Goal: Task Accomplishment & Management: Manage account settings

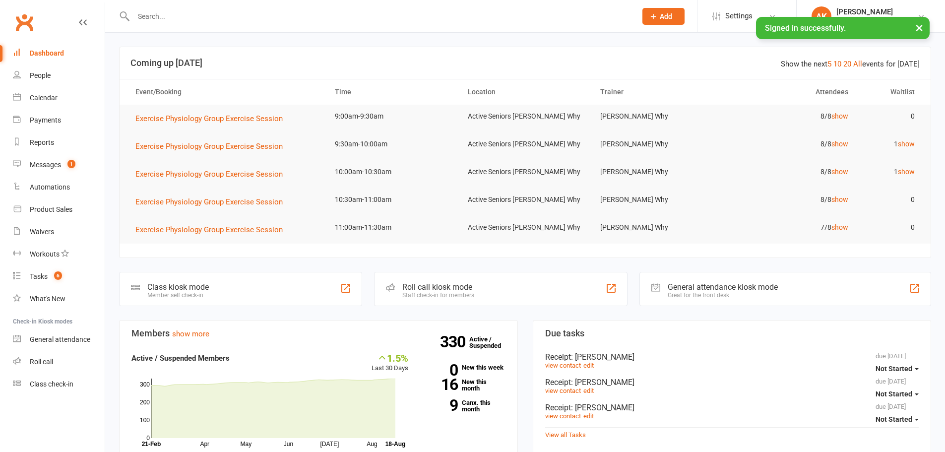
click at [360, 12] on input "text" at bounding box center [379, 16] width 499 height 14
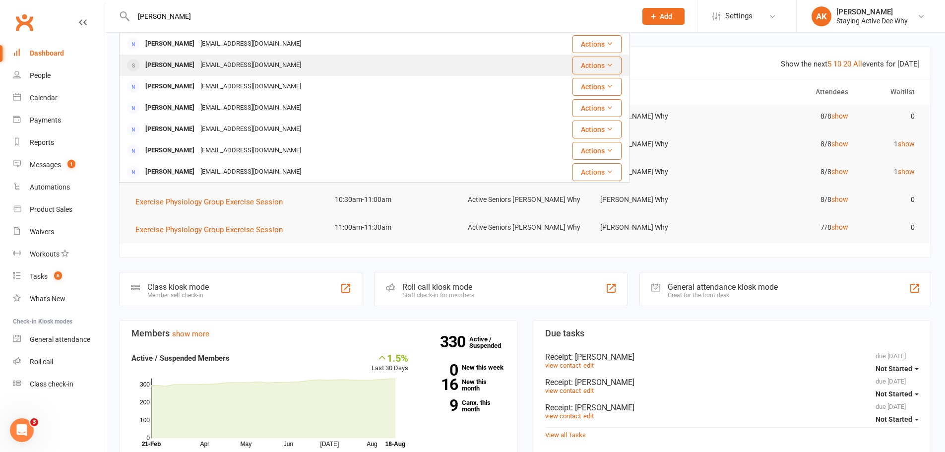
type input "[PERSON_NAME]"
click at [286, 65] on div "[PERSON_NAME] [EMAIL_ADDRESS][DOMAIN_NAME]" at bounding box center [315, 65] width 390 height 20
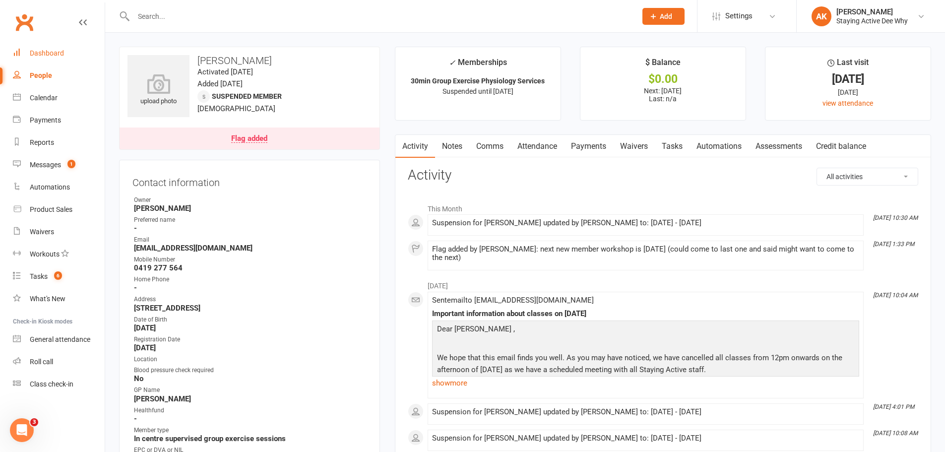
click at [44, 42] on link "Dashboard" at bounding box center [59, 53] width 92 height 22
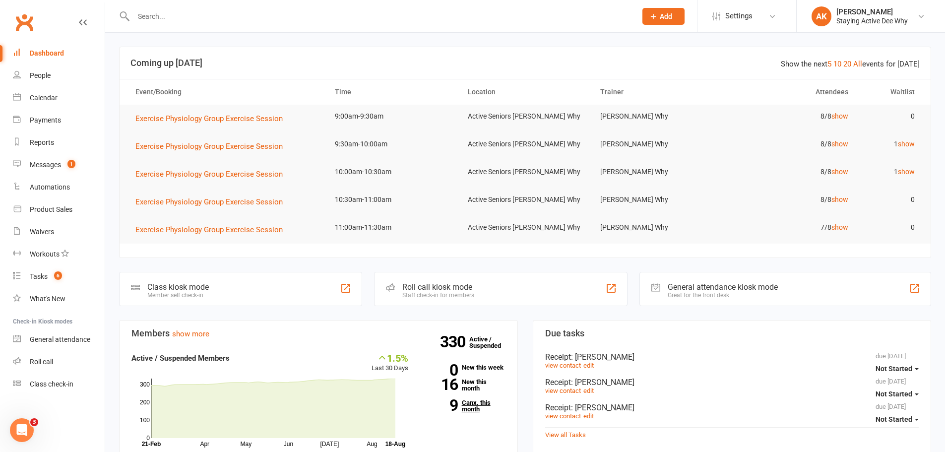
click at [471, 407] on link "9 Canx. this month" at bounding box center [464, 405] width 82 height 13
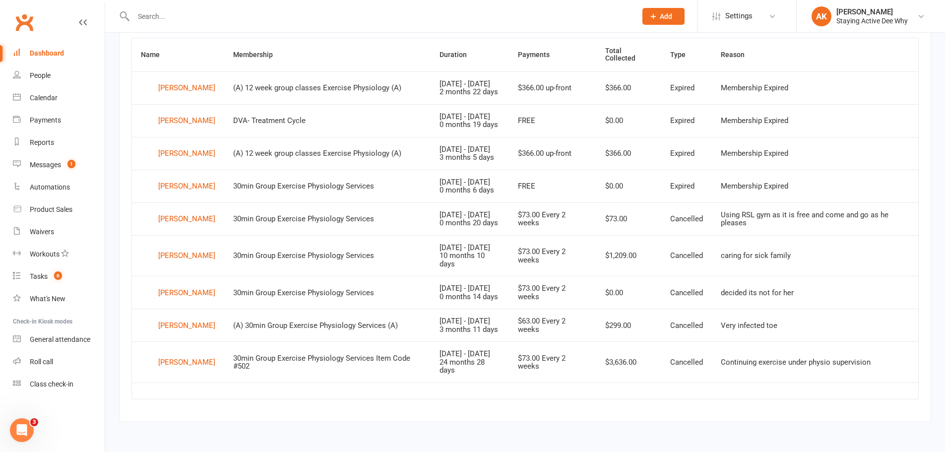
scroll to position [465, 0]
click at [192, 363] on div "[PERSON_NAME]" at bounding box center [186, 362] width 57 height 15
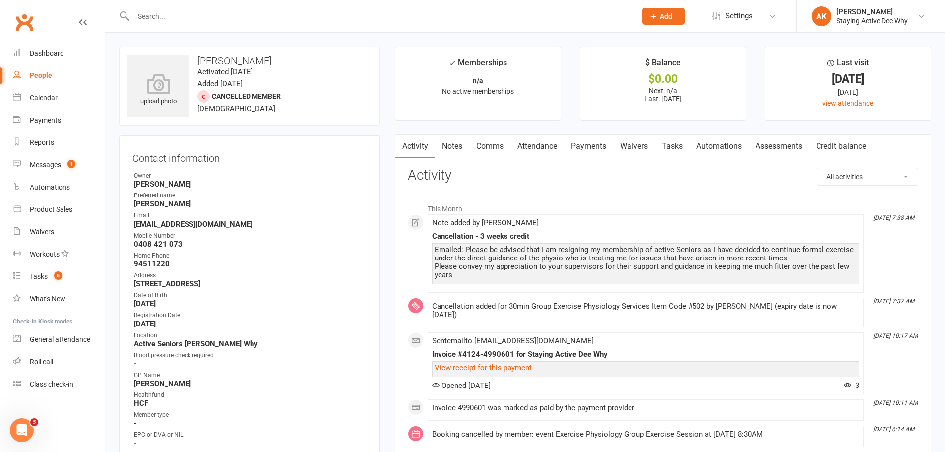
click at [447, 143] on link "Notes" at bounding box center [452, 146] width 34 height 23
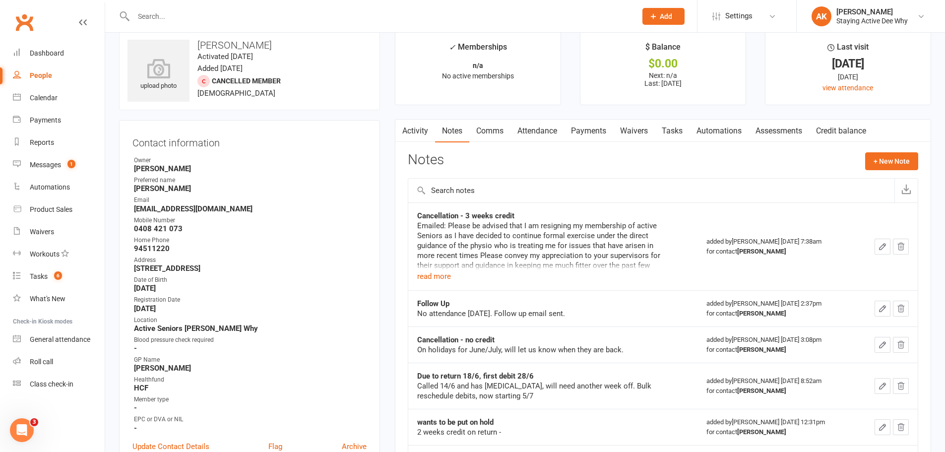
scroll to position [149, 0]
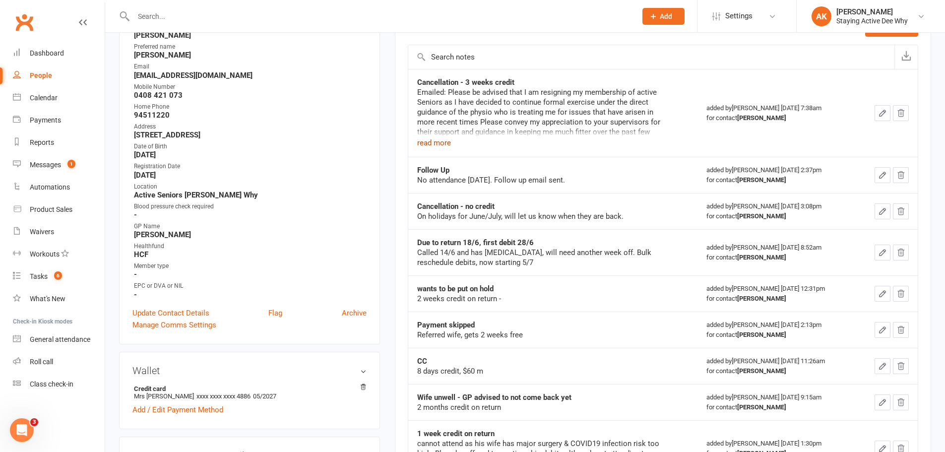
click at [432, 141] on button "read more" at bounding box center [434, 143] width 34 height 12
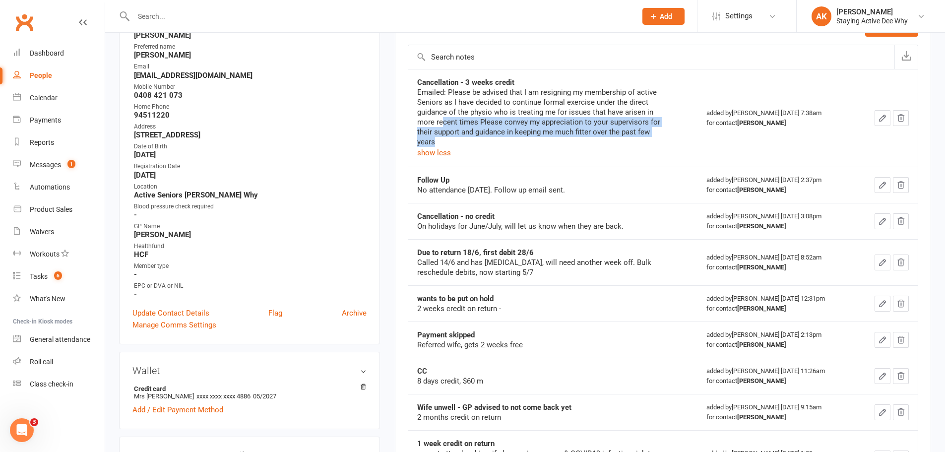
drag, startPoint x: 444, startPoint y: 121, endPoint x: 575, endPoint y: 141, distance: 133.1
click at [575, 141] on div "Emailed: Please be advised that I am resigning my membership of active Seniors …" at bounding box center [541, 117] width 248 height 60
click at [576, 141] on div "Emailed: Please be advised that I am resigning my membership of active Seniors …" at bounding box center [541, 117] width 248 height 60
click at [567, 123] on div "Emailed: Please be advised that I am resigning my membership of active Seniors …" at bounding box center [541, 117] width 248 height 60
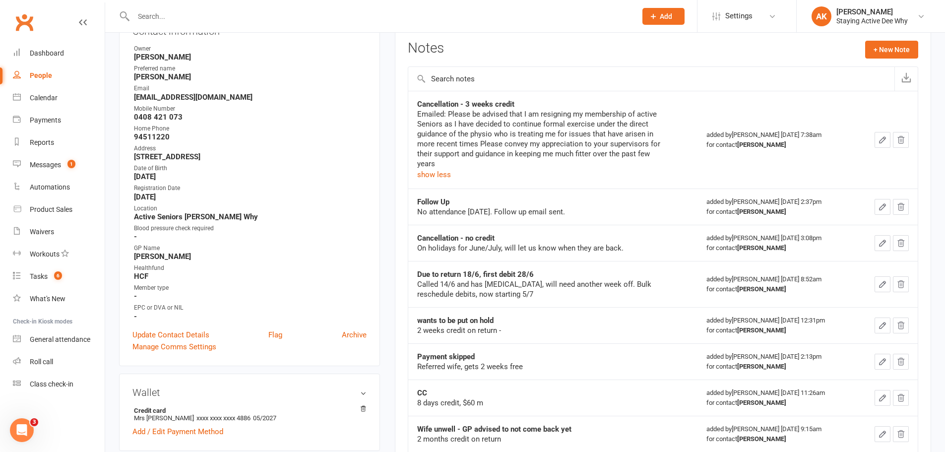
scroll to position [0, 0]
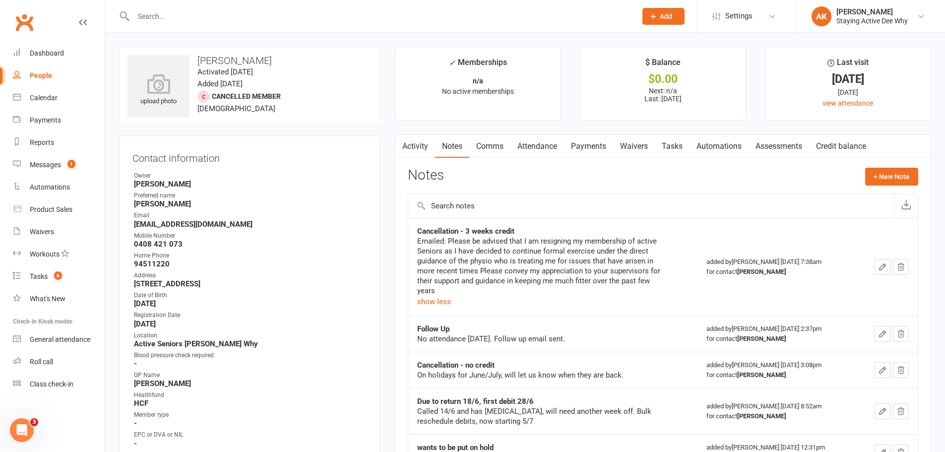
click at [300, 7] on div at bounding box center [374, 16] width 510 height 32
click at [293, 13] on input "text" at bounding box center [379, 16] width 499 height 14
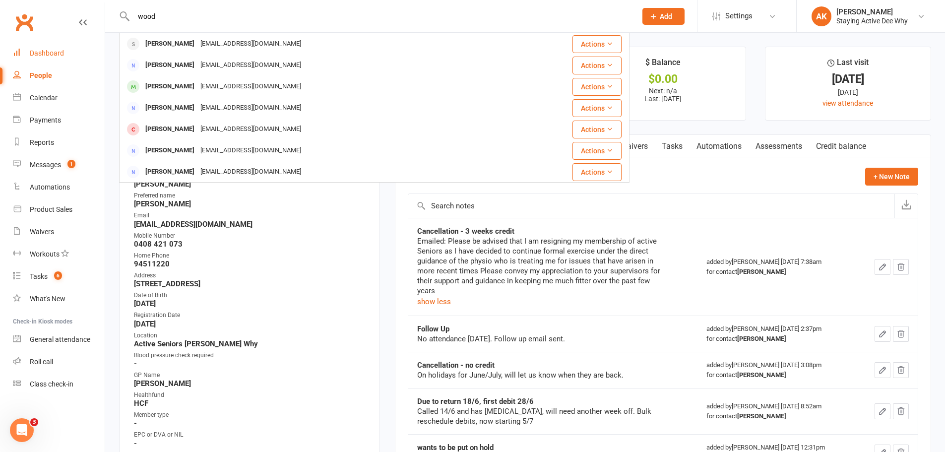
type input "wood"
click at [52, 54] on div "Dashboard" at bounding box center [47, 53] width 34 height 8
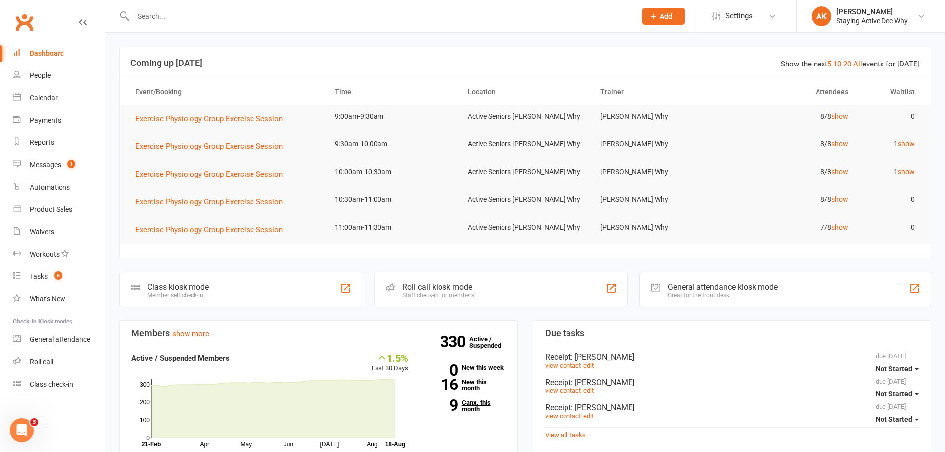
click at [469, 406] on link "9 Canx. this month" at bounding box center [464, 405] width 82 height 13
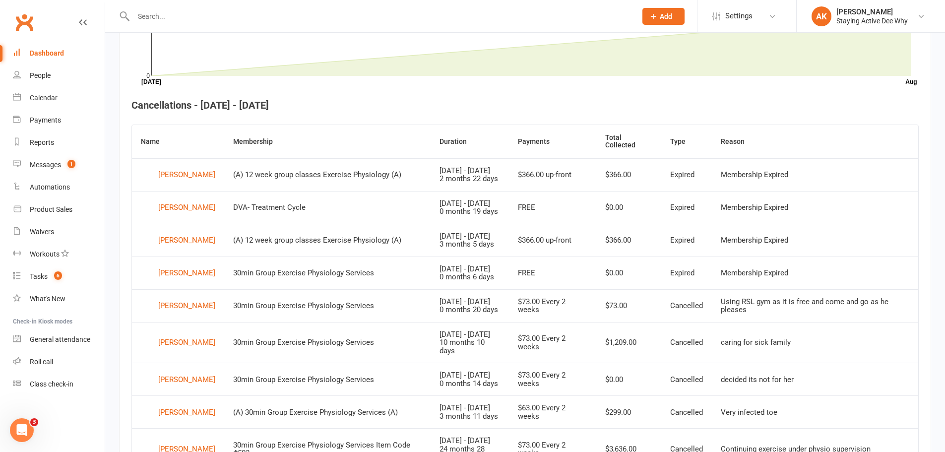
scroll to position [465, 0]
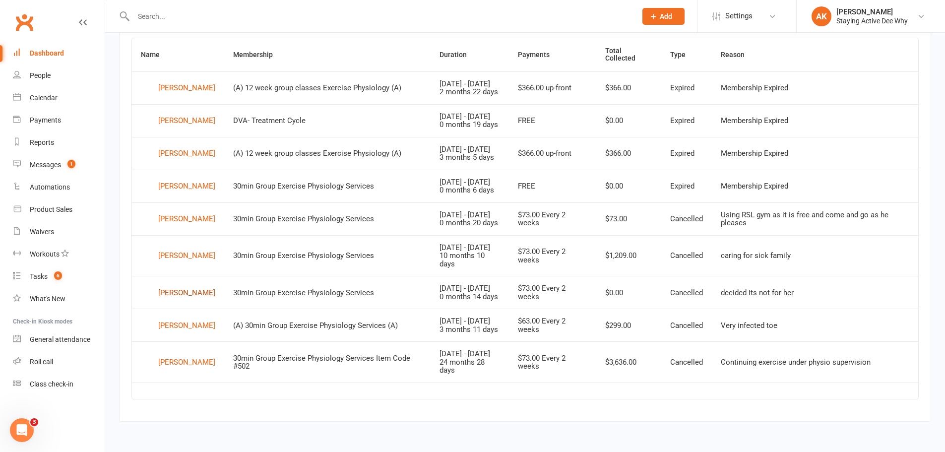
click at [167, 285] on div "[PERSON_NAME]" at bounding box center [186, 292] width 57 height 15
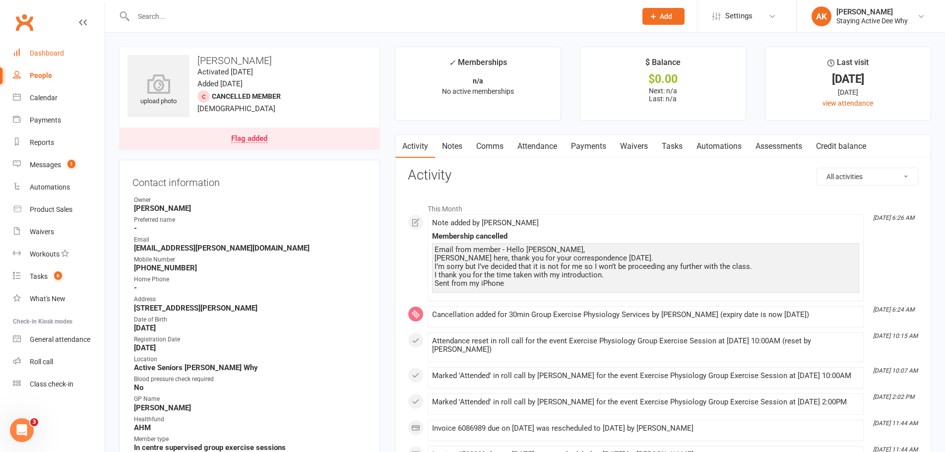
click at [463, 150] on link "Notes" at bounding box center [452, 146] width 34 height 23
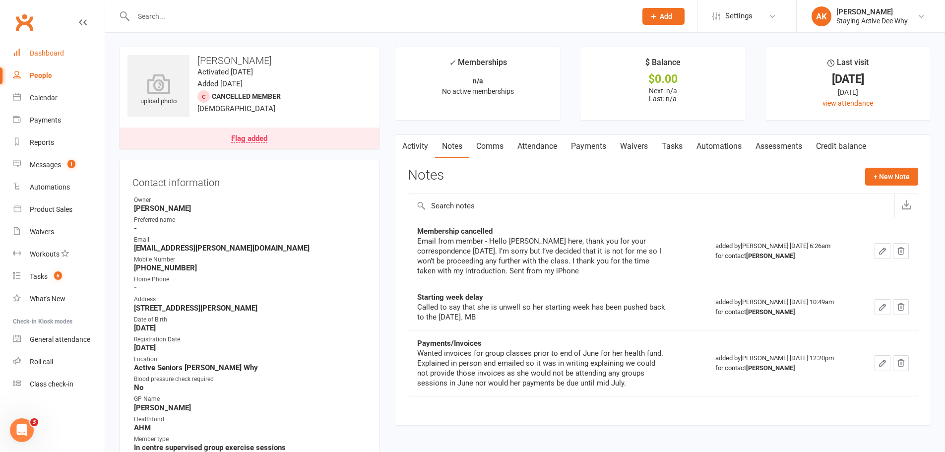
click at [409, 140] on link "Activity" at bounding box center [415, 146] width 40 height 23
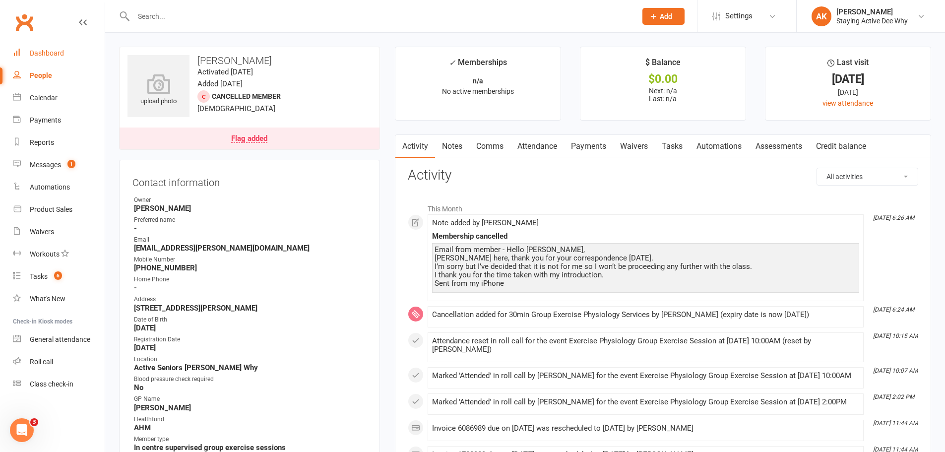
click at [58, 44] on link "Dashboard" at bounding box center [59, 53] width 92 height 22
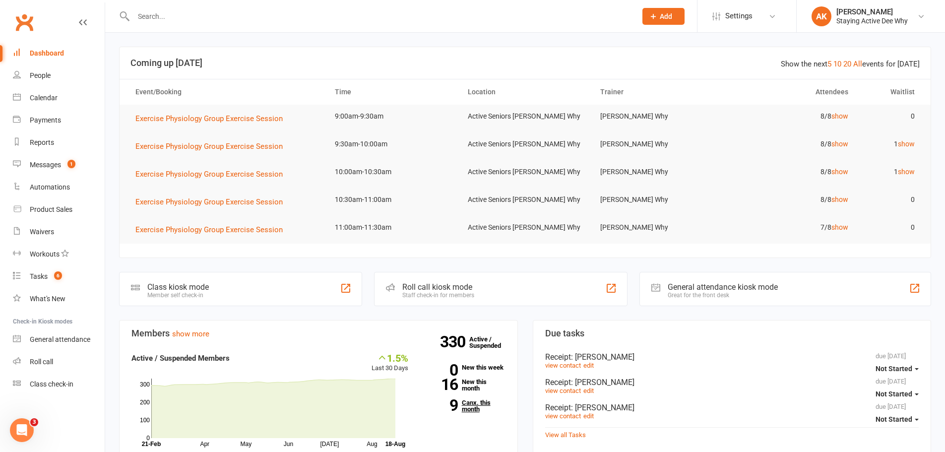
click at [476, 401] on link "9 Canx. this month" at bounding box center [464, 405] width 82 height 13
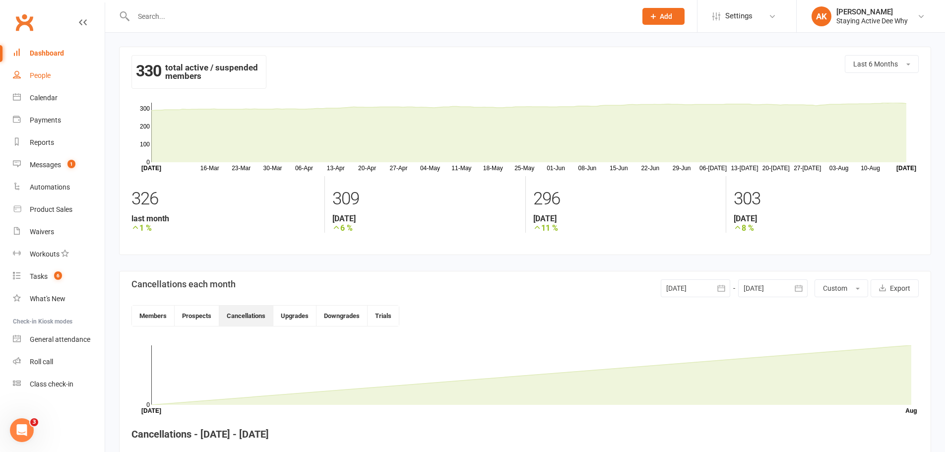
click at [34, 72] on div "People" at bounding box center [40, 75] width 21 height 8
select select "100"
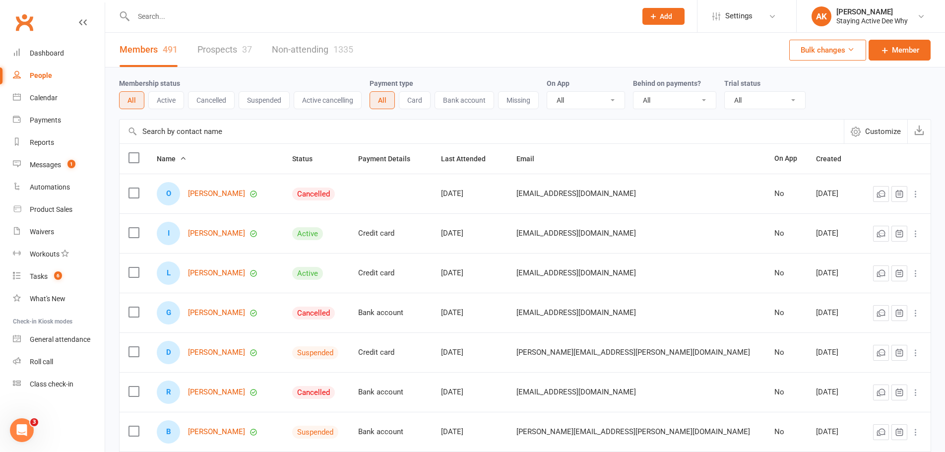
click at [219, 99] on button "Cancelled" at bounding box center [211, 100] width 47 height 18
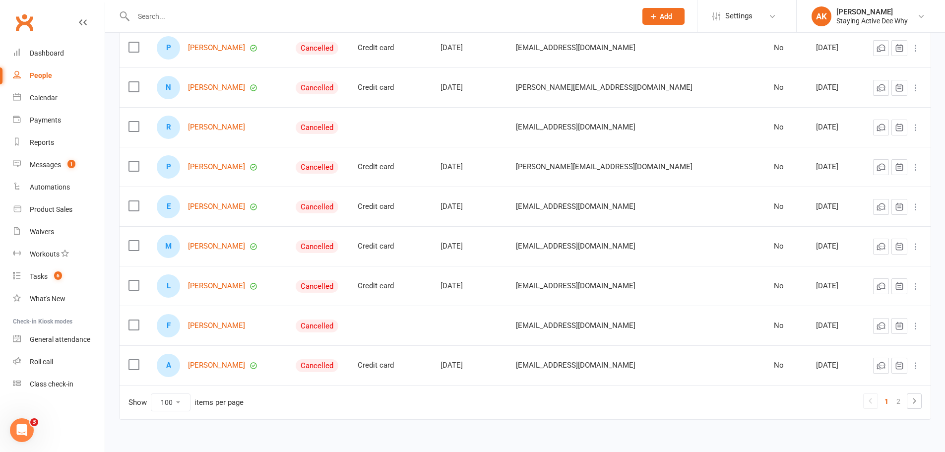
scroll to position [3777, 0]
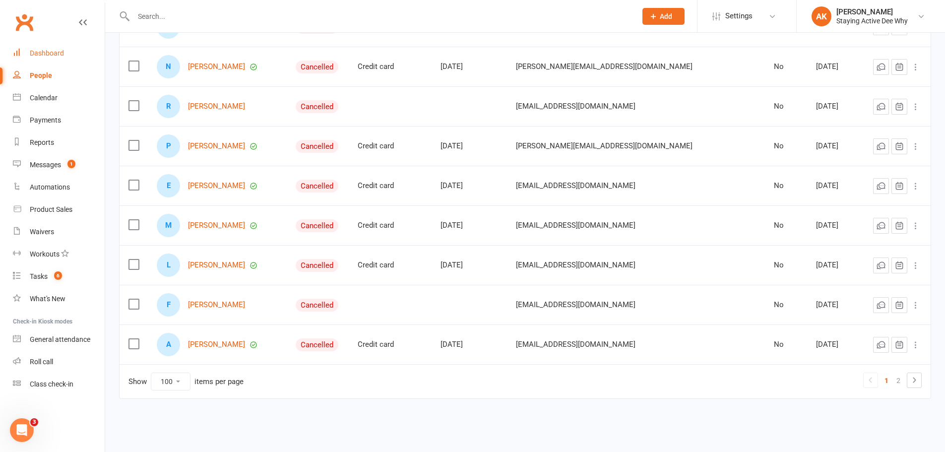
click at [52, 52] on div "Dashboard" at bounding box center [47, 53] width 34 height 8
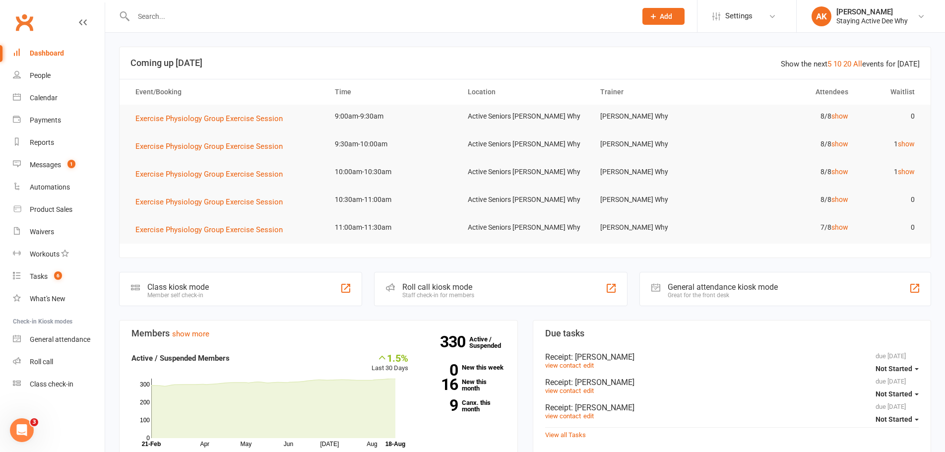
click at [64, 52] on link "Dashboard" at bounding box center [59, 53] width 92 height 22
drag, startPoint x: 137, startPoint y: 65, endPoint x: 231, endPoint y: 69, distance: 93.3
click at [231, 69] on header "Show the next 5 10 20 All events for [DATE] Coming up [DATE]" at bounding box center [525, 63] width 811 height 32
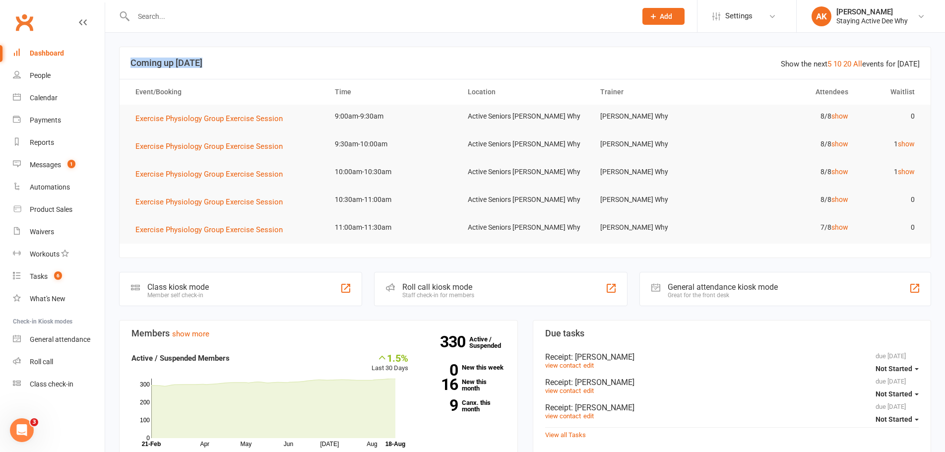
click at [231, 69] on header "Show the next 5 10 20 All events for [DATE] Coming up [DATE]" at bounding box center [525, 63] width 811 height 32
click at [146, 59] on h3 "Coming up [DATE]" at bounding box center [524, 63] width 789 height 10
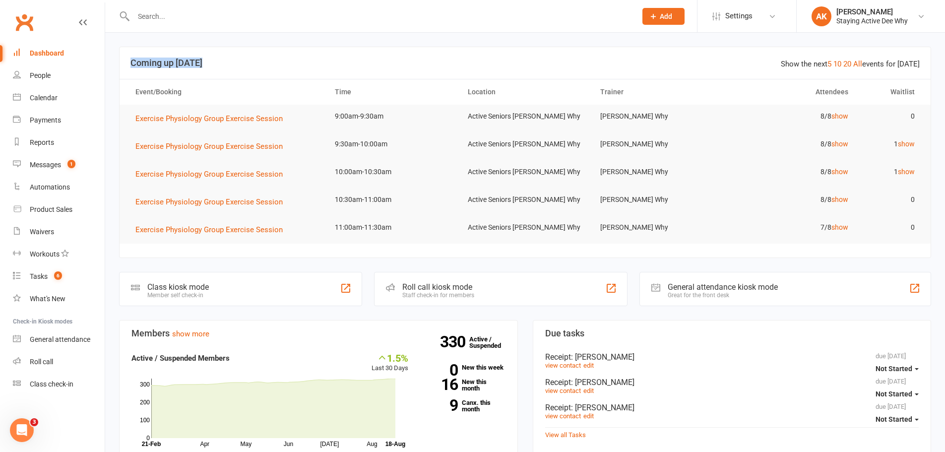
click at [146, 59] on h3 "Coming up [DATE]" at bounding box center [524, 63] width 789 height 10
click at [212, 66] on h3 "Coming up [DATE]" at bounding box center [524, 63] width 789 height 10
click at [160, 63] on h3 "Coming up [DATE]" at bounding box center [524, 63] width 789 height 10
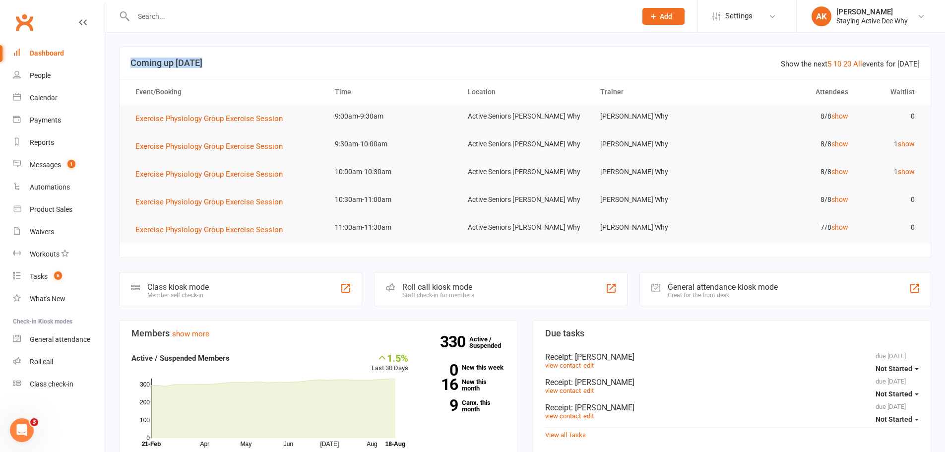
click at [170, 59] on h3 "Coming up [DATE]" at bounding box center [524, 63] width 789 height 10
click at [222, 56] on header "Show the next 5 10 20 All events for [DATE] Coming up [DATE]" at bounding box center [525, 63] width 811 height 32
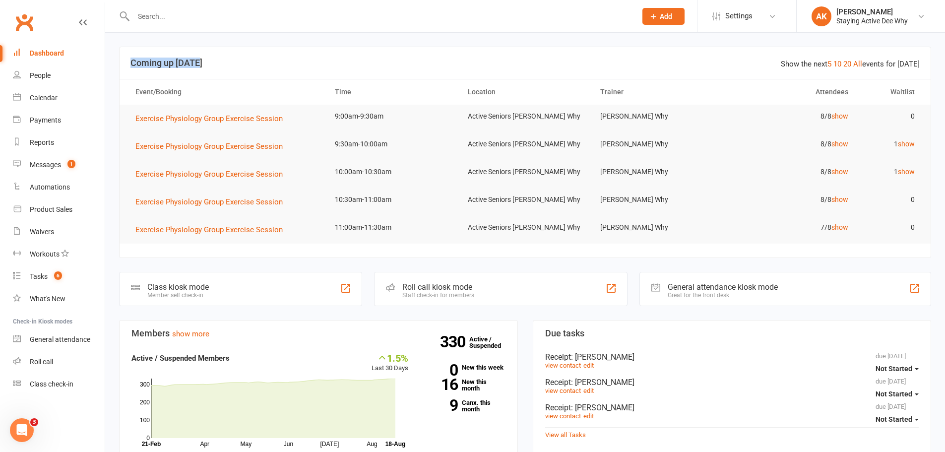
drag, startPoint x: 122, startPoint y: 63, endPoint x: 229, endPoint y: 59, distance: 106.7
click at [229, 59] on header "Show the next 5 10 20 All events for [DATE] Coming up [DATE]" at bounding box center [525, 63] width 811 height 32
click at [229, 59] on h3 "Coming up [DATE]" at bounding box center [524, 63] width 789 height 10
drag, startPoint x: 181, startPoint y: 59, endPoint x: 126, endPoint y: 61, distance: 55.1
click at [126, 61] on header "Show the next 5 10 20 All events for [DATE] Coming up [DATE]" at bounding box center [525, 63] width 811 height 32
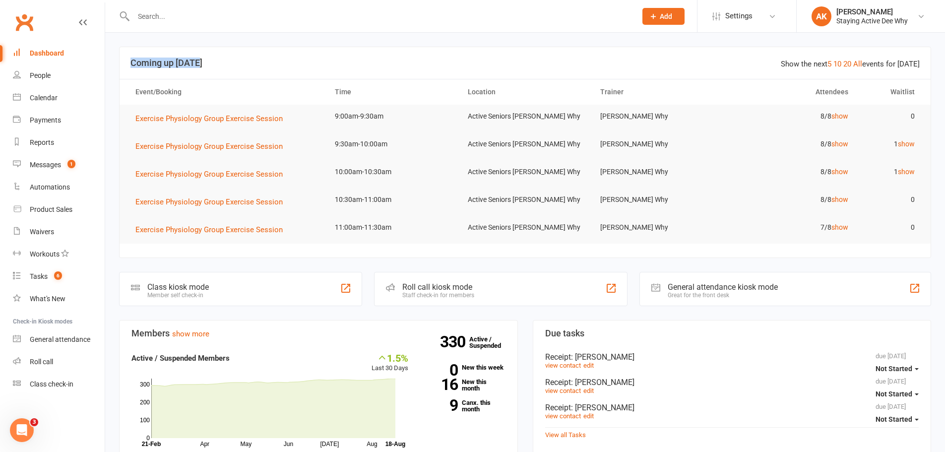
click at [126, 61] on header "Show the next 5 10 20 All events for [DATE] Coming up [DATE]" at bounding box center [525, 63] width 811 height 32
drag, startPoint x: 126, startPoint y: 61, endPoint x: 214, endPoint y: 61, distance: 88.3
click at [214, 61] on header "Show the next 5 10 20 All events for [DATE] Coming up [DATE]" at bounding box center [525, 63] width 811 height 32
click at [214, 61] on h3 "Coming up [DATE]" at bounding box center [524, 63] width 789 height 10
drag, startPoint x: 214, startPoint y: 61, endPoint x: 134, endPoint y: 63, distance: 80.4
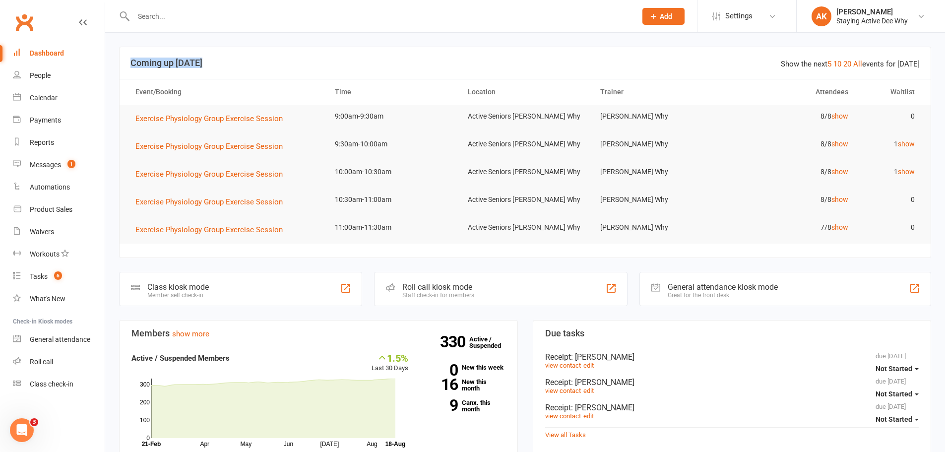
click at [134, 63] on h3 "Coming up [DATE]" at bounding box center [524, 63] width 789 height 10
click at [133, 63] on h3 "Coming up [DATE]" at bounding box center [524, 63] width 789 height 10
drag, startPoint x: 133, startPoint y: 63, endPoint x: 258, endPoint y: 66, distance: 125.0
click at [259, 66] on h3 "Coming up [DATE]" at bounding box center [524, 63] width 789 height 10
click at [255, 65] on h3 "Coming up [DATE]" at bounding box center [524, 63] width 789 height 10
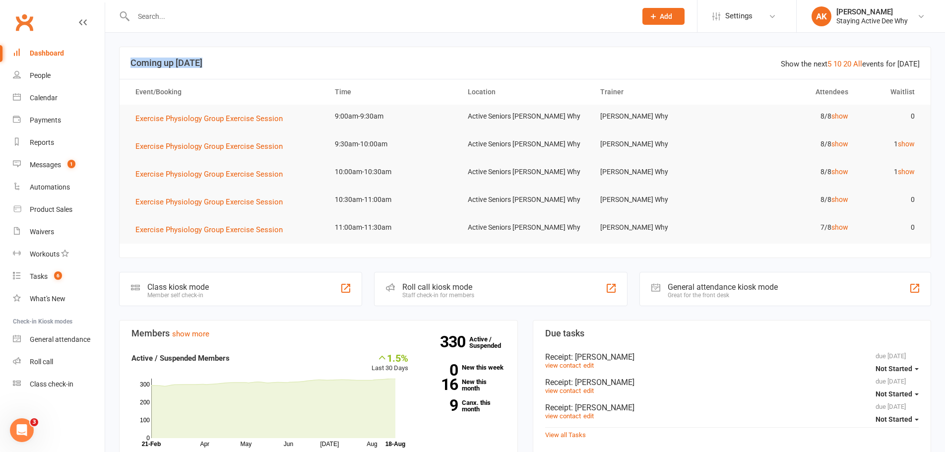
click at [255, 65] on h3 "Coming up [DATE]" at bounding box center [524, 63] width 789 height 10
click at [234, 21] on input "text" at bounding box center [379, 16] width 499 height 14
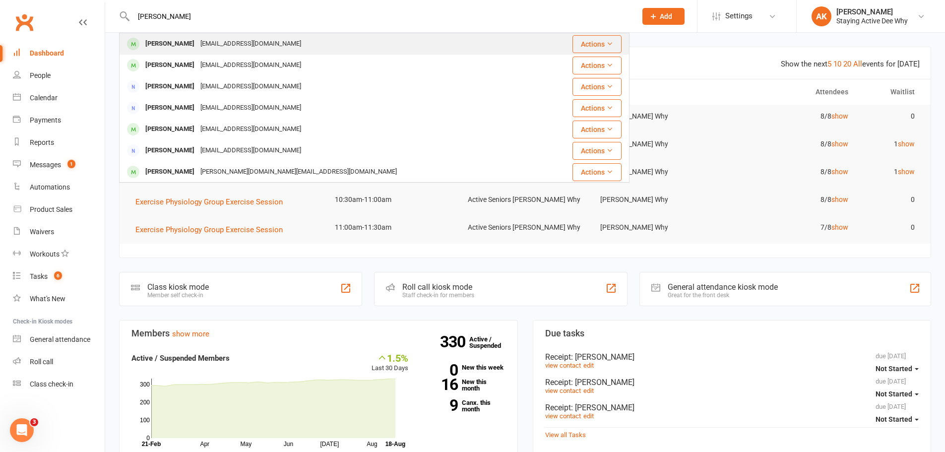
type input "[PERSON_NAME]"
click at [239, 37] on div "[EMAIL_ADDRESS][DOMAIN_NAME]" at bounding box center [250, 44] width 107 height 14
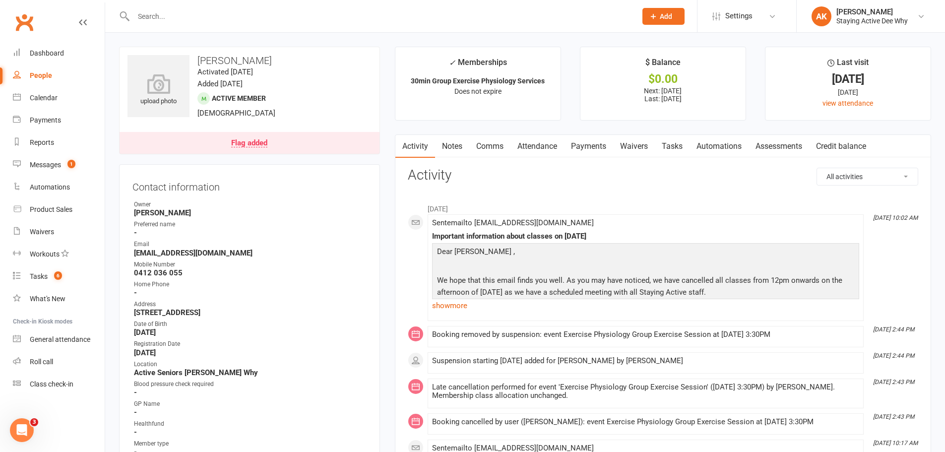
click at [538, 147] on link "Attendance" at bounding box center [537, 146] width 54 height 23
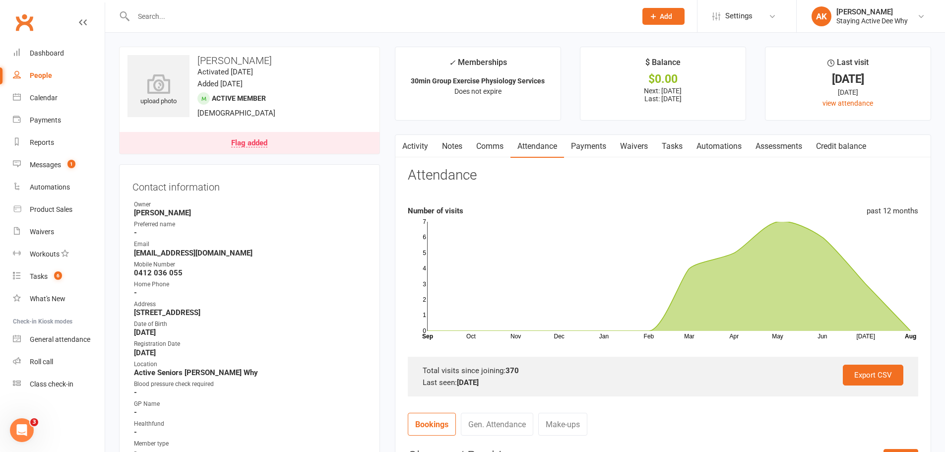
click at [337, 136] on link "Flag added" at bounding box center [250, 143] width 260 height 22
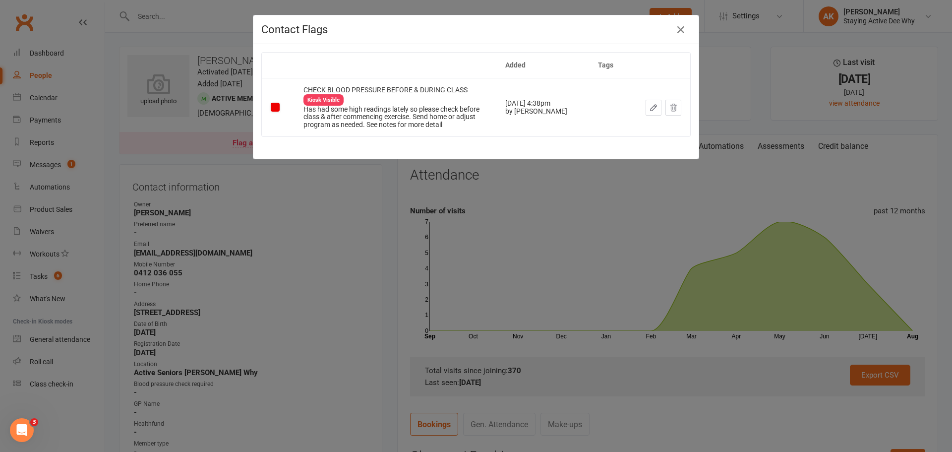
click at [299, 185] on div "Contact Flags Added Tags CHECK BLOOD PRESSURE BEFORE & DURING CLASS Kiosk Visib…" at bounding box center [476, 226] width 952 height 452
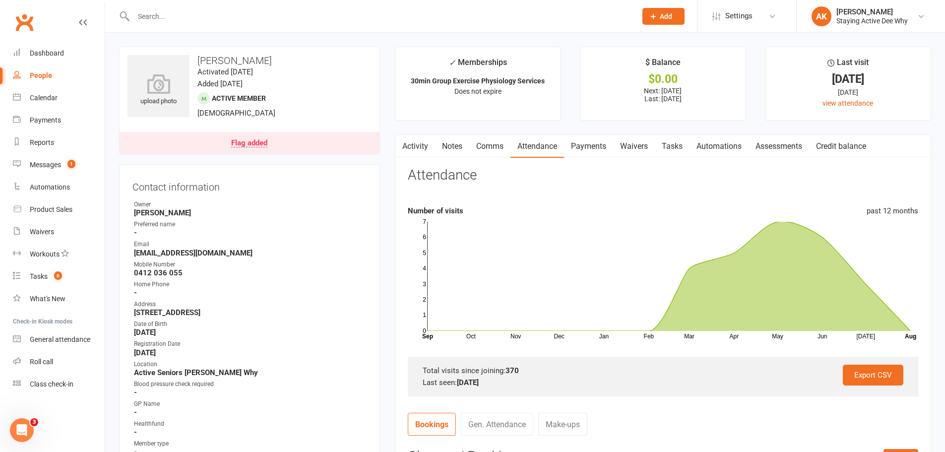
click at [446, 148] on link "Notes" at bounding box center [452, 146] width 34 height 23
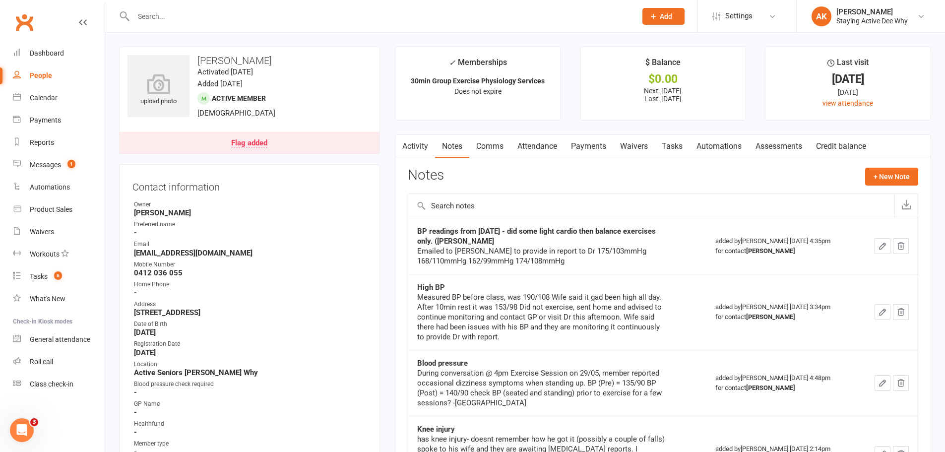
click at [410, 147] on link "Activity" at bounding box center [415, 146] width 40 height 23
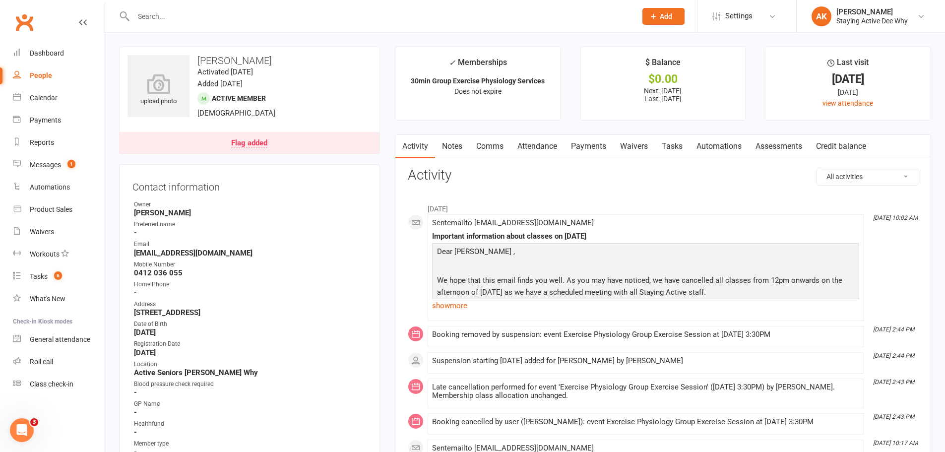
click at [452, 145] on link "Notes" at bounding box center [452, 146] width 34 height 23
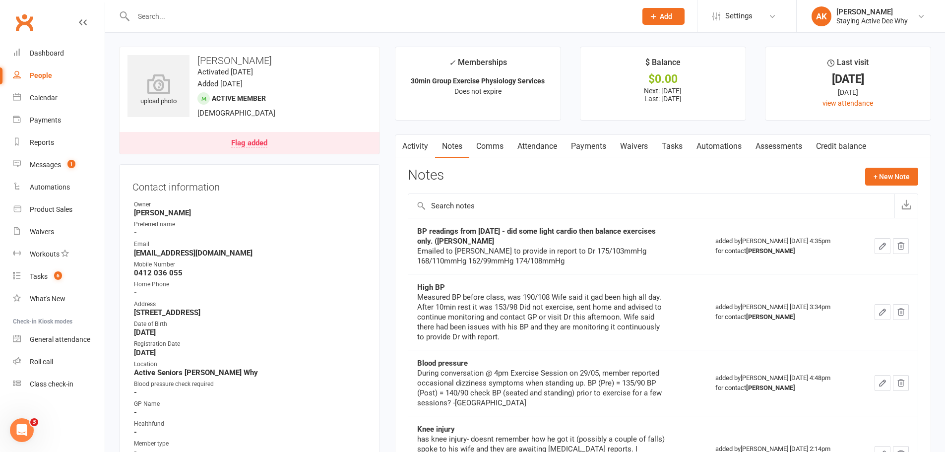
click at [516, 249] on div "Emailed to [PERSON_NAME] to provide in report to Dr 175/103mmHg 168/110mmHg 162…" at bounding box center [541, 256] width 248 height 20
click at [527, 252] on div "Emailed to [PERSON_NAME] to provide in report to Dr 175/103mmHg 168/110mmHg 162…" at bounding box center [541, 256] width 248 height 20
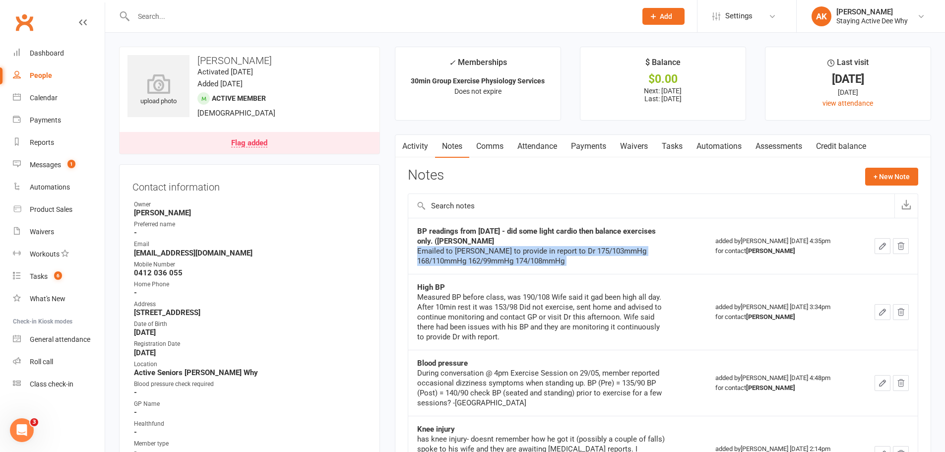
click at [527, 252] on div "Emailed to [PERSON_NAME] to provide in report to Dr 175/103mmHg 168/110mmHg 162…" at bounding box center [541, 256] width 248 height 20
click at [512, 230] on strong "BP readings from [DATE] - did some light cardio then balance exercises only. ([…" at bounding box center [536, 236] width 239 height 19
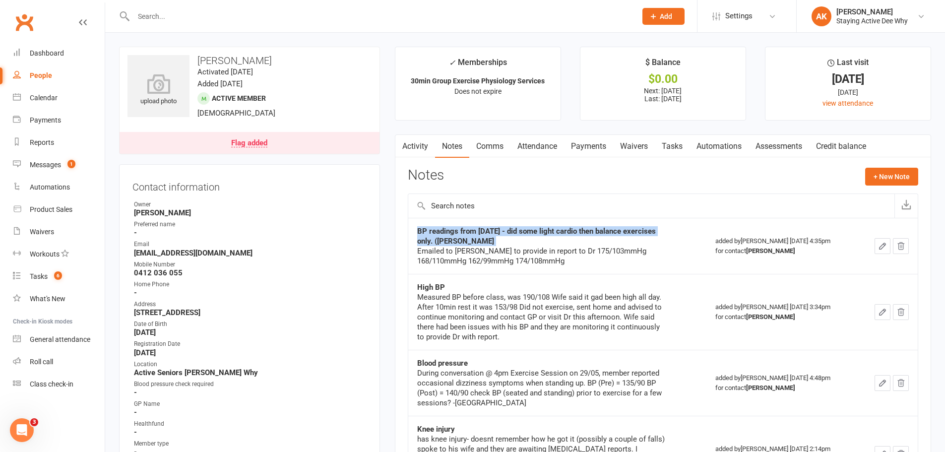
click at [512, 230] on strong "BP readings from [DATE] - did some light cardio then balance exercises only. ([…" at bounding box center [536, 236] width 239 height 19
click at [470, 227] on div "BP readings from [DATE] - did some light cardio then balance exercises only. ([…" at bounding box center [541, 236] width 248 height 20
click at [470, 227] on strong "BP readings from [DATE] - did some light cardio then balance exercises only. ([…" at bounding box center [536, 236] width 239 height 19
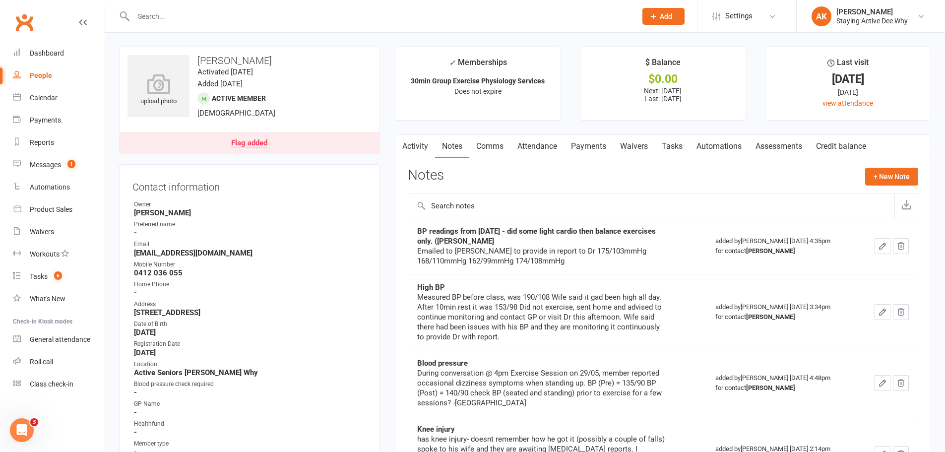
click at [470, 248] on div "Emailed to [PERSON_NAME] to provide in report to Dr 175/103mmHg 168/110mmHg 162…" at bounding box center [541, 256] width 248 height 20
click at [367, 231] on div "Contact information Owner [PERSON_NAME] Preferred name - Email [EMAIL_ADDRESS][…" at bounding box center [249, 343] width 261 height 358
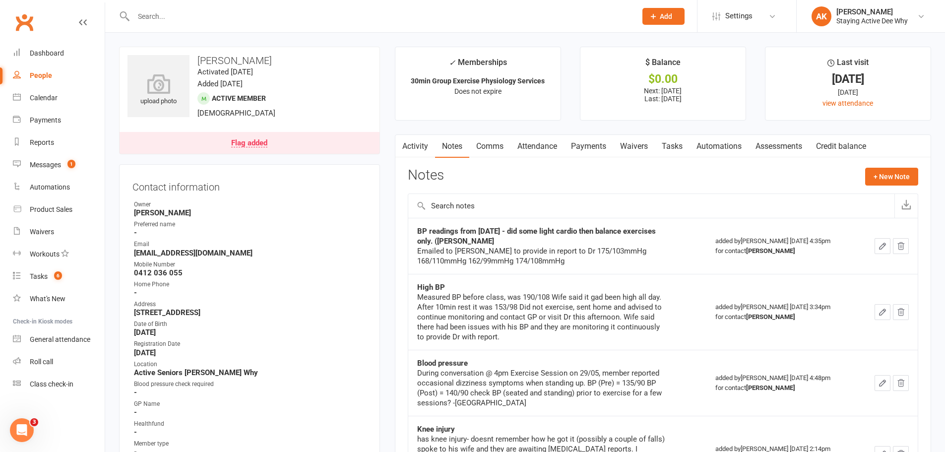
click at [421, 151] on link "Activity" at bounding box center [415, 146] width 40 height 23
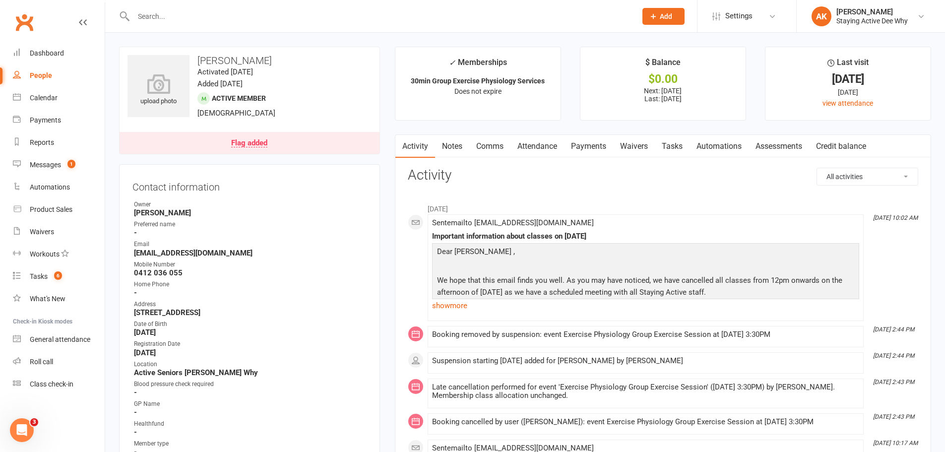
drag, startPoint x: 330, startPoint y: 117, endPoint x: 331, endPoint y: 129, distance: 11.9
click at [330, 122] on div "upload photo [PERSON_NAME] Activated [DATE] Added [DATE] Active member [DEMOGRA…" at bounding box center [249, 101] width 261 height 108
click at [332, 135] on link "Flag added" at bounding box center [250, 143] width 260 height 22
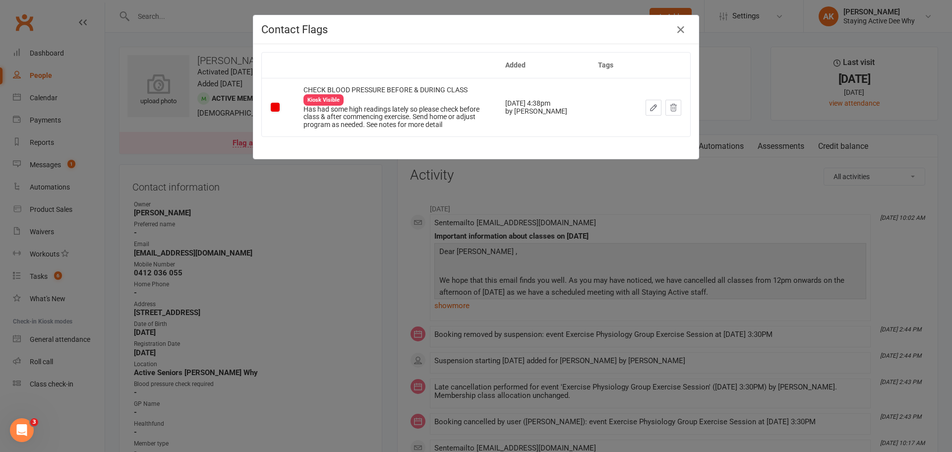
click at [308, 192] on div "Contact Flags Added Tags CHECK BLOOD PRESSURE BEFORE & DURING CLASS Kiosk Visib…" at bounding box center [476, 226] width 952 height 452
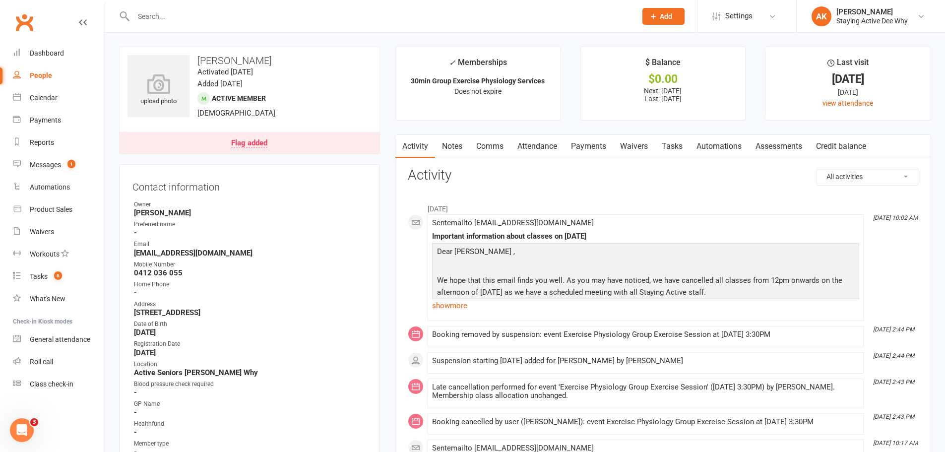
click at [322, 133] on link "Flag added" at bounding box center [250, 143] width 260 height 22
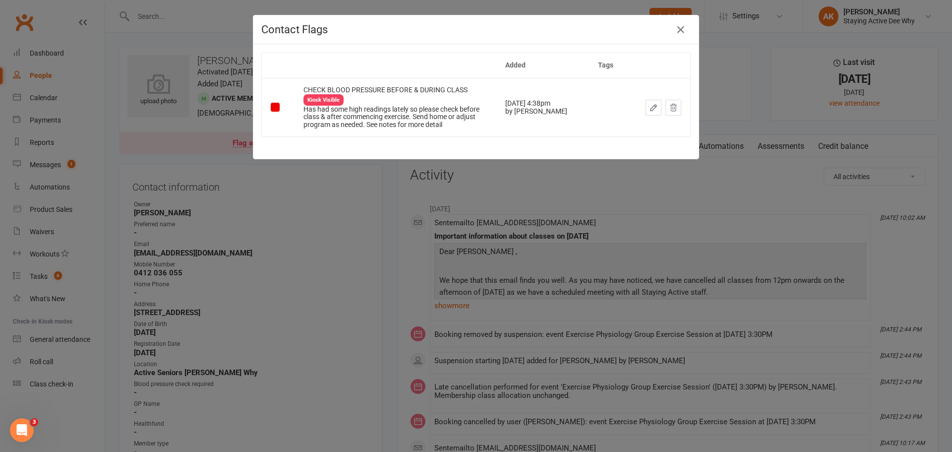
click at [332, 207] on div "Contact Flags Added Tags CHECK BLOOD PRESSURE BEFORE & DURING CLASS Kiosk Visib…" at bounding box center [476, 226] width 952 height 452
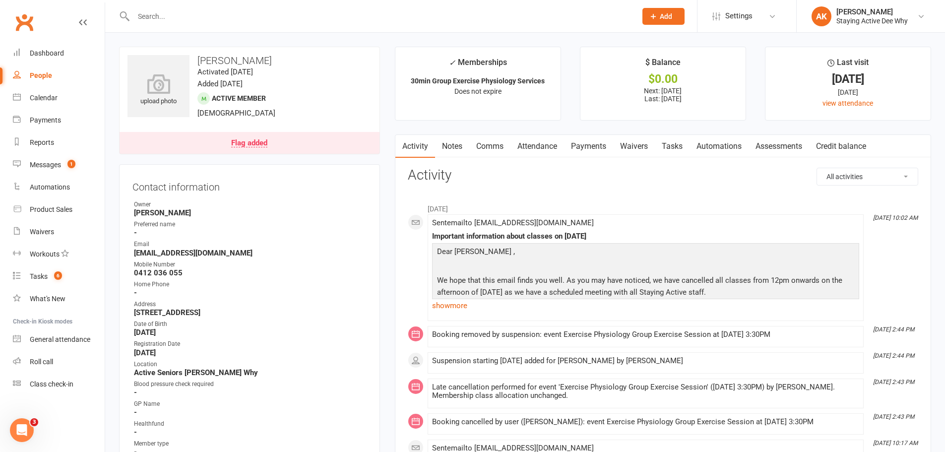
click at [450, 151] on link "Notes" at bounding box center [452, 146] width 34 height 23
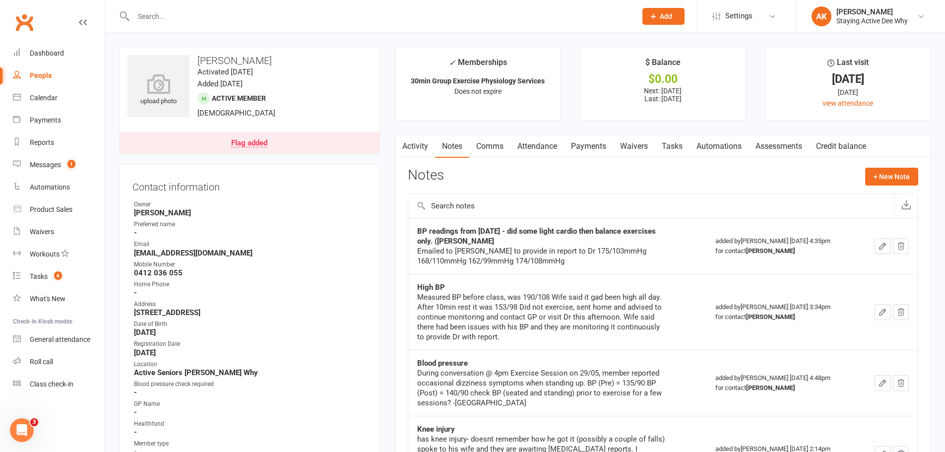
click at [413, 139] on link "Activity" at bounding box center [415, 146] width 40 height 23
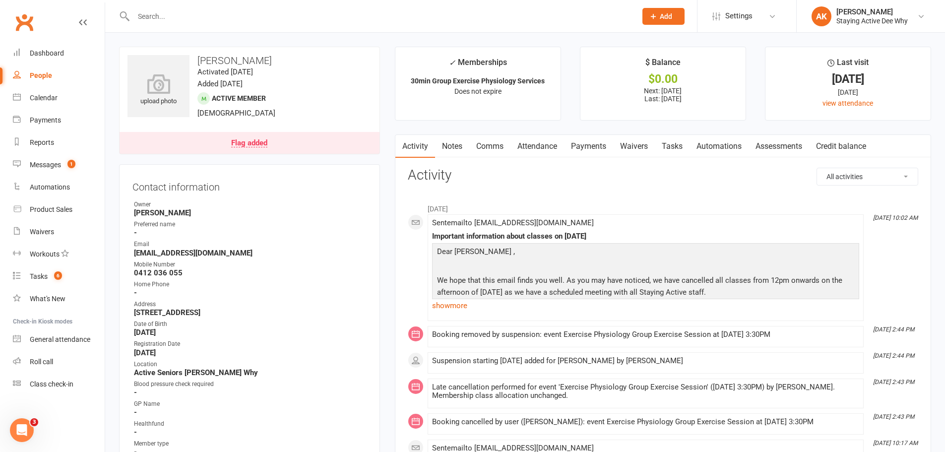
click at [349, 187] on h3 "Contact information" at bounding box center [249, 185] width 234 height 15
click at [449, 146] on link "Notes" at bounding box center [452, 146] width 34 height 23
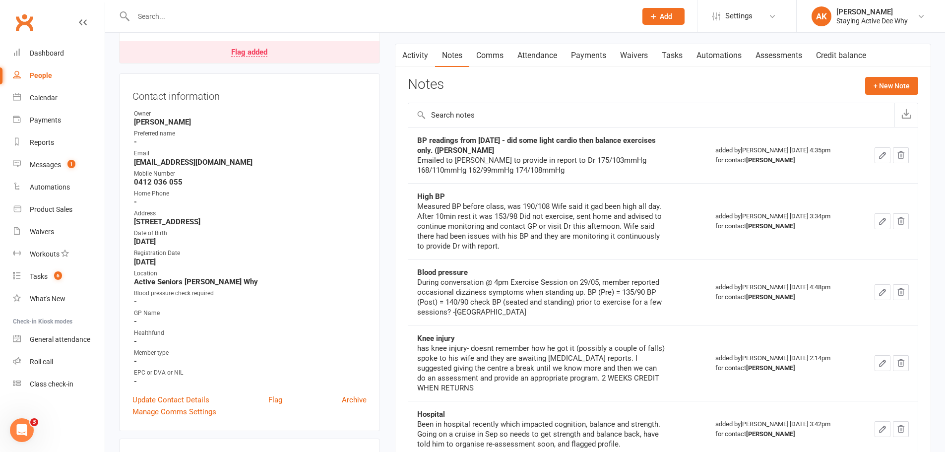
scroll to position [99, 0]
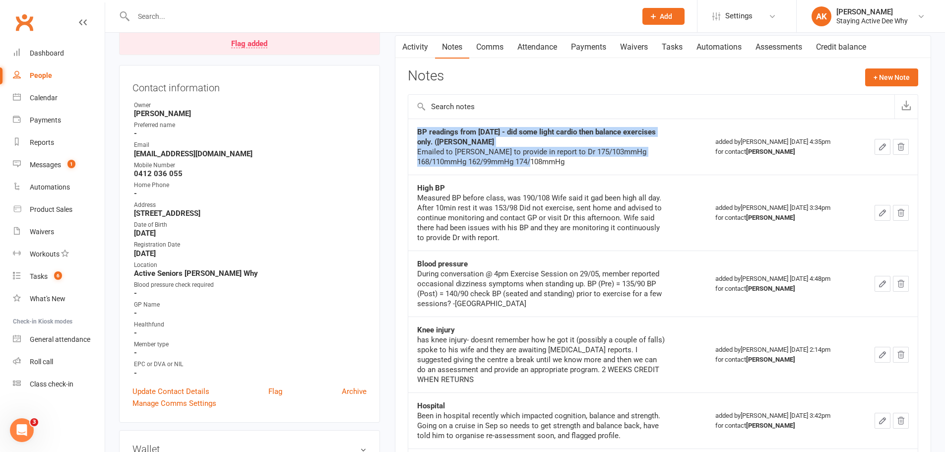
drag, startPoint x: 415, startPoint y: 130, endPoint x: 550, endPoint y: 169, distance: 141.1
click at [550, 169] on td "BP readings from [DATE] - did some light cardio then balance exercises only. ([…" at bounding box center [557, 147] width 298 height 56
drag, startPoint x: 550, startPoint y: 169, endPoint x: 418, endPoint y: 127, distance: 139.3
click at [418, 127] on td "BP readings from [DATE] - did some light cardio then balance exercises only. ([…" at bounding box center [557, 147] width 298 height 56
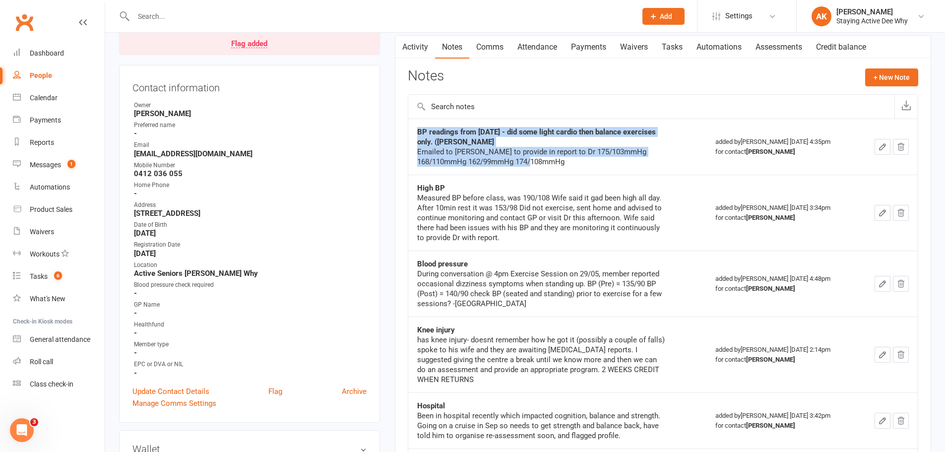
click at [418, 127] on div "BP readings from [DATE] - did some light cardio then balance exercises only. ([…" at bounding box center [541, 137] width 248 height 20
drag, startPoint x: 418, startPoint y: 127, endPoint x: 533, endPoint y: 167, distance: 121.9
click at [533, 168] on td "BP readings from [DATE] - did some light cardio then balance exercises only. ([…" at bounding box center [557, 147] width 298 height 56
click at [533, 167] on td "BP readings from [DATE] - did some light cardio then balance exercises only. ([…" at bounding box center [557, 147] width 298 height 56
drag, startPoint x: 533, startPoint y: 167, endPoint x: 414, endPoint y: 129, distance: 124.8
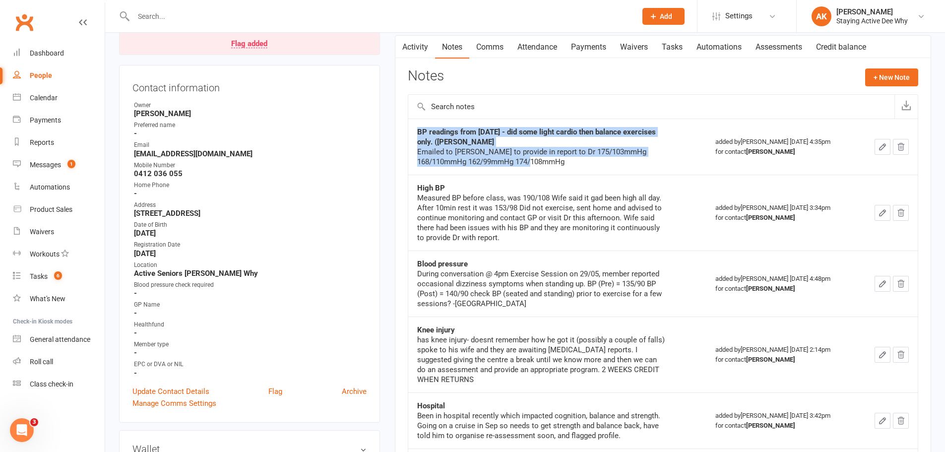
click at [414, 129] on td "BP readings from [DATE] - did some light cardio then balance exercises only. ([…" at bounding box center [557, 147] width 298 height 56
drag, startPoint x: 414, startPoint y: 129, endPoint x: 570, endPoint y: 160, distance: 159.2
click at [570, 160] on td "BP readings from [DATE] - did some light cardio then balance exercises only. ([…" at bounding box center [557, 147] width 298 height 56
click at [570, 160] on div "Emailed to [PERSON_NAME] to provide in report to Dr 175/103mmHg 168/110mmHg 162…" at bounding box center [541, 157] width 248 height 20
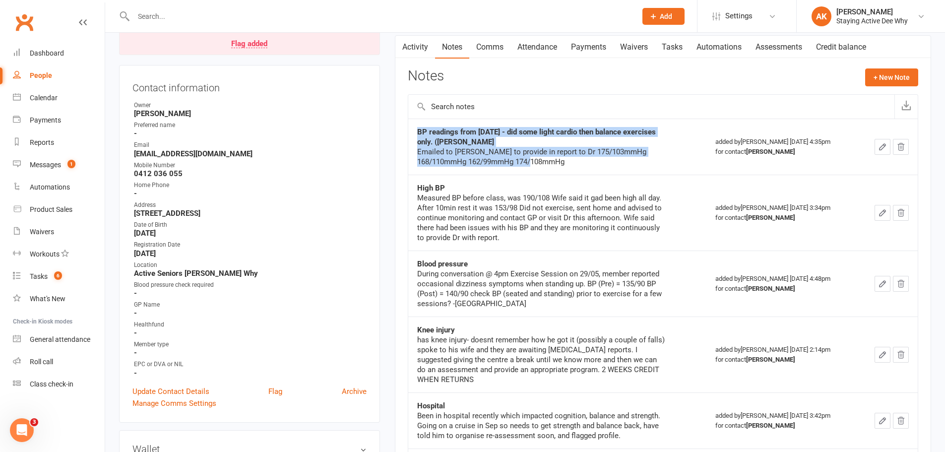
drag, startPoint x: 570, startPoint y: 160, endPoint x: 415, endPoint y: 128, distance: 158.5
click at [415, 128] on td "BP readings from [DATE] - did some light cardio then balance exercises only. ([…" at bounding box center [557, 147] width 298 height 56
drag, startPoint x: 415, startPoint y: 128, endPoint x: 539, endPoint y: 167, distance: 130.5
click at [539, 167] on td "BP readings from [DATE] - did some light cardio then balance exercises only. ([…" at bounding box center [557, 147] width 298 height 56
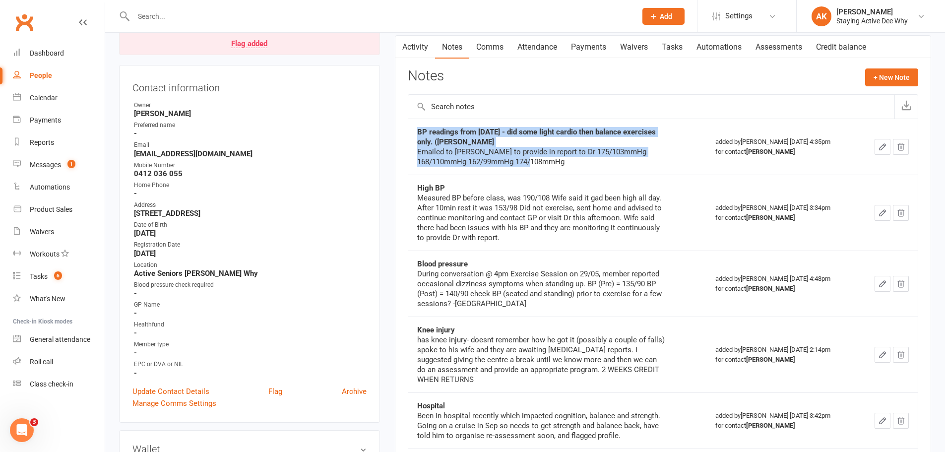
click at [539, 167] on td "BP readings from [DATE] - did some light cardio then balance exercises only. ([…" at bounding box center [557, 147] width 298 height 56
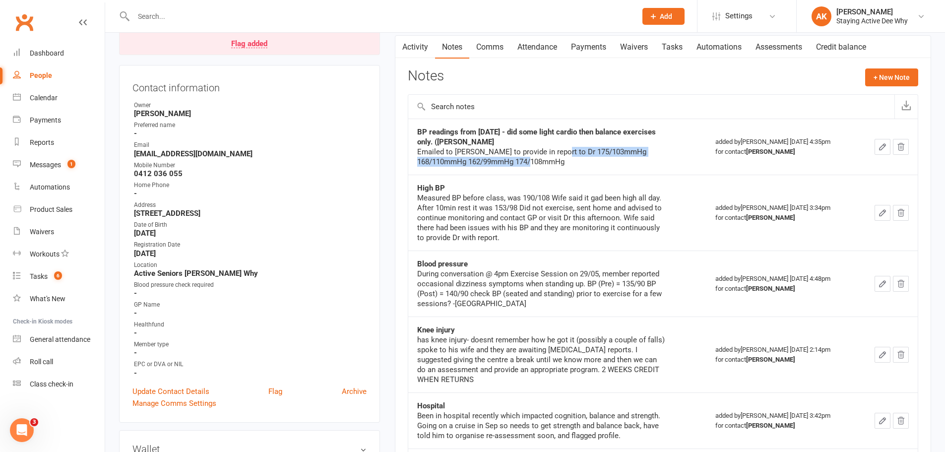
drag, startPoint x: 550, startPoint y: 151, endPoint x: 594, endPoint y: 164, distance: 45.5
click at [594, 164] on div "Emailed to [PERSON_NAME] to provide in report to Dr 175/103mmHg 168/110mmHg 162…" at bounding box center [541, 157] width 248 height 20
drag, startPoint x: 594, startPoint y: 164, endPoint x: 554, endPoint y: 149, distance: 42.8
click at [554, 149] on div "Emailed to [PERSON_NAME] to provide in report to Dr 175/103mmHg 168/110mmHg 162…" at bounding box center [541, 157] width 248 height 20
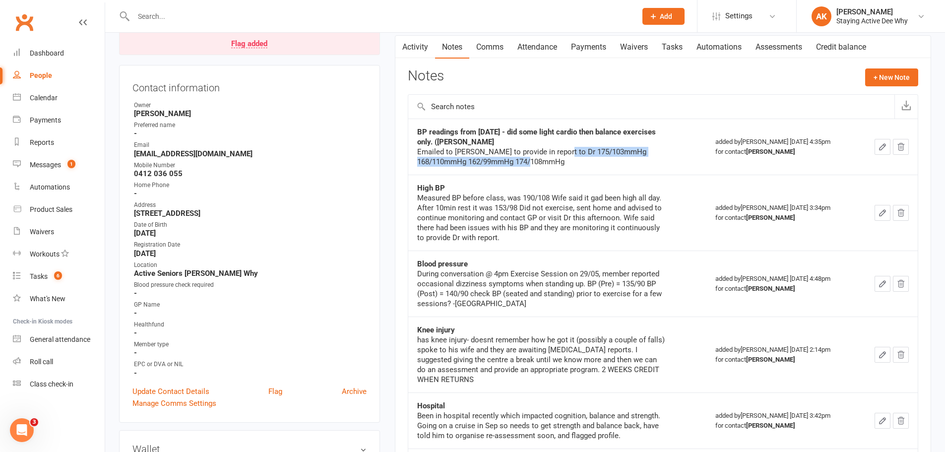
click at [554, 149] on div "Emailed to [PERSON_NAME] to provide in report to Dr 175/103mmHg 168/110mmHg 162…" at bounding box center [541, 157] width 248 height 20
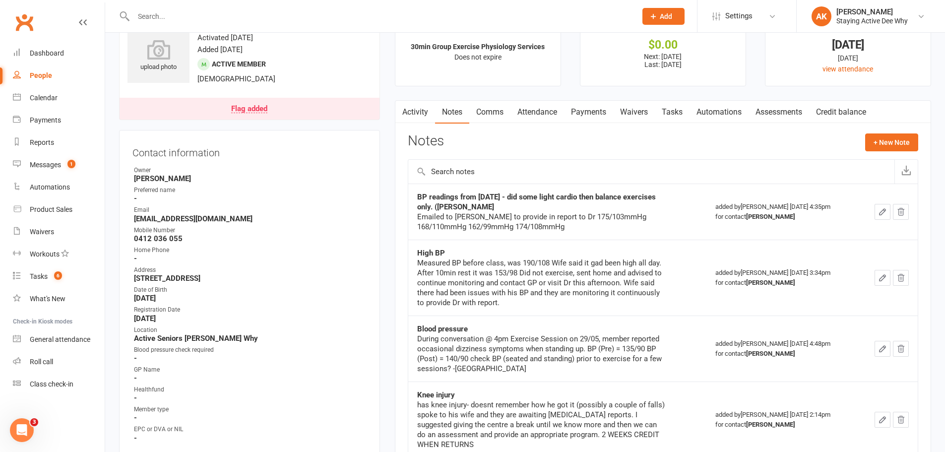
scroll to position [0, 0]
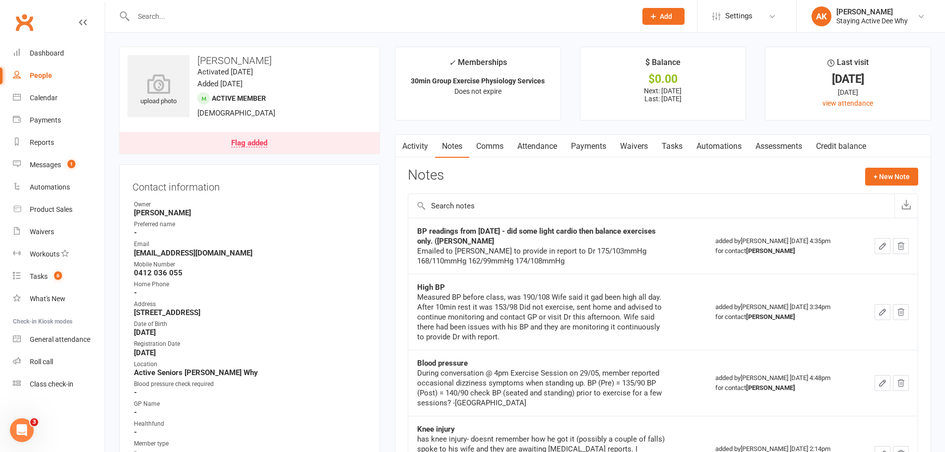
click at [406, 140] on button "button" at bounding box center [401, 146] width 12 height 22
click at [407, 143] on button "button" at bounding box center [401, 146] width 12 height 22
click at [399, 141] on icon "button" at bounding box center [401, 144] width 6 height 10
click at [411, 146] on link "Activity" at bounding box center [415, 146] width 40 height 23
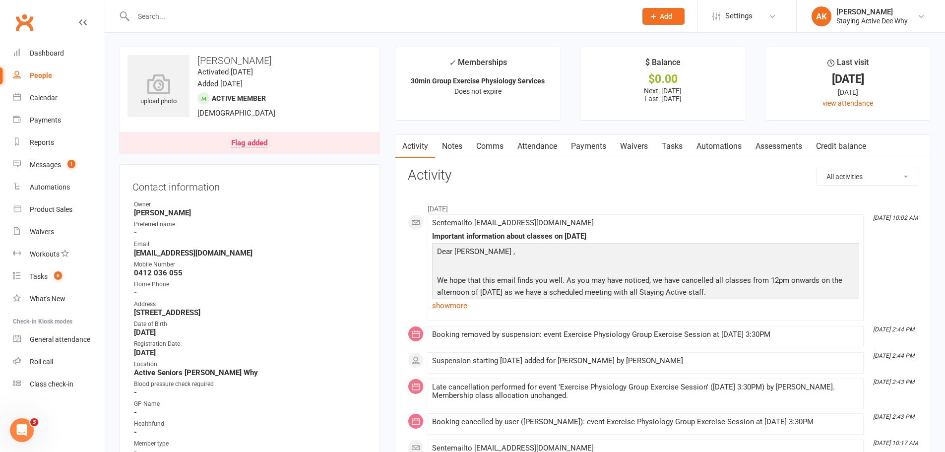
click at [581, 145] on link "Payments" at bounding box center [588, 146] width 49 height 23
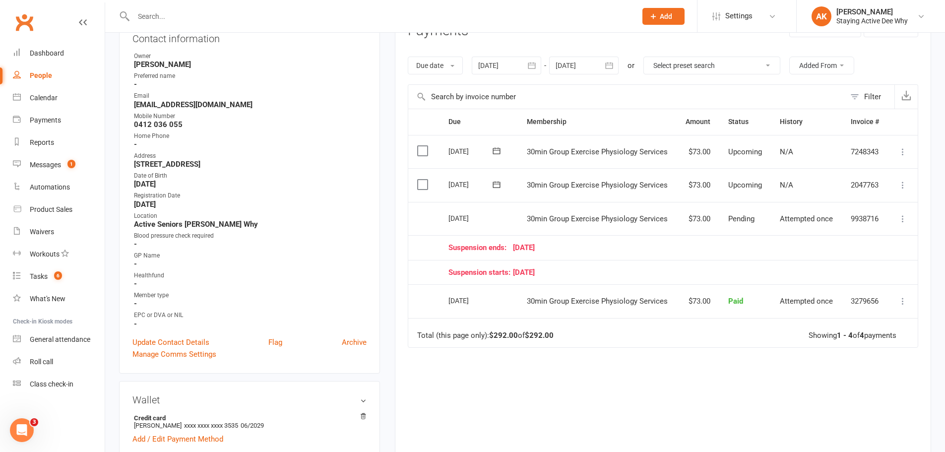
scroll to position [149, 0]
drag, startPoint x: 554, startPoint y: 219, endPoint x: 639, endPoint y: 221, distance: 85.3
click at [639, 221] on span "30min Group Exercise Physiology Services" at bounding box center [597, 218] width 141 height 9
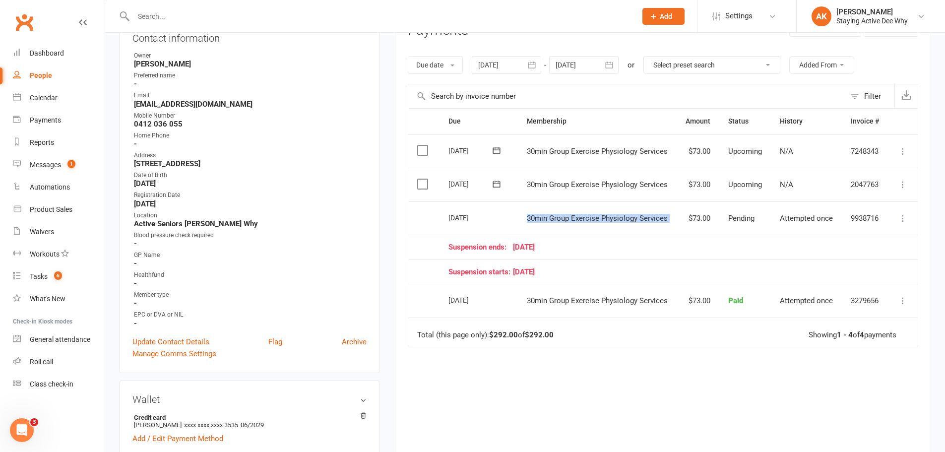
click at [639, 221] on span "30min Group Exercise Physiology Services" at bounding box center [597, 218] width 141 height 9
click at [582, 223] on td "30min Group Exercise Physiology Services" at bounding box center [597, 218] width 159 height 34
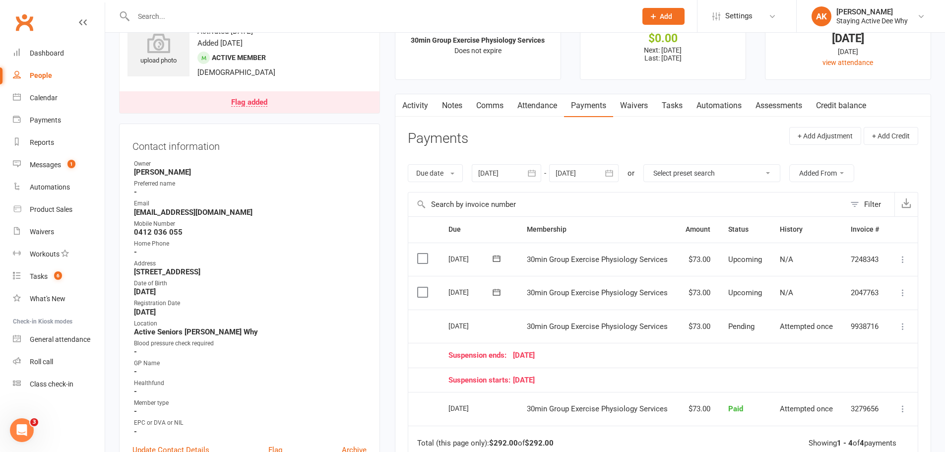
scroll to position [0, 0]
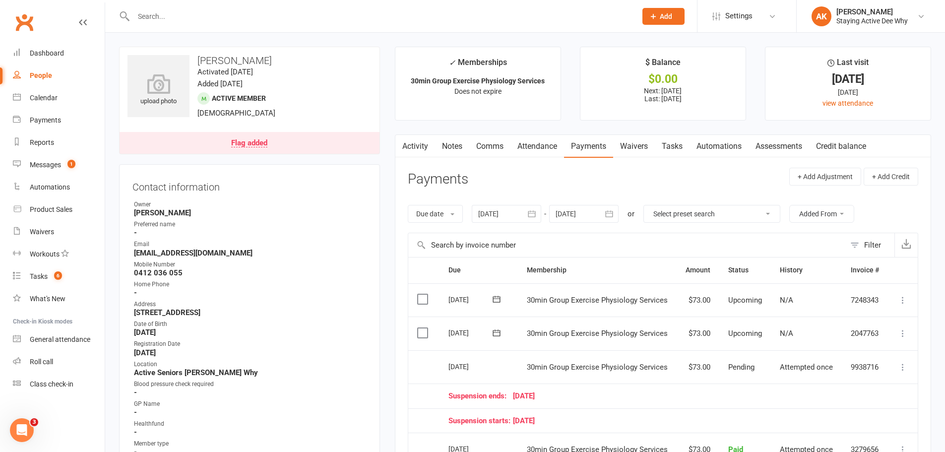
click at [451, 140] on link "Notes" at bounding box center [452, 146] width 34 height 23
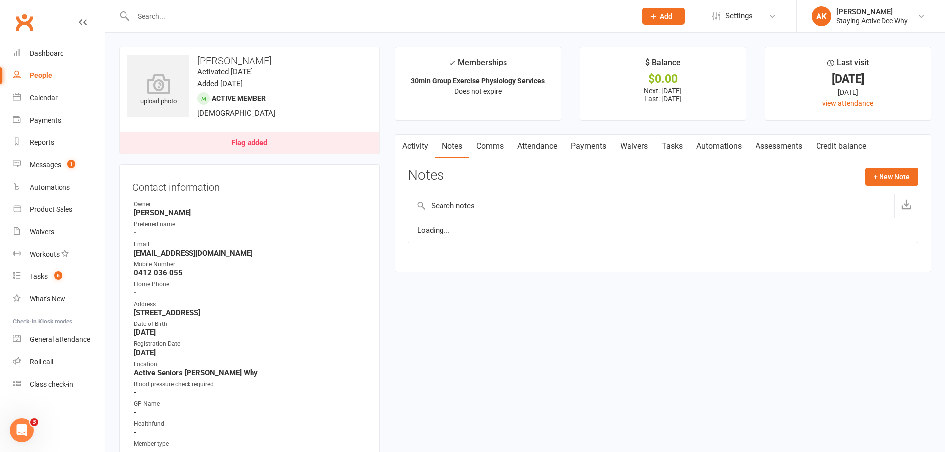
click at [398, 149] on button "button" at bounding box center [401, 146] width 12 height 22
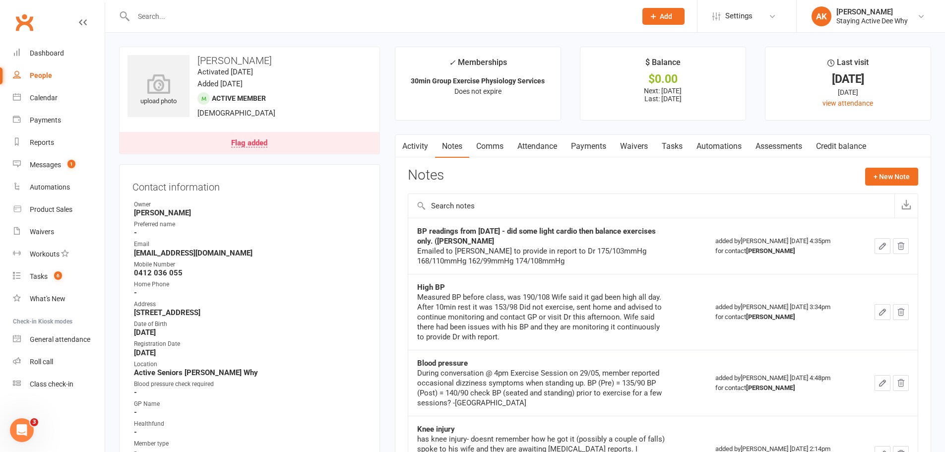
click at [404, 148] on icon "button" at bounding box center [401, 144] width 6 height 10
click at [414, 144] on link "Activity" at bounding box center [415, 146] width 40 height 23
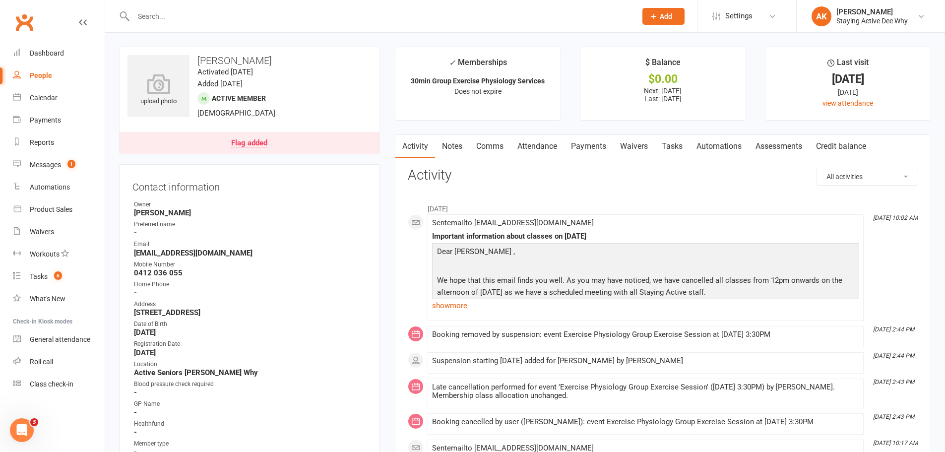
click at [307, 136] on link "Flag added" at bounding box center [250, 143] width 260 height 22
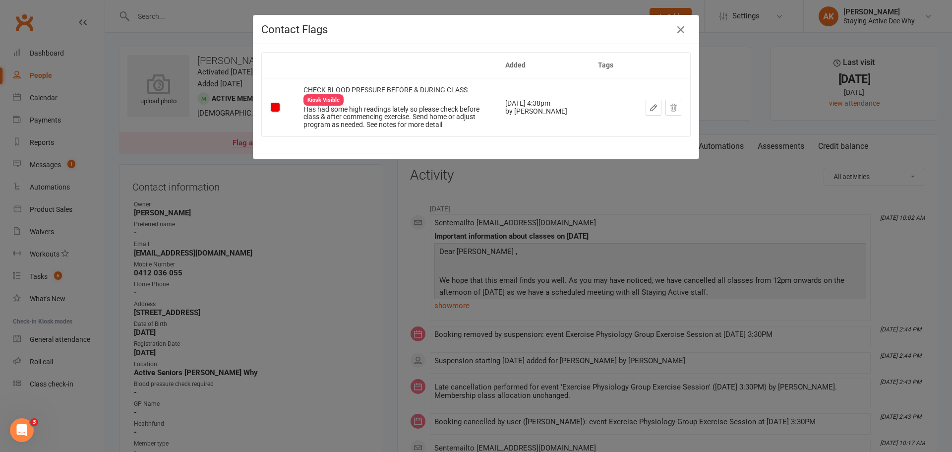
click at [340, 219] on div "Contact Flags Added Tags CHECK BLOOD PRESSURE BEFORE & DURING CLASS Kiosk Visib…" at bounding box center [476, 226] width 952 height 452
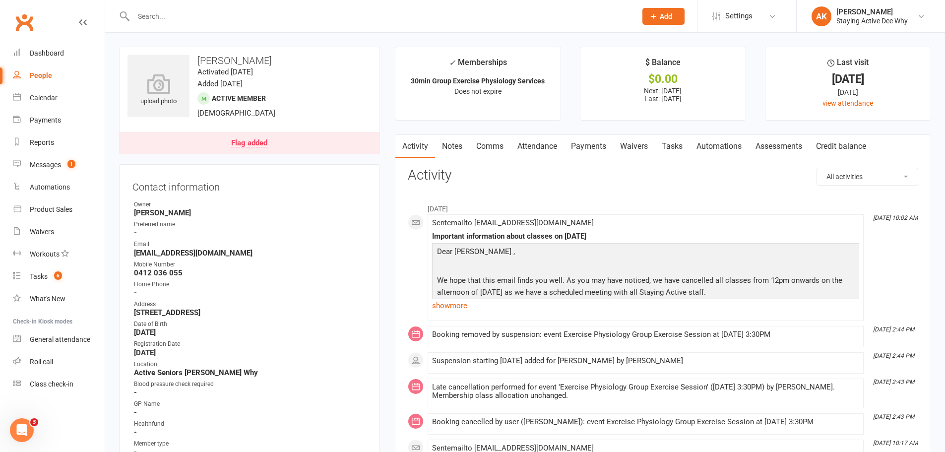
click at [585, 141] on link "Payments" at bounding box center [588, 146] width 49 height 23
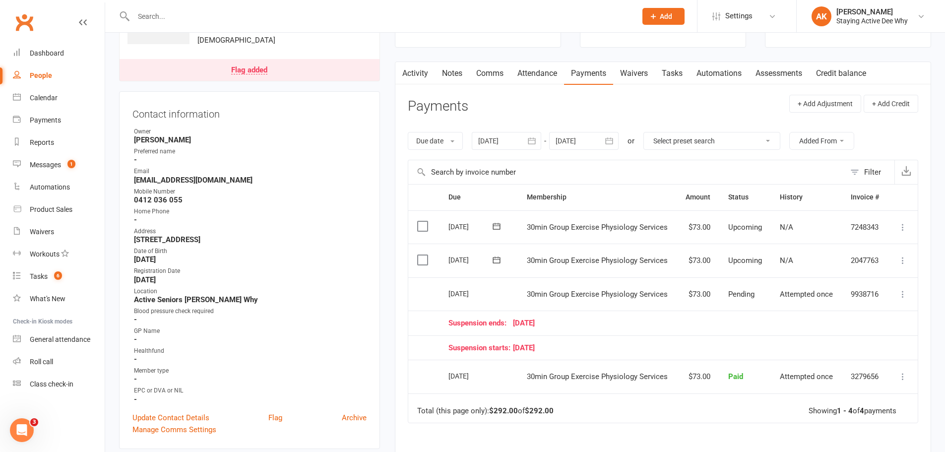
scroll to position [149, 0]
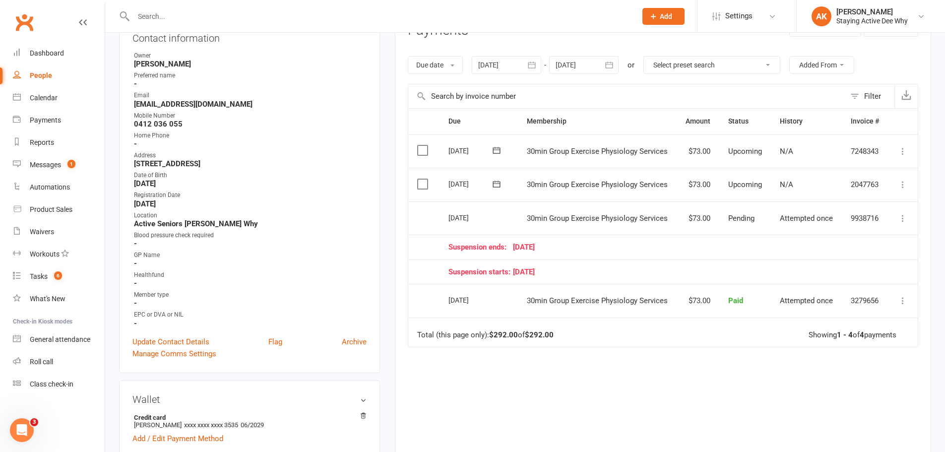
click at [633, 220] on span "30min Group Exercise Physiology Services" at bounding box center [597, 218] width 141 height 9
click at [617, 223] on td "30min Group Exercise Physiology Services" at bounding box center [597, 218] width 159 height 34
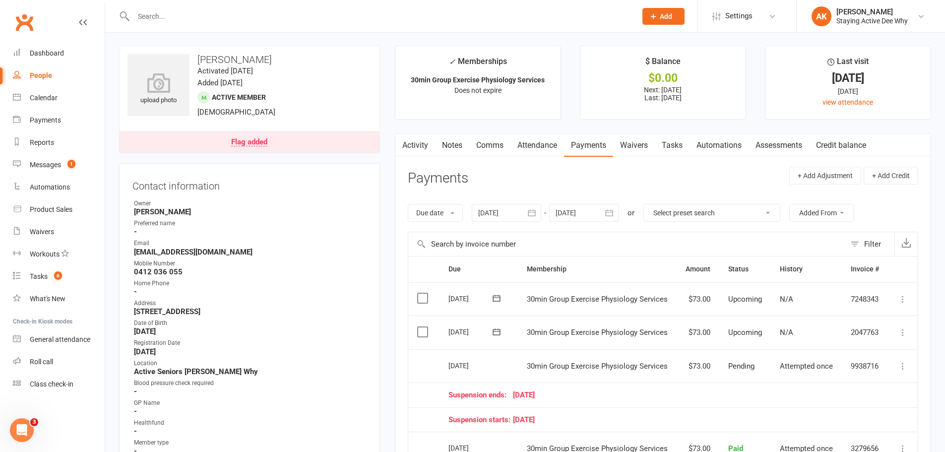
scroll to position [0, 0]
click at [61, 79] on link "People" at bounding box center [59, 75] width 92 height 22
select select "100"
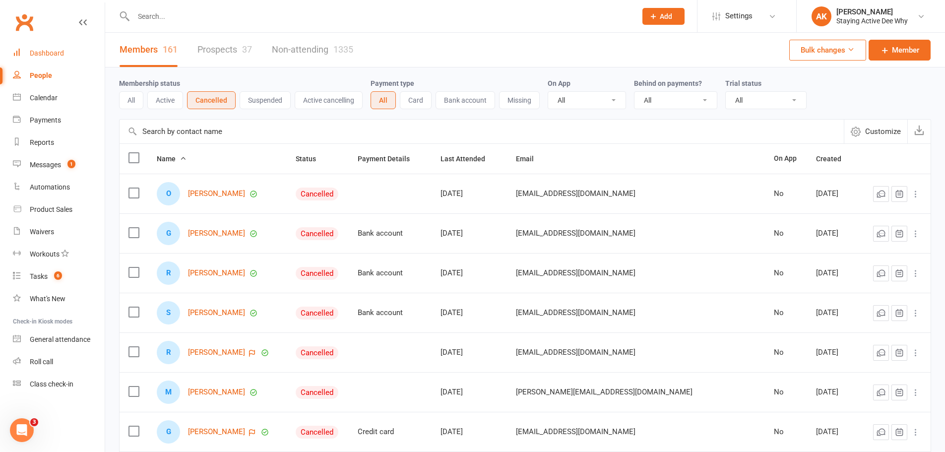
click at [51, 50] on div "Dashboard" at bounding box center [47, 53] width 34 height 8
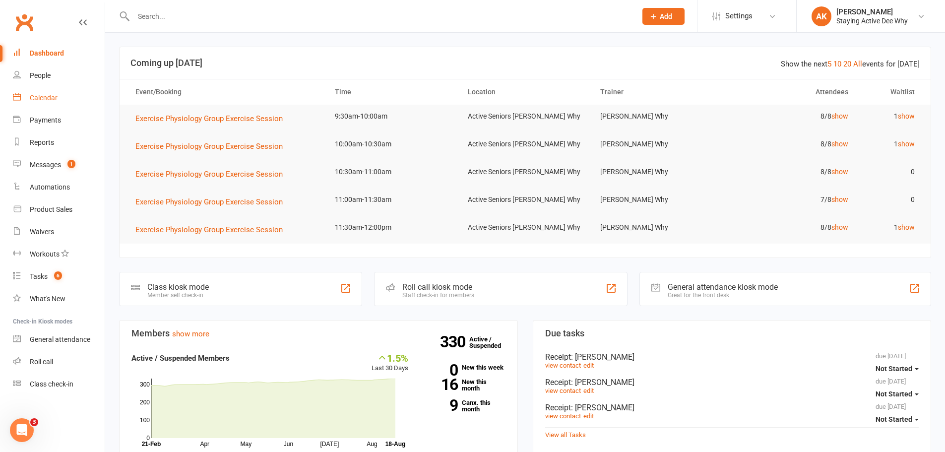
click at [56, 101] on div "Calendar" at bounding box center [44, 98] width 28 height 8
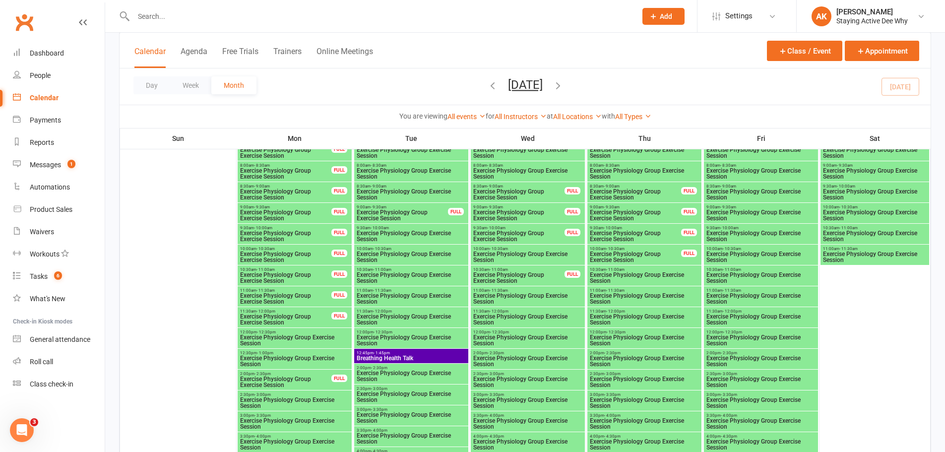
scroll to position [1686, 0]
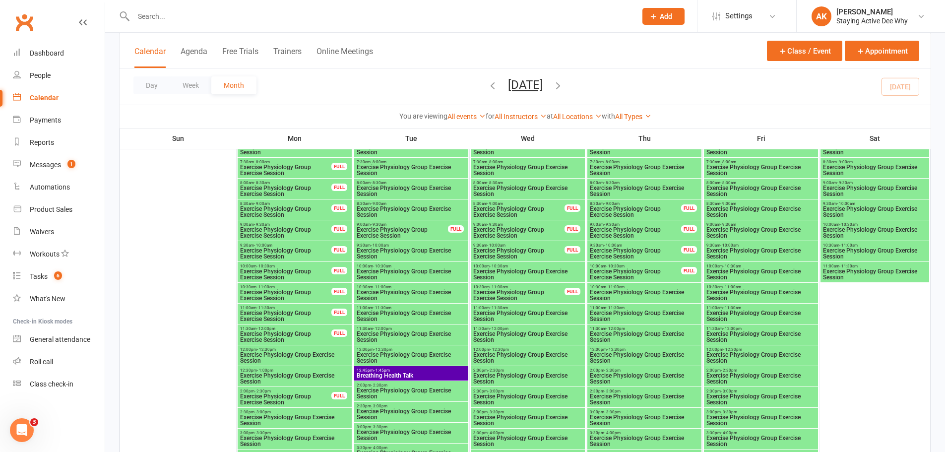
click at [254, 229] on span "Exercise Physiology Group Exercise Session" at bounding box center [286, 233] width 92 height 12
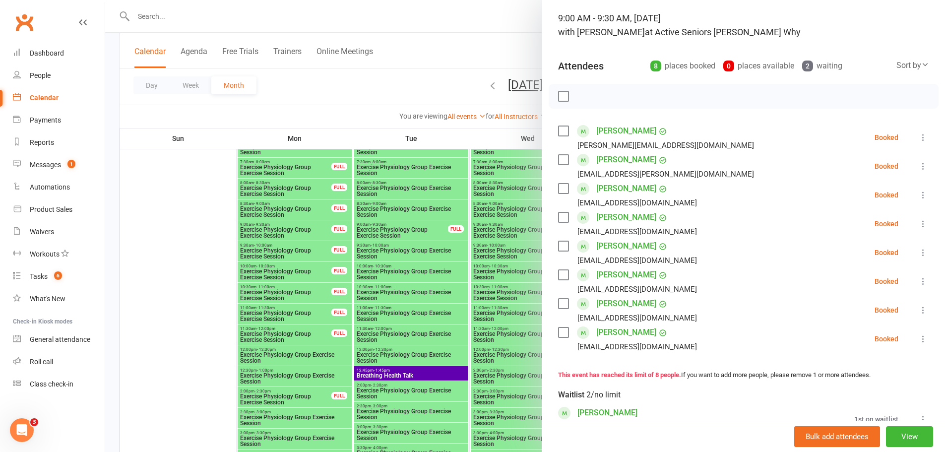
scroll to position [33, 0]
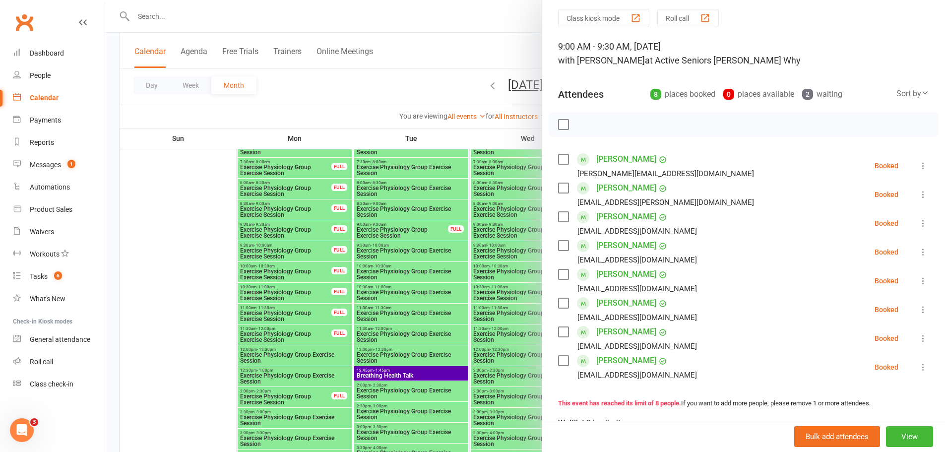
click at [491, 40] on div at bounding box center [525, 226] width 840 height 452
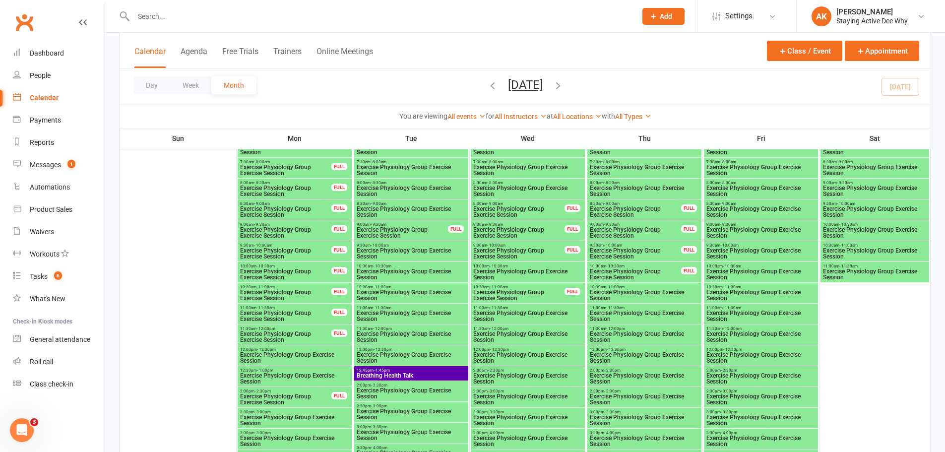
click at [517, 224] on span "9:00am - 9:30am" at bounding box center [519, 224] width 92 height 4
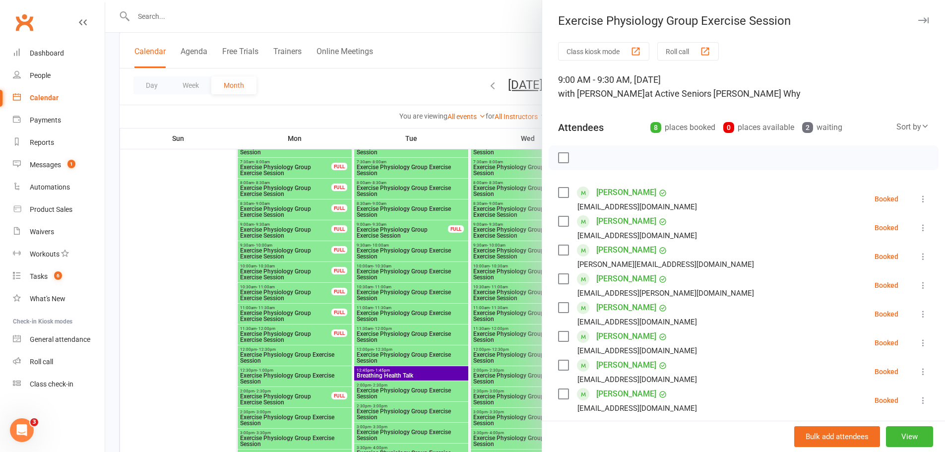
click at [480, 233] on div at bounding box center [525, 226] width 840 height 452
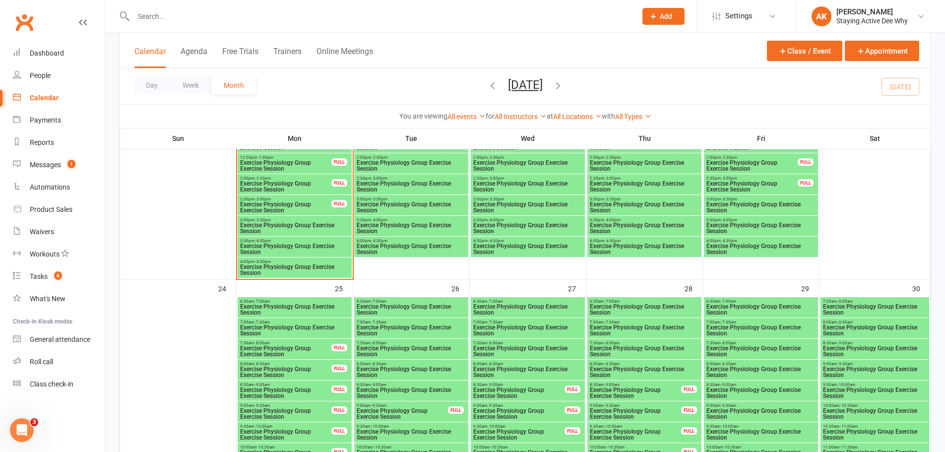
scroll to position [1636, 0]
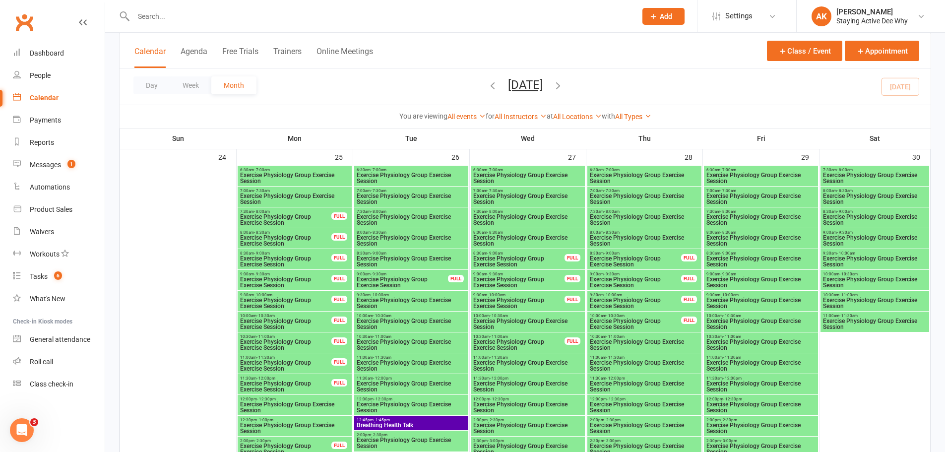
click at [640, 276] on span "Exercise Physiology Group Exercise Session" at bounding box center [635, 282] width 92 height 12
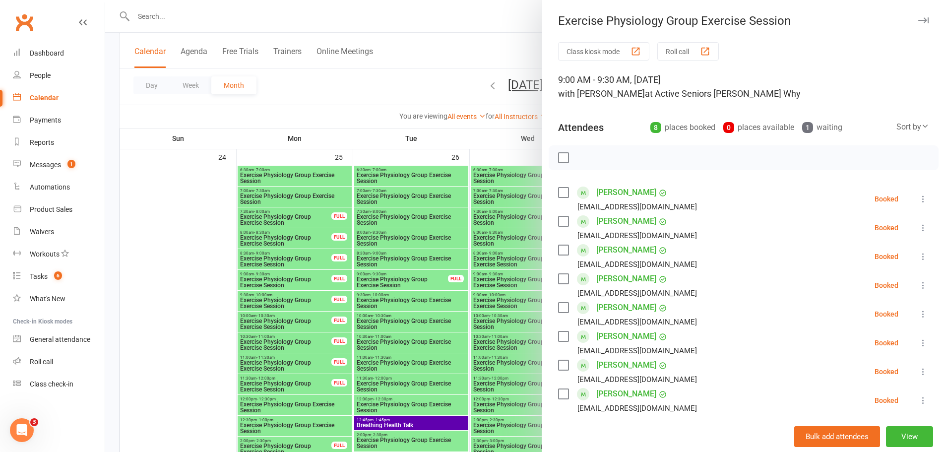
click at [424, 258] on div at bounding box center [525, 226] width 840 height 452
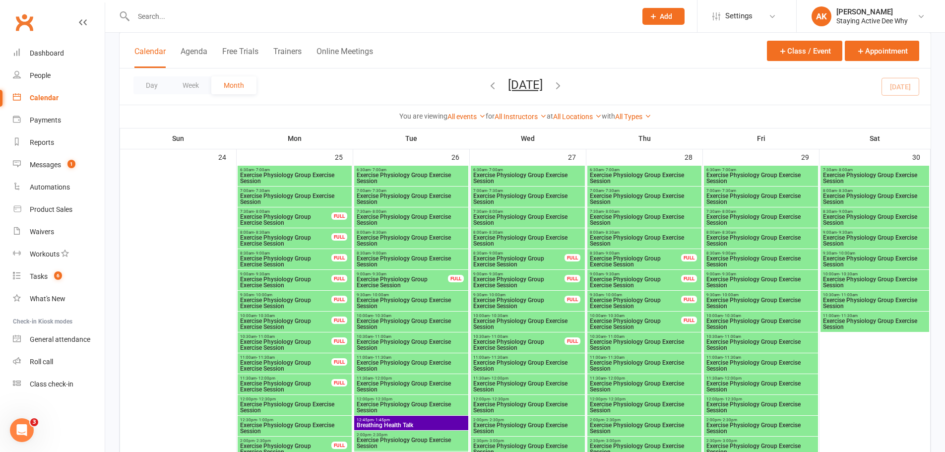
click at [286, 285] on span "Exercise Physiology Group Exercise Session" at bounding box center [286, 282] width 92 height 12
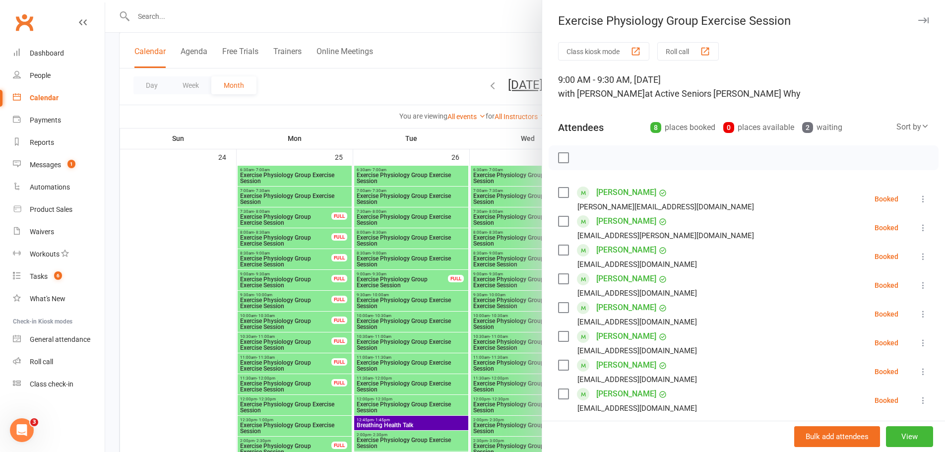
click at [318, 267] on div at bounding box center [525, 226] width 840 height 452
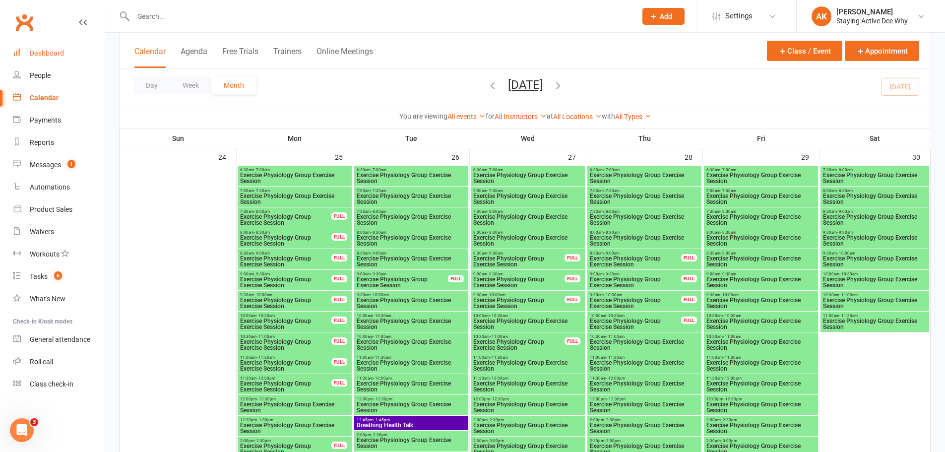
click at [64, 51] on link "Dashboard" at bounding box center [59, 53] width 92 height 22
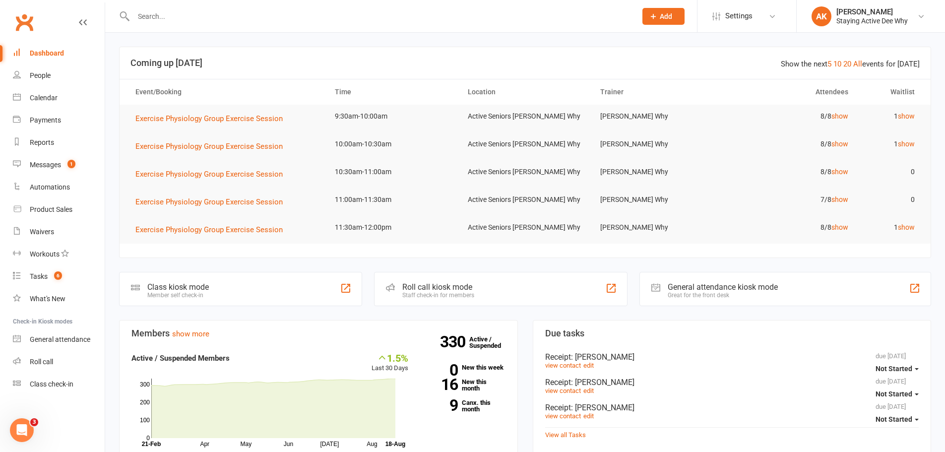
click at [267, 14] on input "text" at bounding box center [379, 16] width 499 height 14
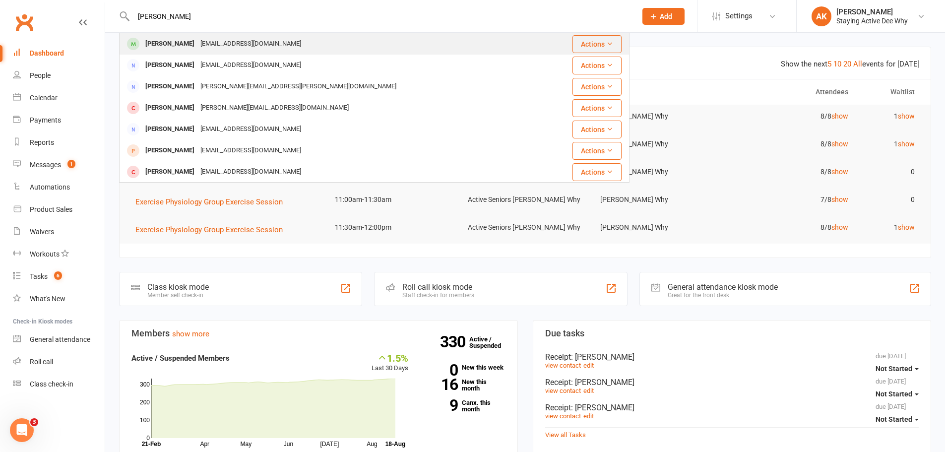
type input "[PERSON_NAME]"
click at [378, 53] on div "[PERSON_NAME] [PERSON_NAME][EMAIL_ADDRESS][DOMAIN_NAME]" at bounding box center [331, 44] width 423 height 20
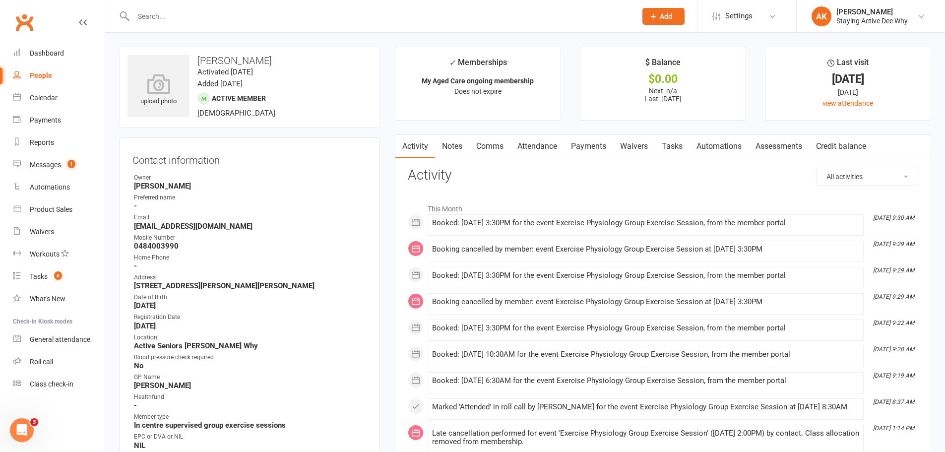
click at [538, 145] on link "Attendance" at bounding box center [537, 146] width 54 height 23
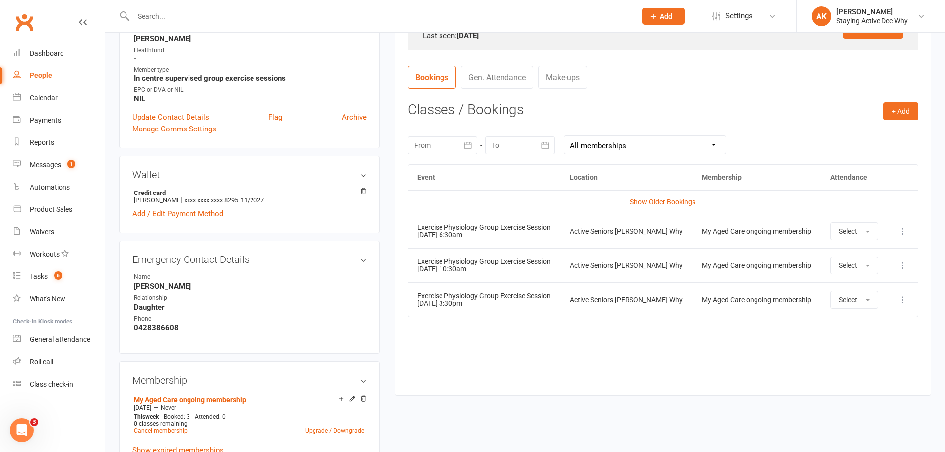
scroll to position [347, 0]
click at [48, 95] on div "Calendar" at bounding box center [44, 98] width 28 height 8
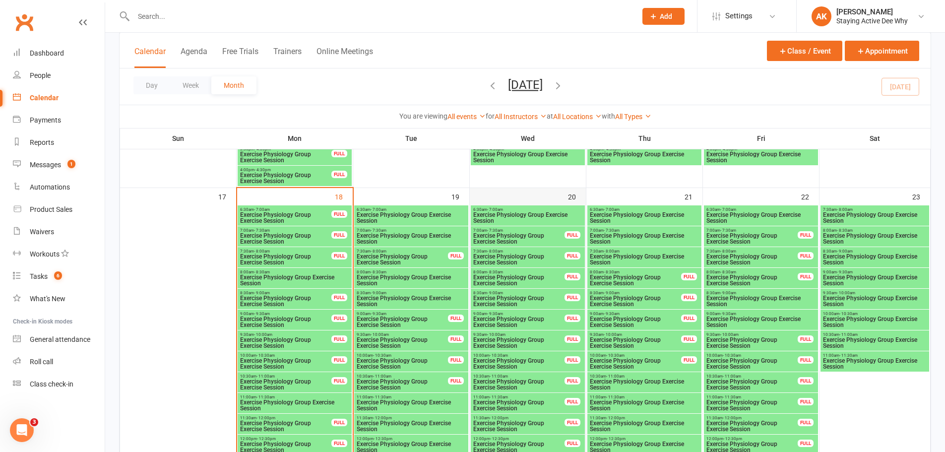
scroll to position [1190, 0]
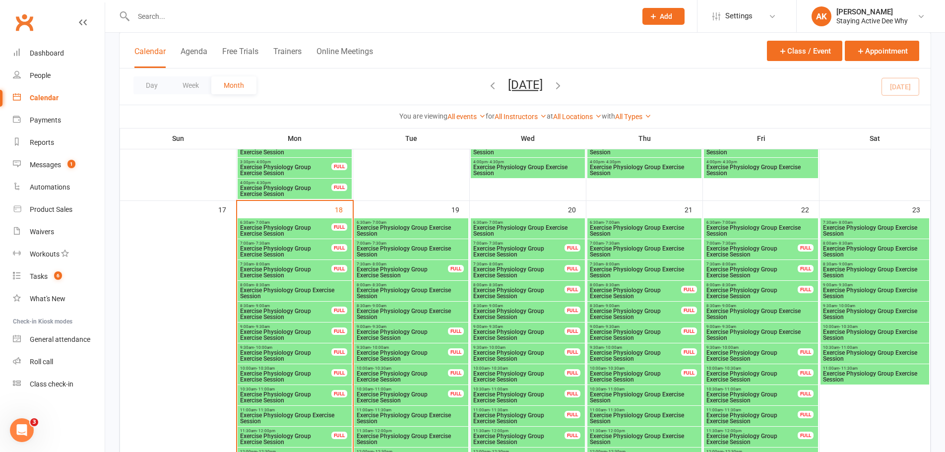
click at [293, 228] on span "Exercise Physiology Group Exercise Session" at bounding box center [286, 231] width 92 height 12
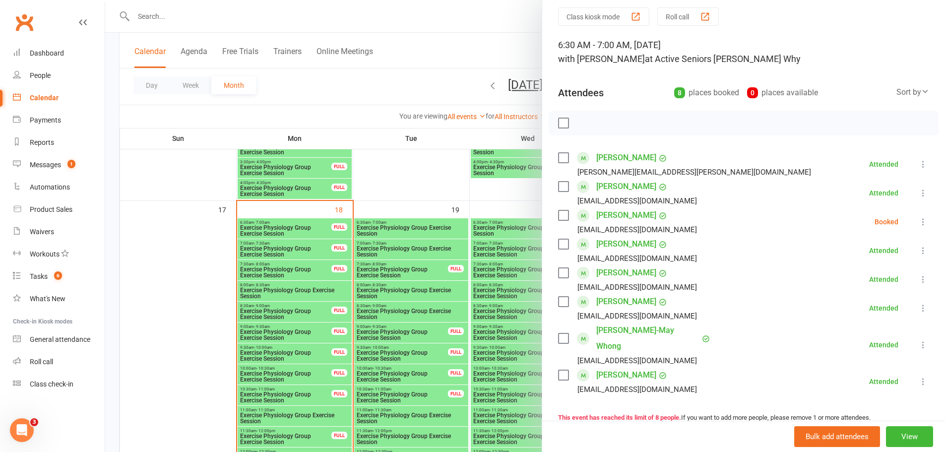
scroll to position [34, 0]
click at [917, 223] on button at bounding box center [923, 222] width 12 height 12
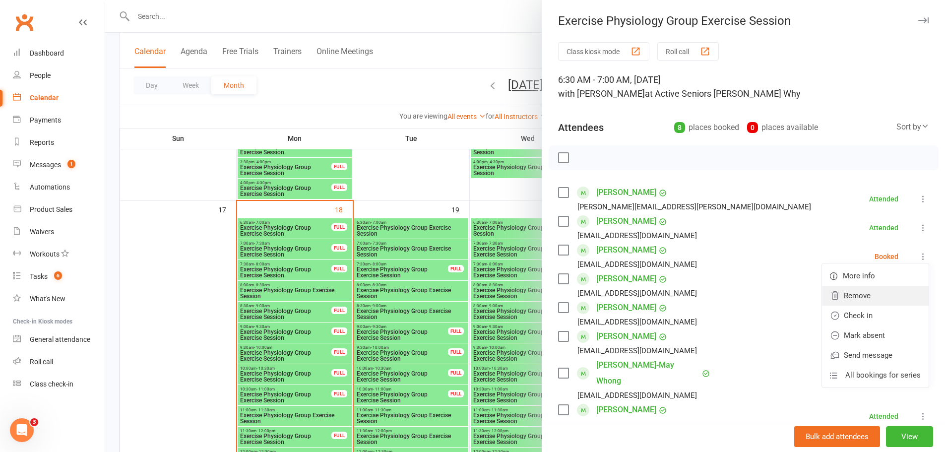
click at [860, 297] on link "Remove" at bounding box center [875, 296] width 107 height 20
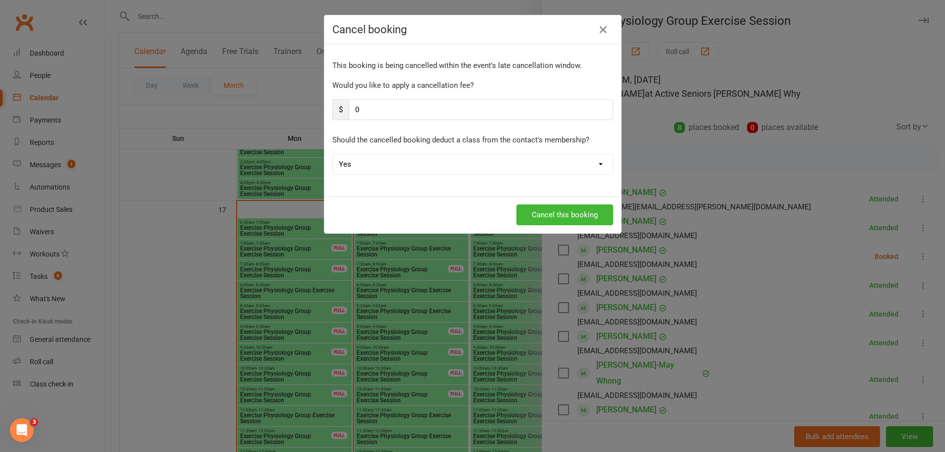
click at [439, 165] on select "Yes No" at bounding box center [473, 164] width 280 height 20
select select "1"
click at [333, 154] on select "Yes No" at bounding box center [473, 164] width 280 height 20
click at [530, 207] on button "Cancel this booking" at bounding box center [564, 214] width 97 height 21
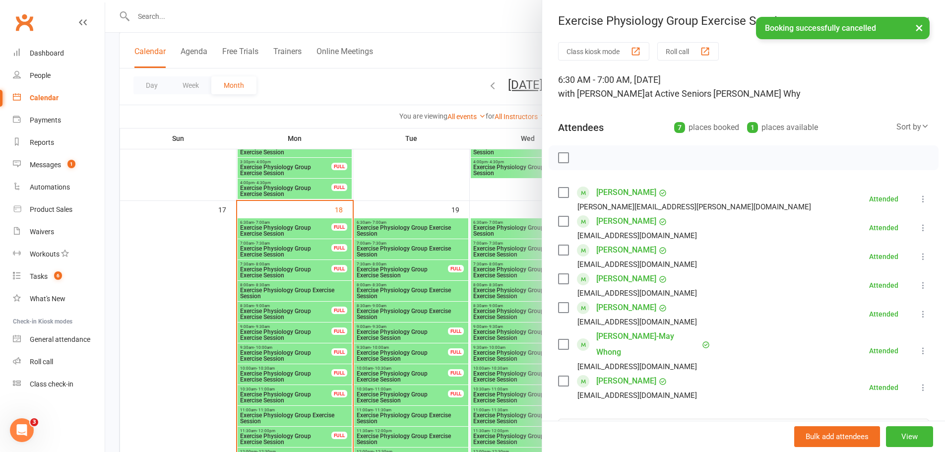
click at [409, 205] on div at bounding box center [525, 226] width 840 height 452
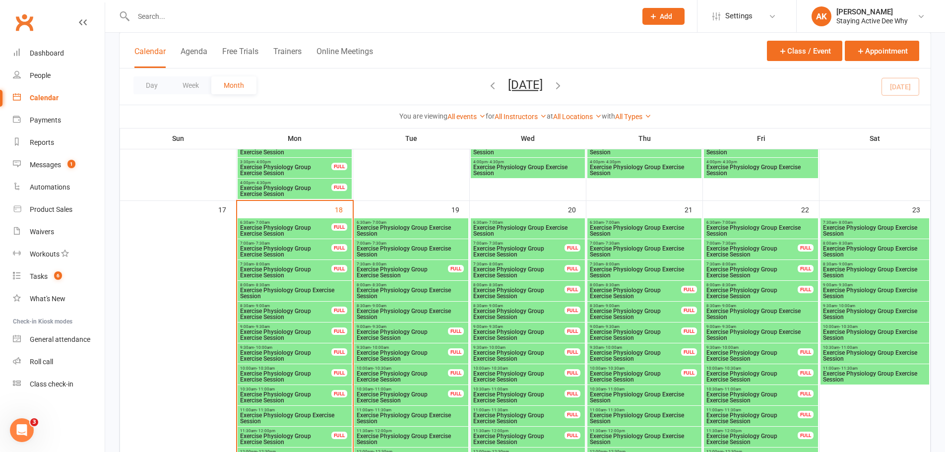
click at [167, 17] on input "text" at bounding box center [379, 16] width 499 height 14
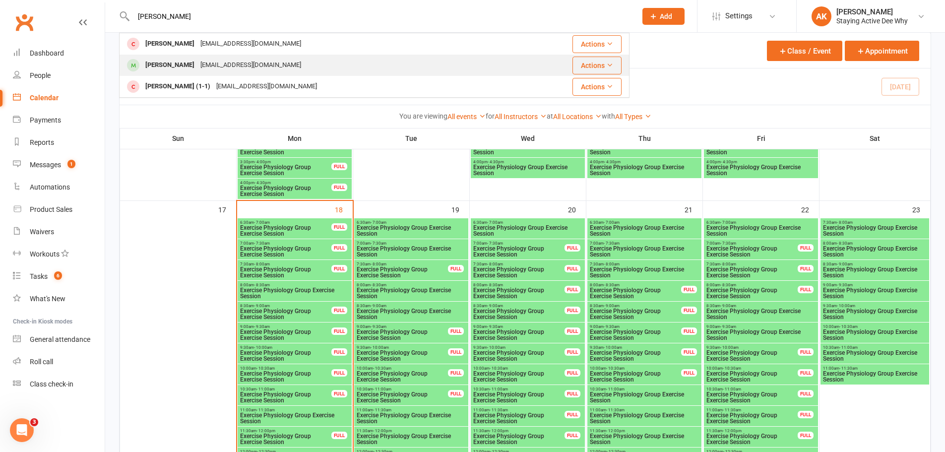
type input "[PERSON_NAME]"
click at [139, 70] on div at bounding box center [133, 65] width 18 height 16
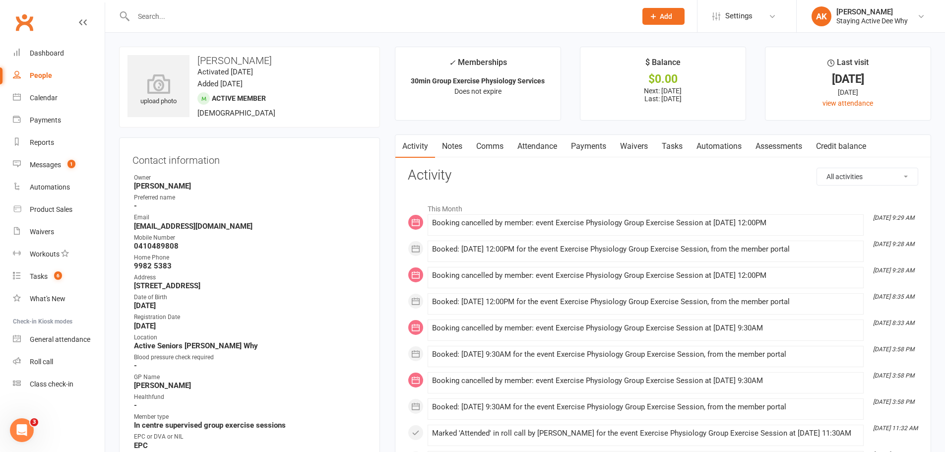
click at [540, 142] on link "Attendance" at bounding box center [537, 146] width 54 height 23
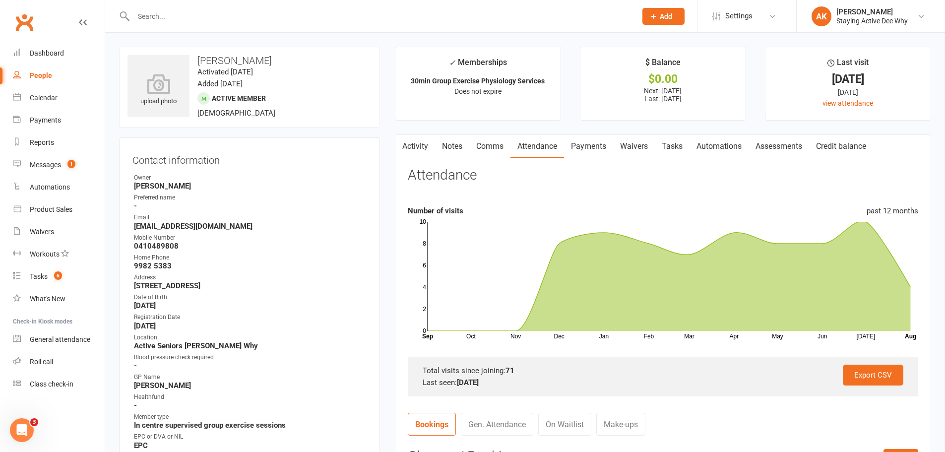
drag, startPoint x: 423, startPoint y: 143, endPoint x: 563, endPoint y: 246, distance: 173.9
click at [425, 146] on link "Activity" at bounding box center [415, 146] width 40 height 23
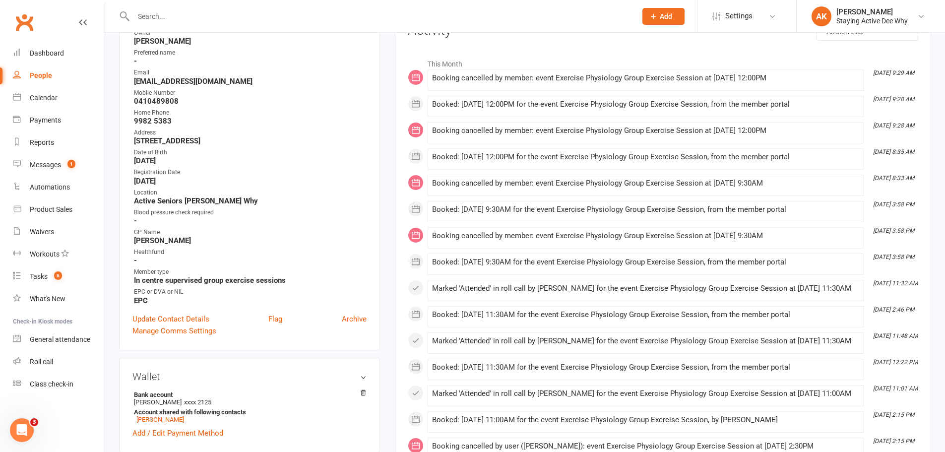
scroll to position [99, 0]
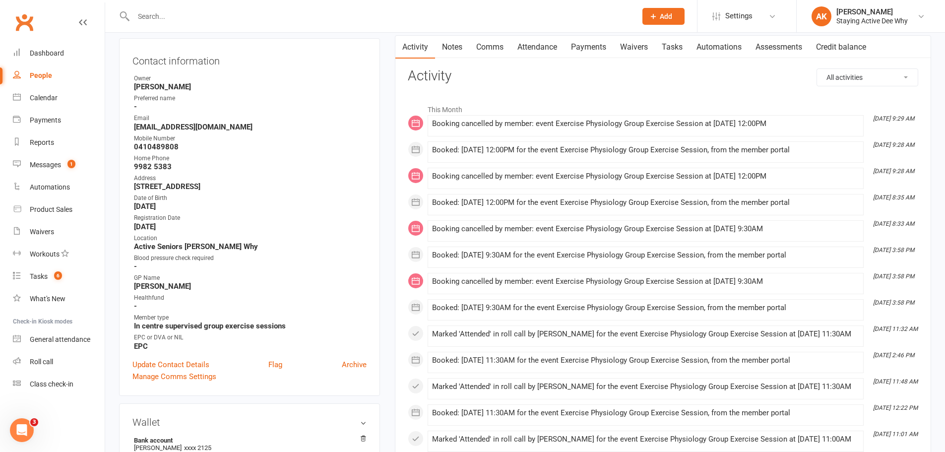
drag, startPoint x: 789, startPoint y: 228, endPoint x: 711, endPoint y: 234, distance: 78.6
click at [711, 234] on div "Booking cancelled by member: event Exercise Physiology Group Exercise Session a…" at bounding box center [645, 231] width 427 height 12
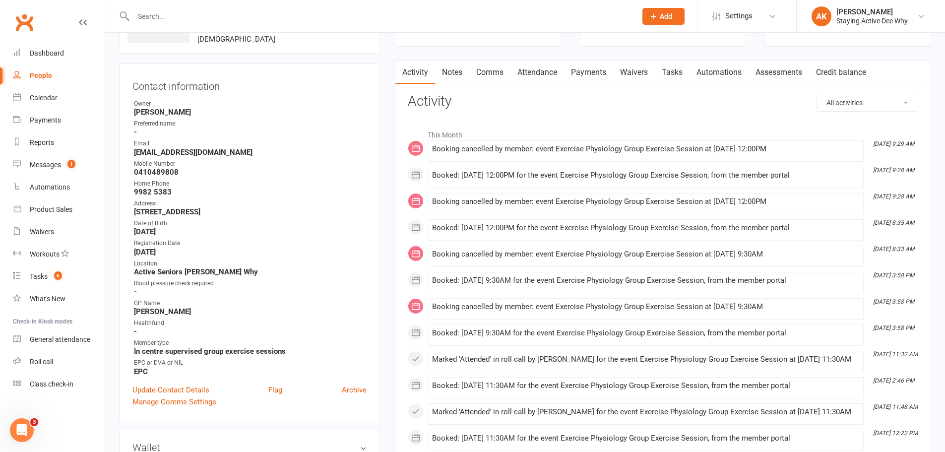
scroll to position [50, 0]
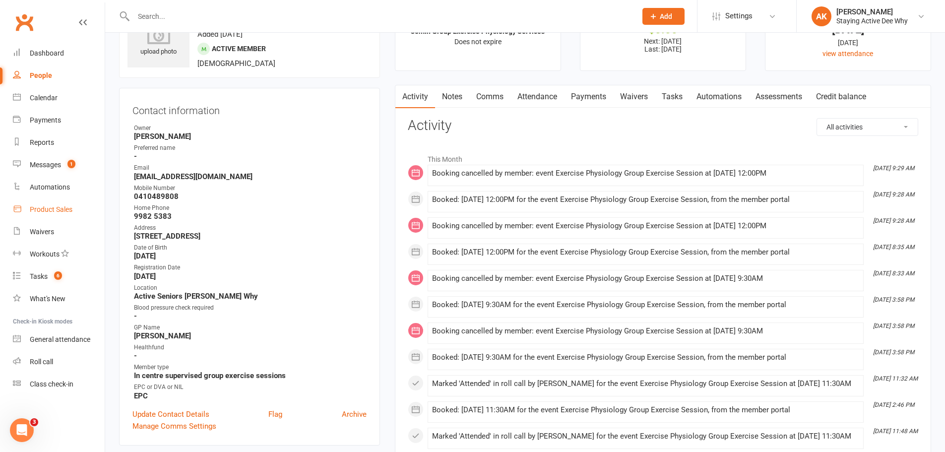
click at [65, 218] on link "Product Sales" at bounding box center [59, 209] width 92 height 22
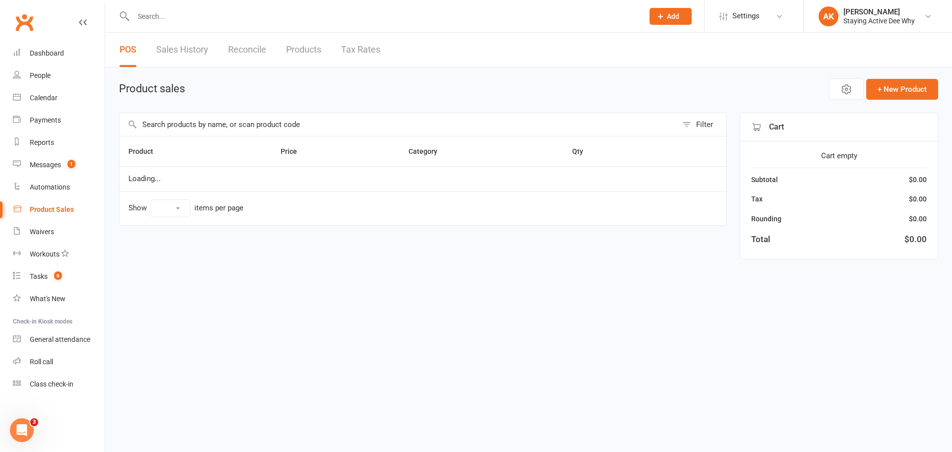
select select "10"
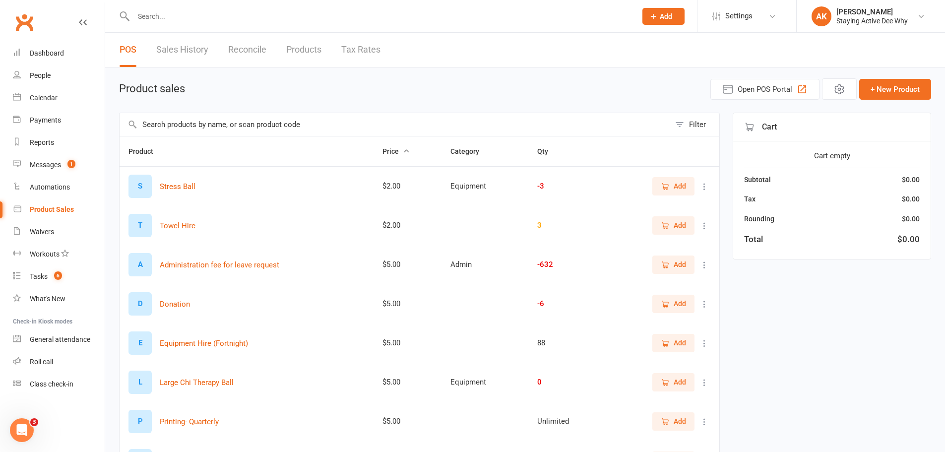
click at [186, 124] on input "text" at bounding box center [395, 124] width 550 height 23
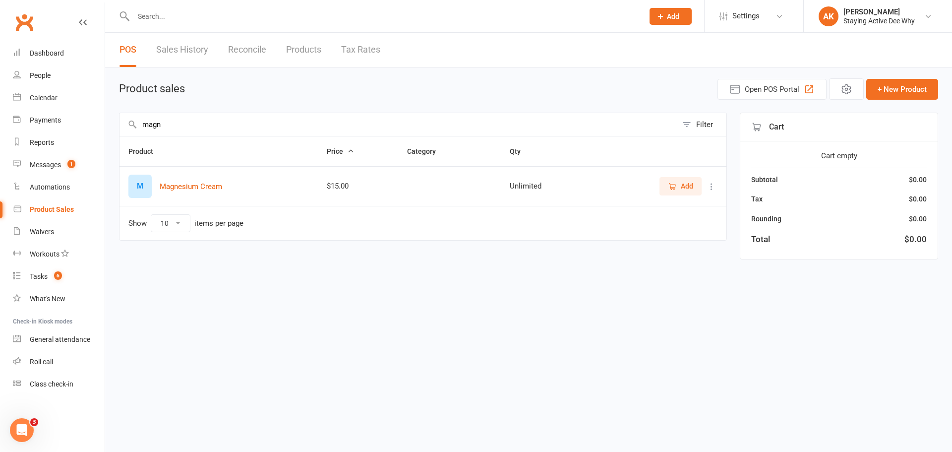
type input "magn"
click at [238, 281] on html "Prospect Member Non-attending contact Class / event Appointment Task Membership…" at bounding box center [476, 143] width 952 height 287
drag, startPoint x: 260, startPoint y: 84, endPoint x: 286, endPoint y: 66, distance: 31.5
click at [284, 69] on div "Product sales Open POS Portal + New Product magn Filter Product Price Category …" at bounding box center [528, 170] width 847 height 206
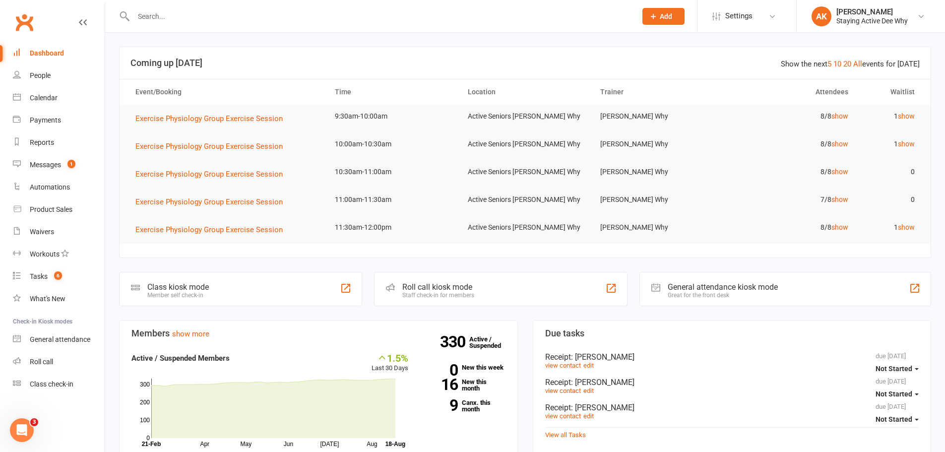
click at [241, 20] on input "text" at bounding box center [379, 16] width 499 height 14
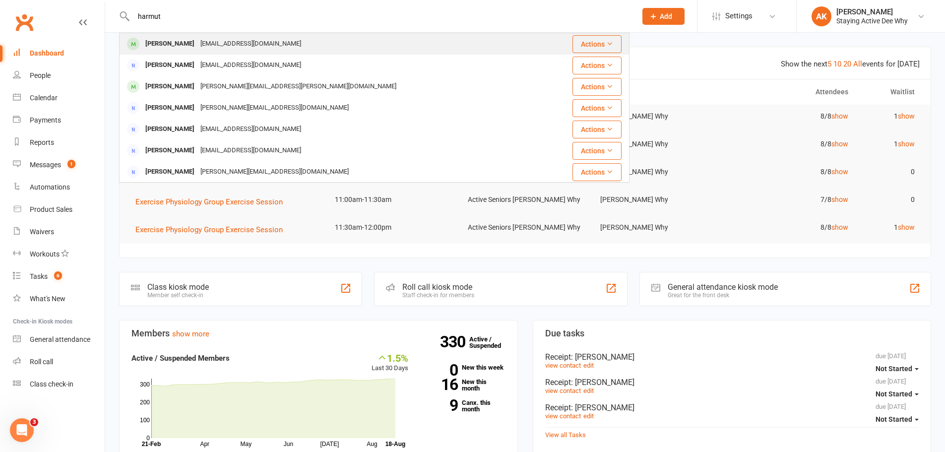
type input "harmut"
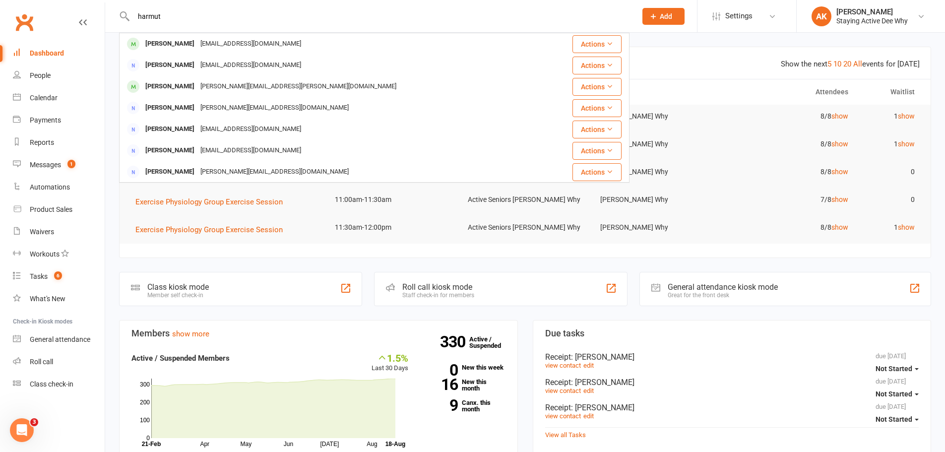
drag, startPoint x: 150, startPoint y: 47, endPoint x: 167, endPoint y: 44, distance: 17.1
click at [167, 44] on div "Hartmut Liedtke" at bounding box center [169, 44] width 55 height 14
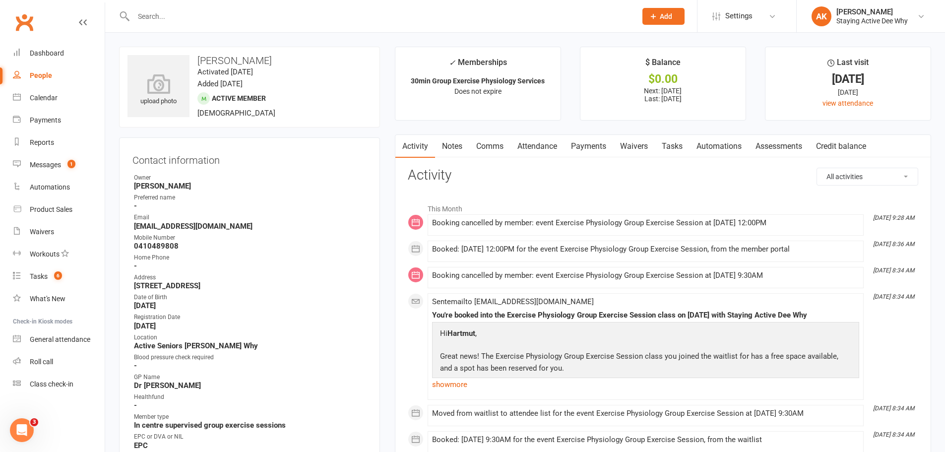
click at [546, 148] on link "Attendance" at bounding box center [537, 146] width 54 height 23
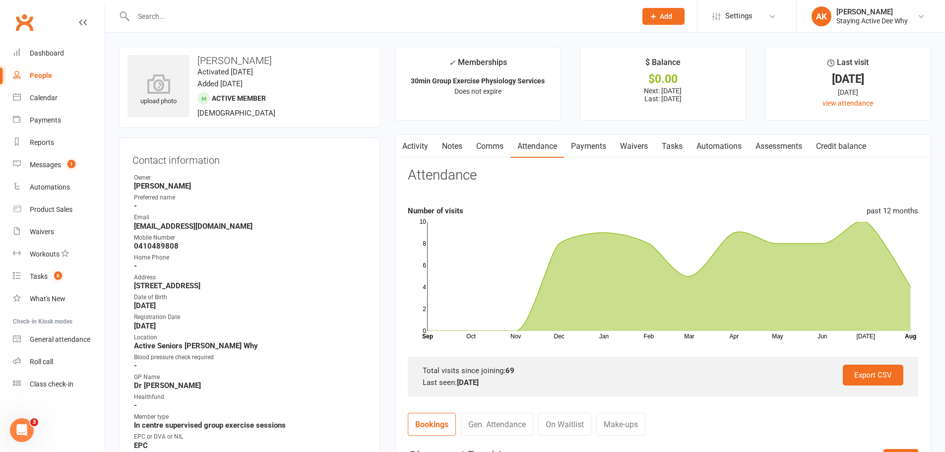
click at [424, 140] on link "Activity" at bounding box center [415, 146] width 40 height 23
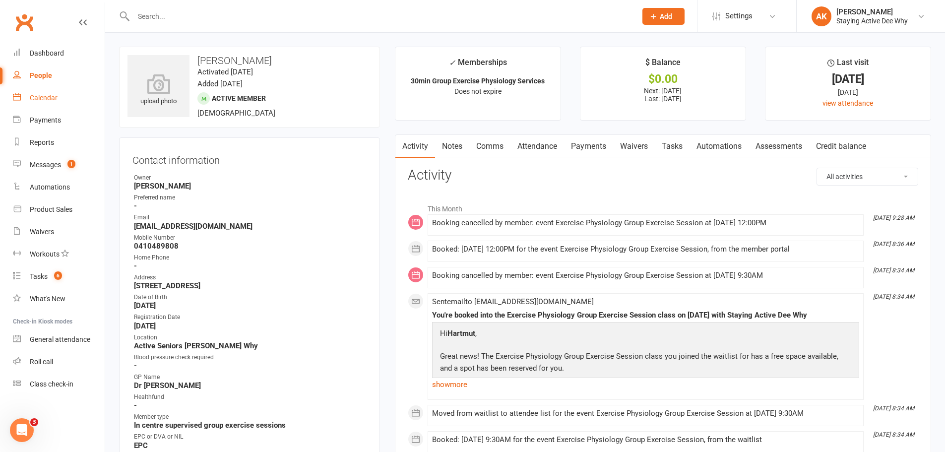
drag, startPoint x: 544, startPoint y: 143, endPoint x: 548, endPoint y: 147, distance: 6.3
click at [548, 147] on link "Attendance" at bounding box center [537, 146] width 54 height 23
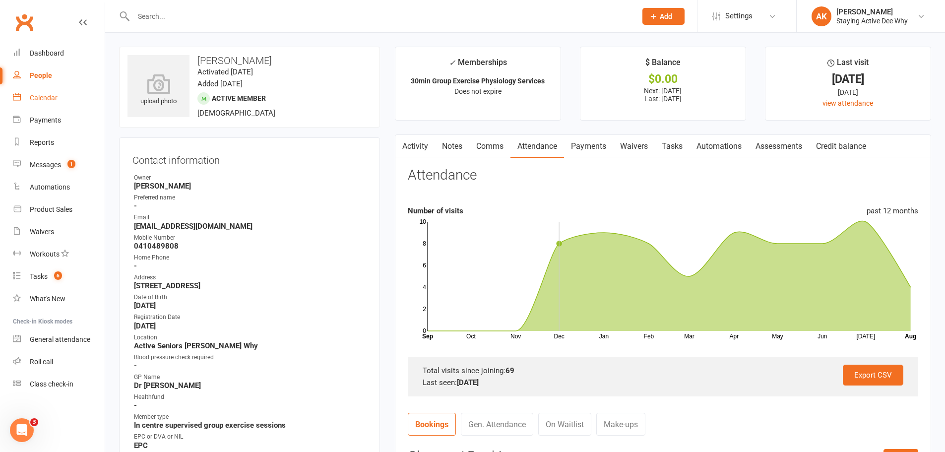
scroll to position [149, 0]
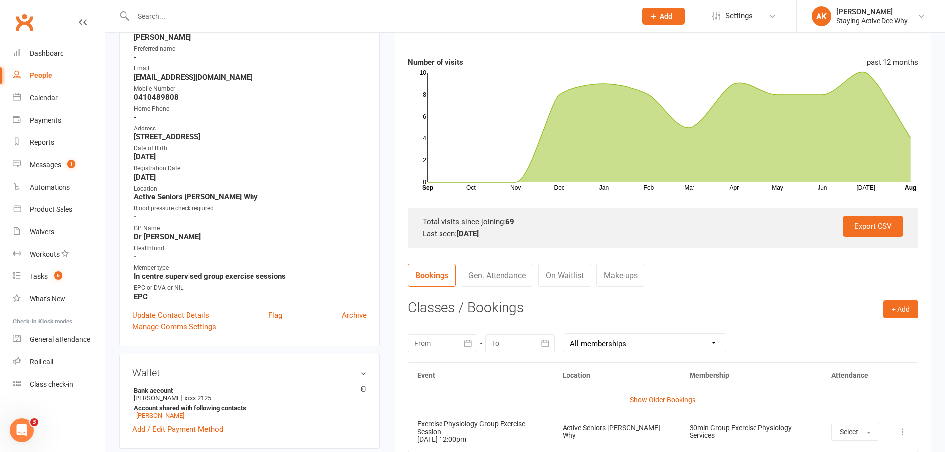
click at [202, 10] on input "text" at bounding box center [379, 16] width 499 height 14
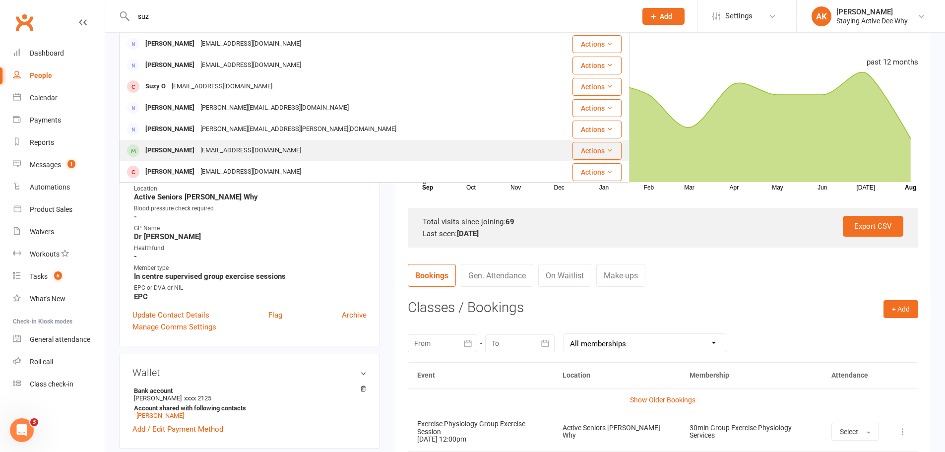
type input "suz"
click at [160, 149] on div "[PERSON_NAME]" at bounding box center [169, 150] width 55 height 14
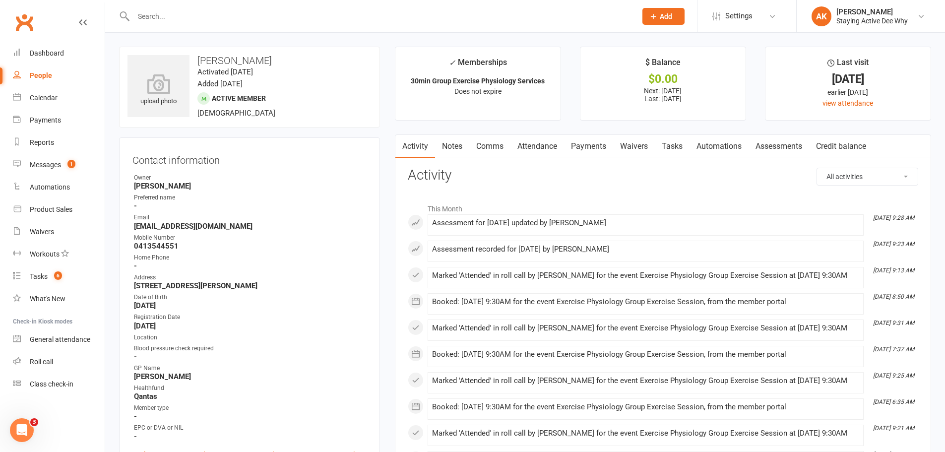
click at [255, 21] on input "text" at bounding box center [379, 16] width 499 height 14
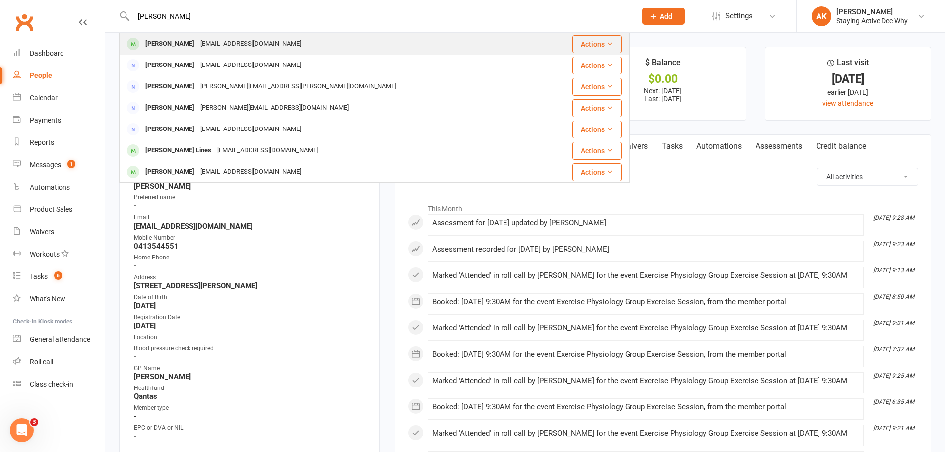
type input "kay lew"
click at [145, 40] on div "[PERSON_NAME]" at bounding box center [169, 44] width 55 height 14
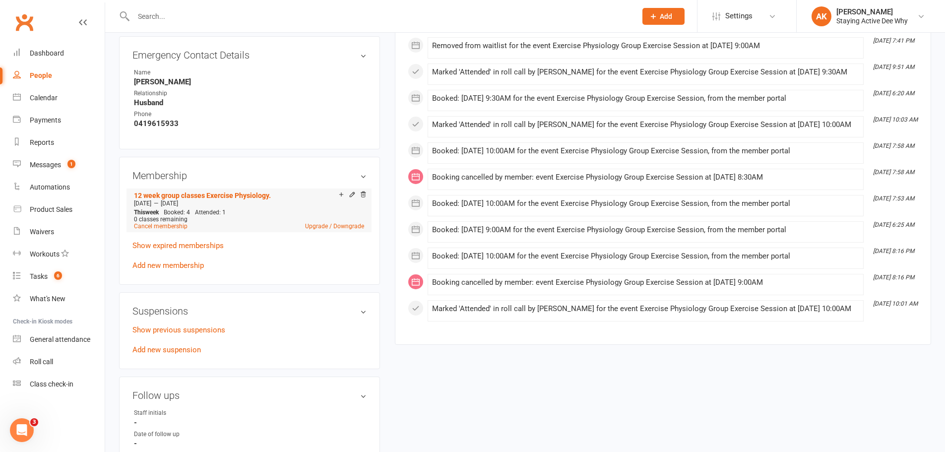
scroll to position [545, 0]
click at [165, 264] on link "Add new membership" at bounding box center [167, 264] width 71 height 9
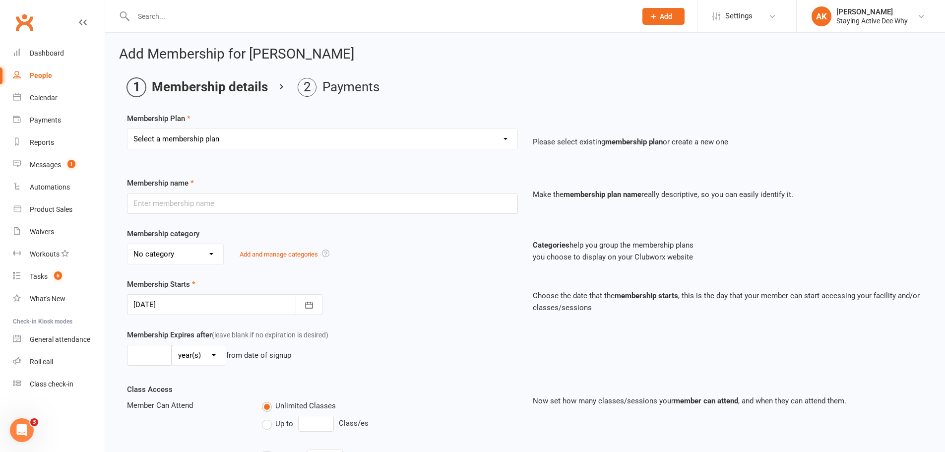
click at [199, 132] on select "Select a membership plan Create new Membership Plan 01 10953 Exercise Physiolog…" at bounding box center [322, 139] width 390 height 20
click at [201, 105] on main "Membership details Payments Membership Plan Select a membership plan Create new…" at bounding box center [525, 321] width 812 height 487
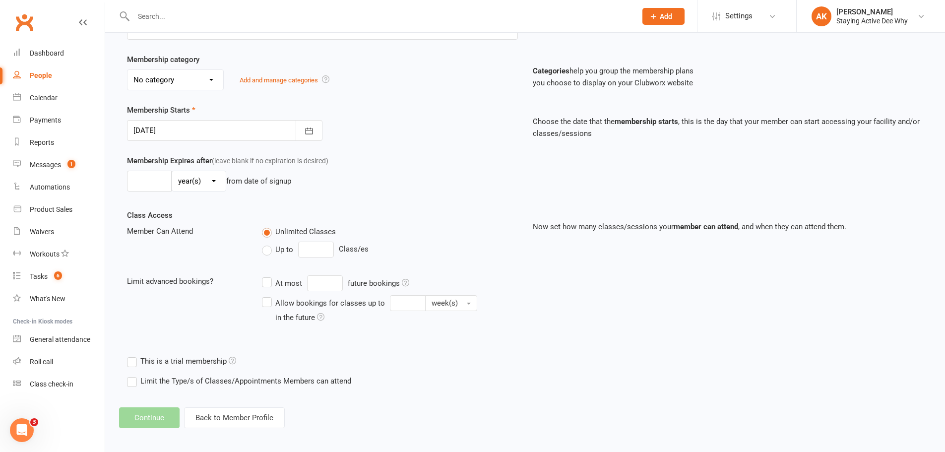
scroll to position [179, 0]
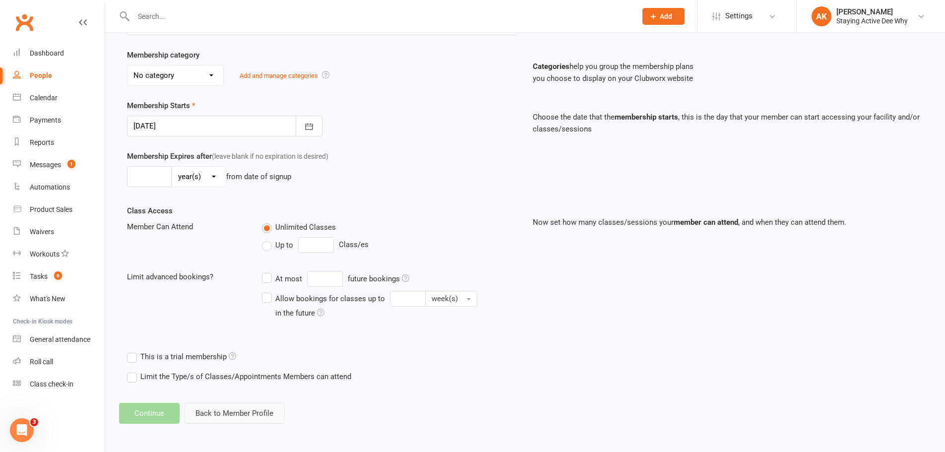
click at [204, 406] on button "Back to Member Profile" at bounding box center [234, 413] width 101 height 21
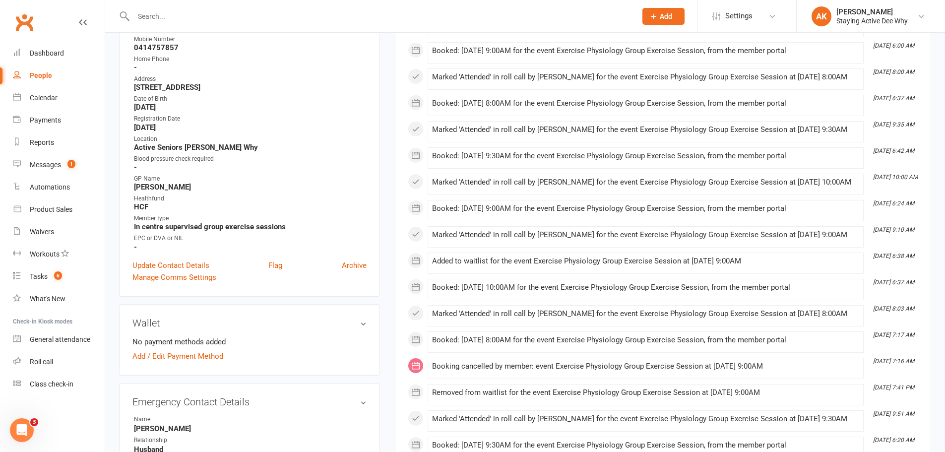
scroll to position [397, 0]
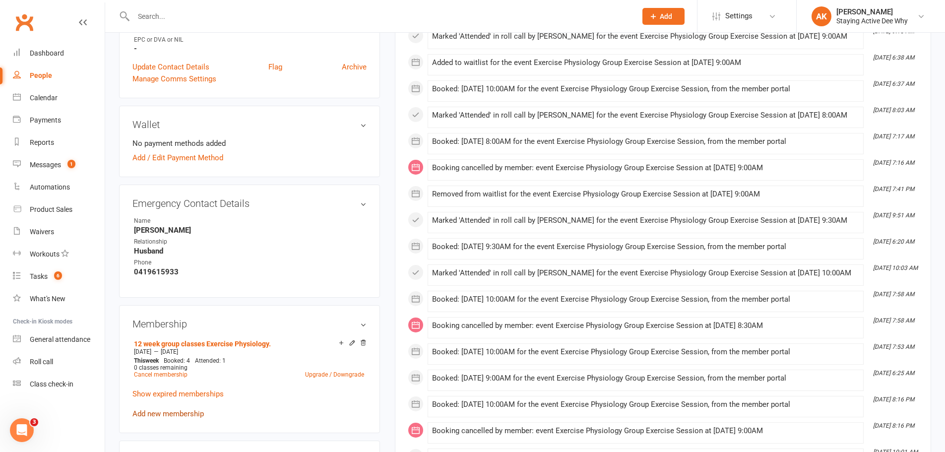
click at [169, 415] on link "Add new membership" at bounding box center [167, 413] width 71 height 9
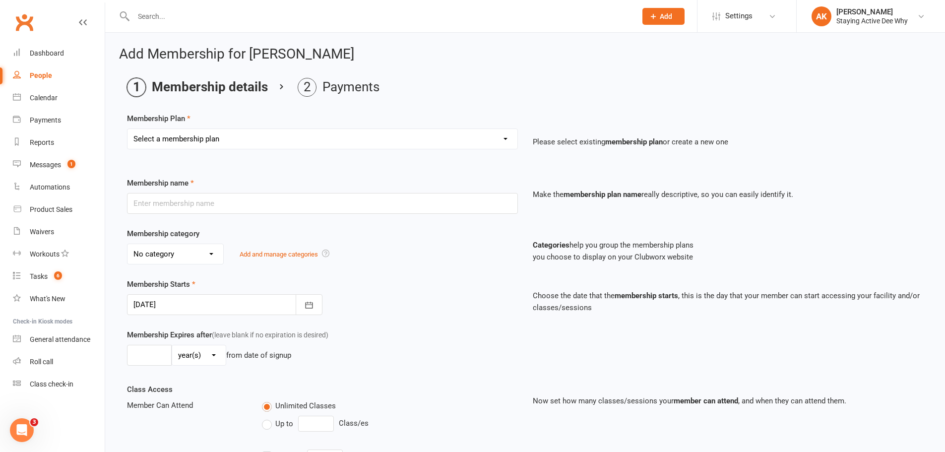
click at [184, 142] on select "Select a membership plan Create new Membership Plan 01 10953 Exercise Physiolog…" at bounding box center [322, 139] width 390 height 20
select select "16"
click at [127, 129] on select "Select a membership plan Create new Membership Plan 01 10953 Exercise Physiolog…" at bounding box center [322, 139] width 390 height 20
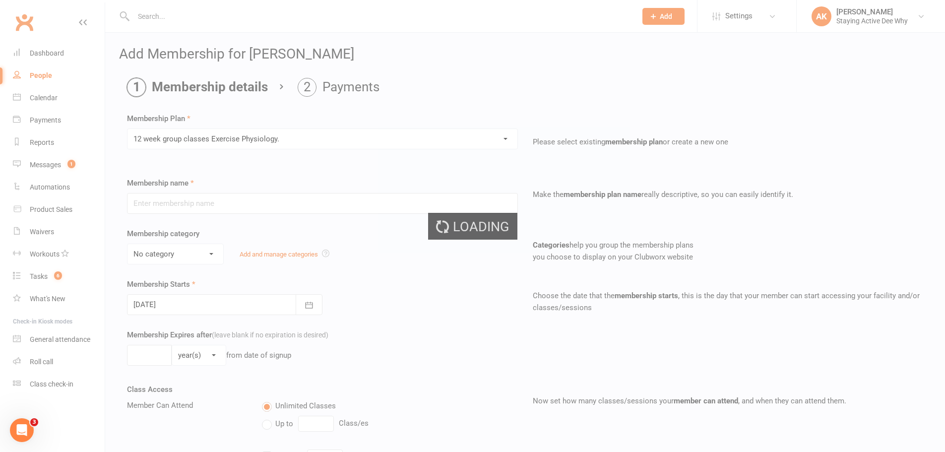
type input "12 week group classes Exercise Physiology."
select select "0"
type input "12"
select select "1"
type input "4"
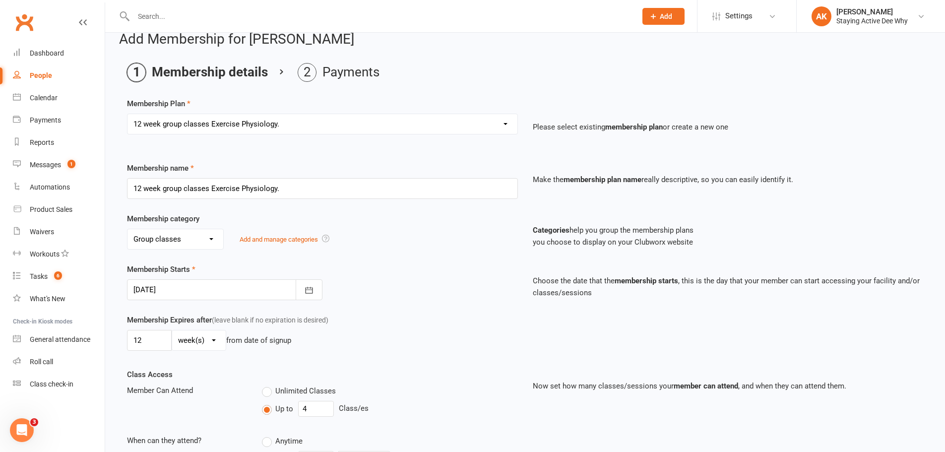
scroll to position [149, 0]
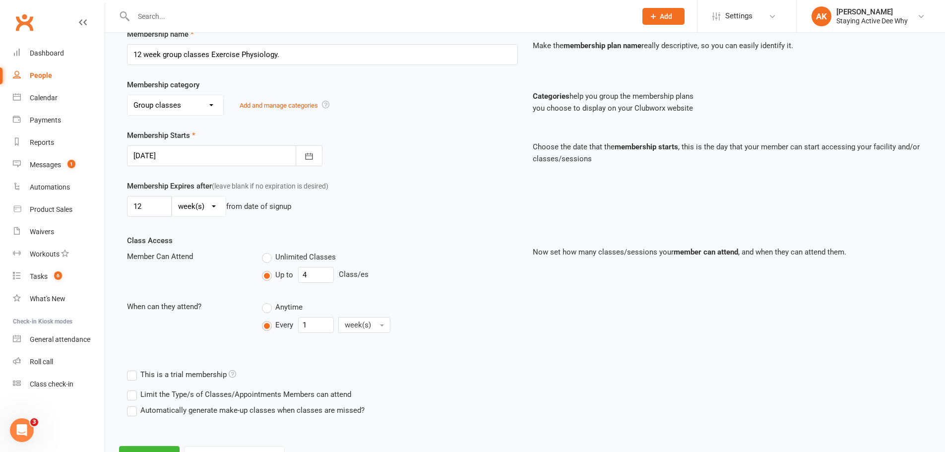
click at [177, 155] on div at bounding box center [224, 155] width 195 height 21
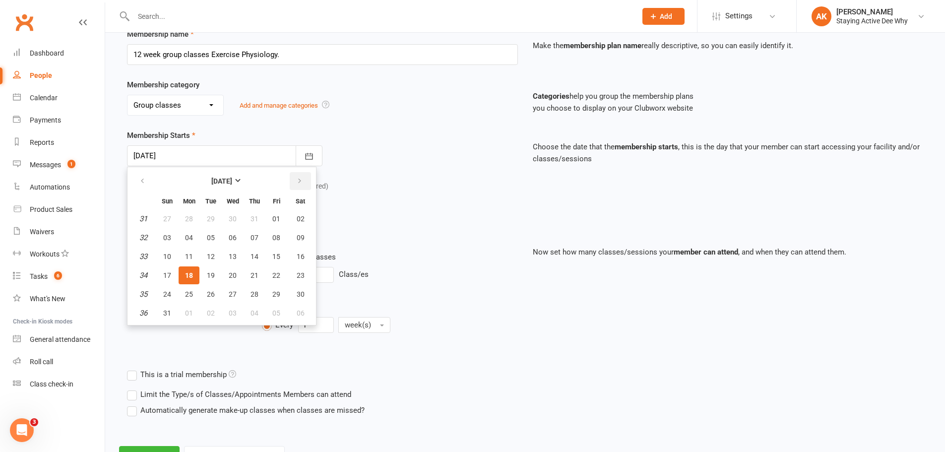
click at [302, 181] on icon "button" at bounding box center [299, 181] width 7 height 8
click at [188, 238] on span "08" at bounding box center [189, 238] width 8 height 8
type input "08 Sep 2025"
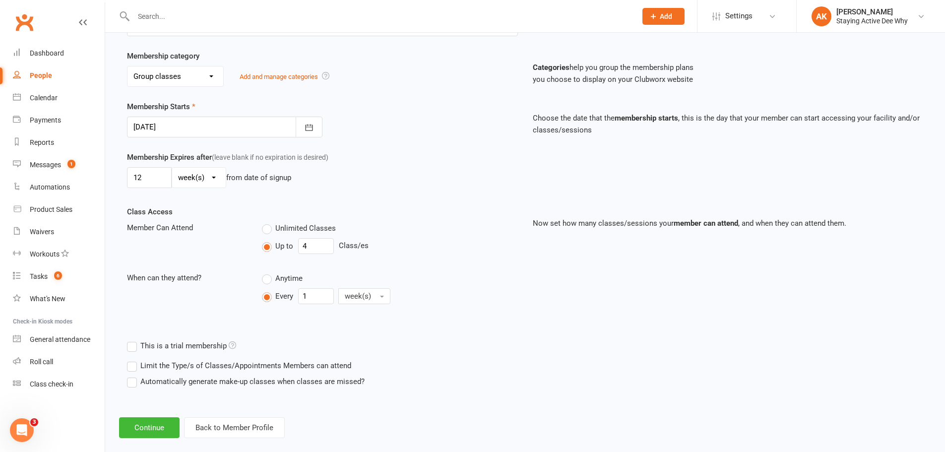
scroll to position [192, 0]
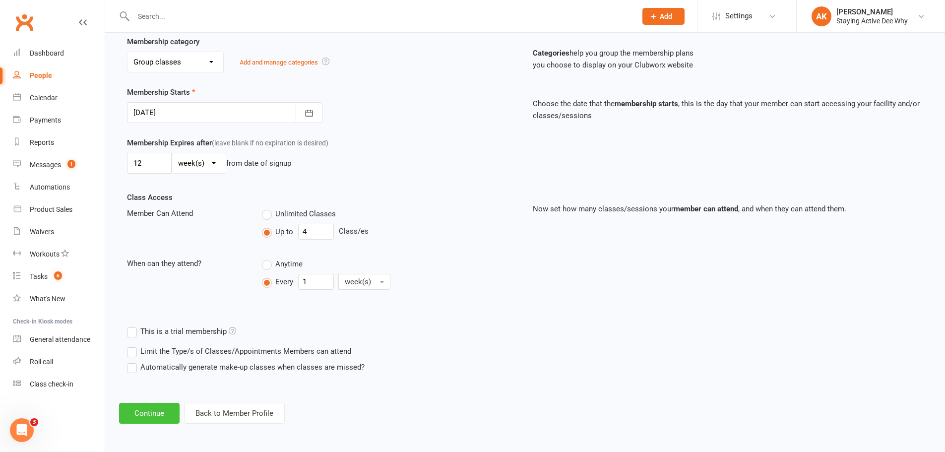
click at [151, 418] on button "Continue" at bounding box center [149, 413] width 60 height 21
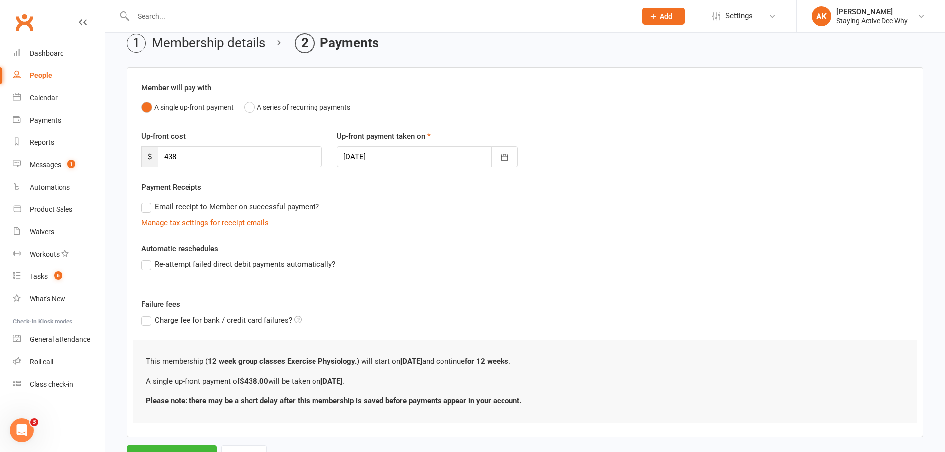
scroll to position [88, 0]
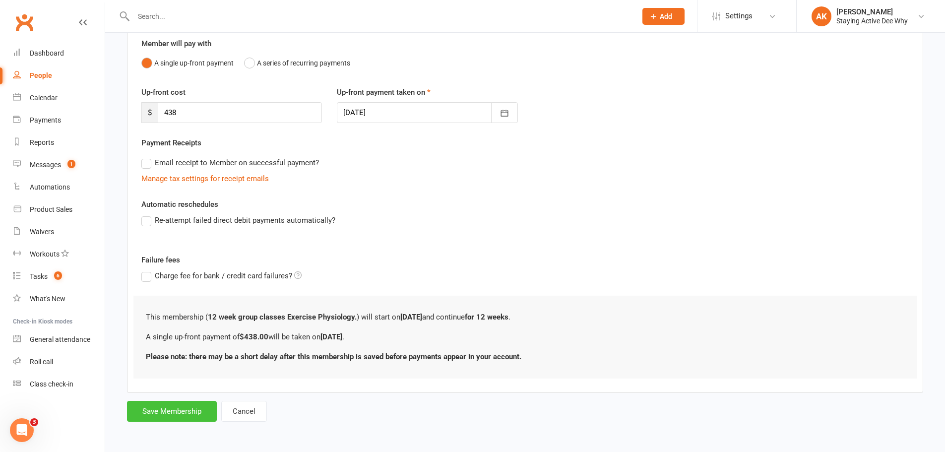
click at [196, 405] on button "Save Membership" at bounding box center [172, 411] width 90 height 21
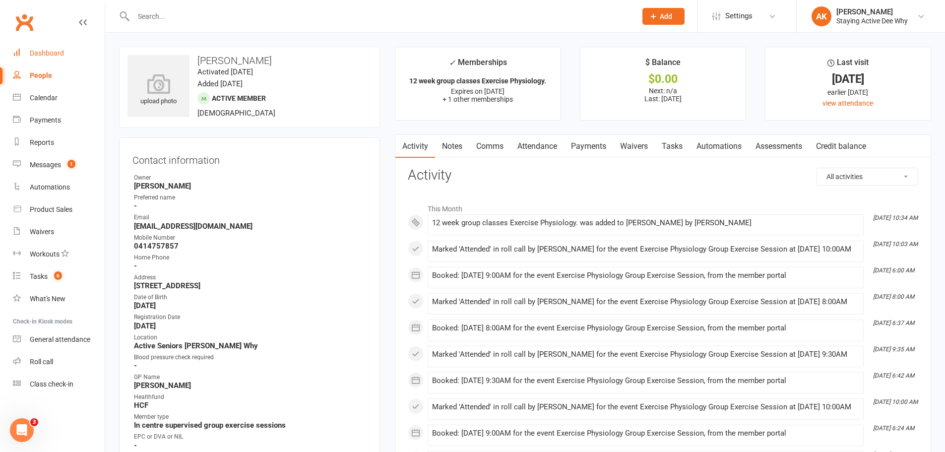
click at [63, 58] on link "Dashboard" at bounding box center [59, 53] width 92 height 22
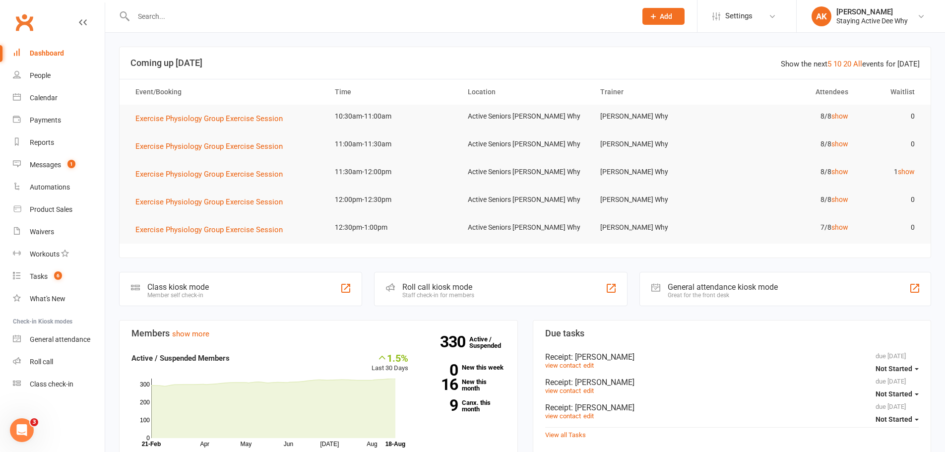
click at [197, 15] on input "text" at bounding box center [379, 16] width 499 height 14
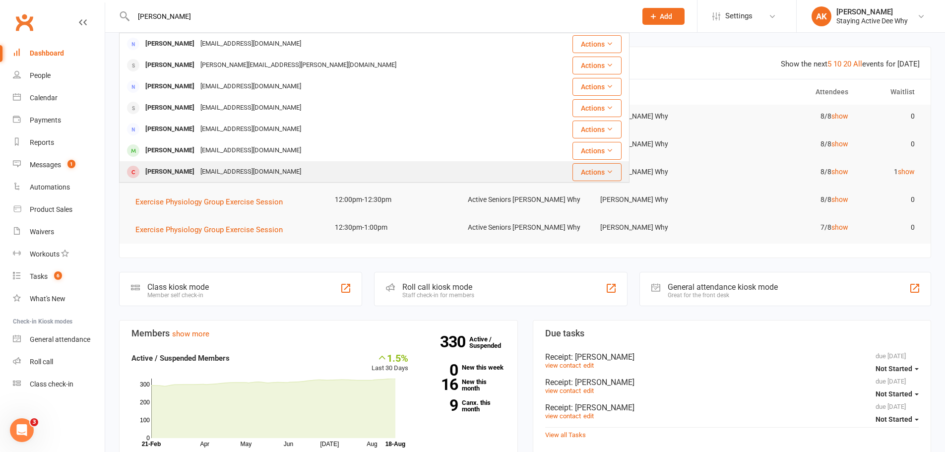
type input "Lyn mcil"
click at [200, 172] on div "[EMAIL_ADDRESS][DOMAIN_NAME]" at bounding box center [250, 172] width 107 height 14
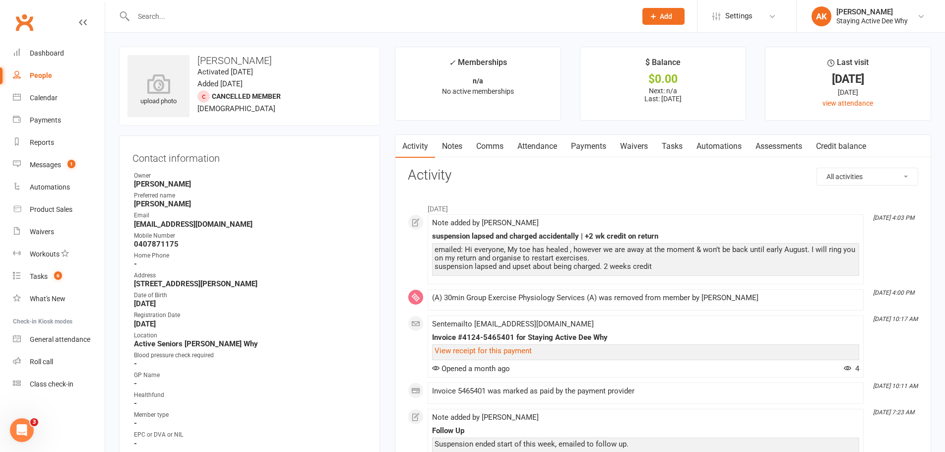
click at [456, 136] on link "Notes" at bounding box center [452, 146] width 34 height 23
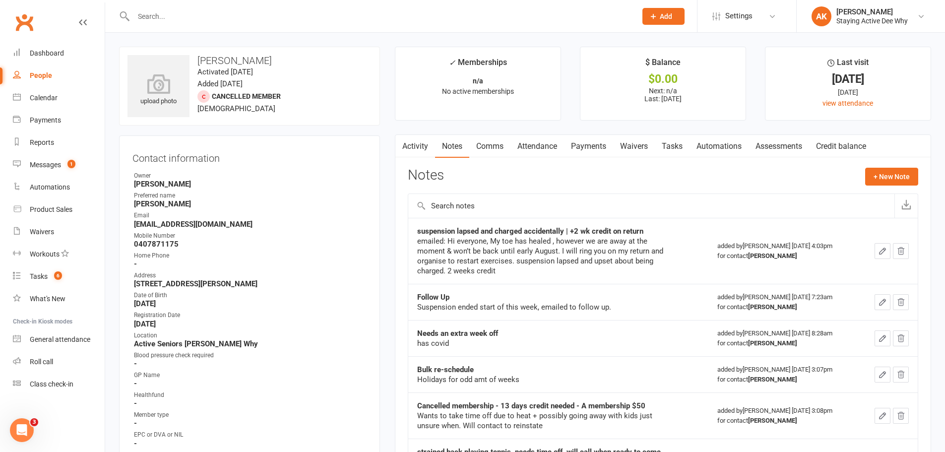
click at [487, 240] on div "emailed: Hi everyone, My toe has healed , however we are away at the moment & w…" at bounding box center [541, 256] width 248 height 40
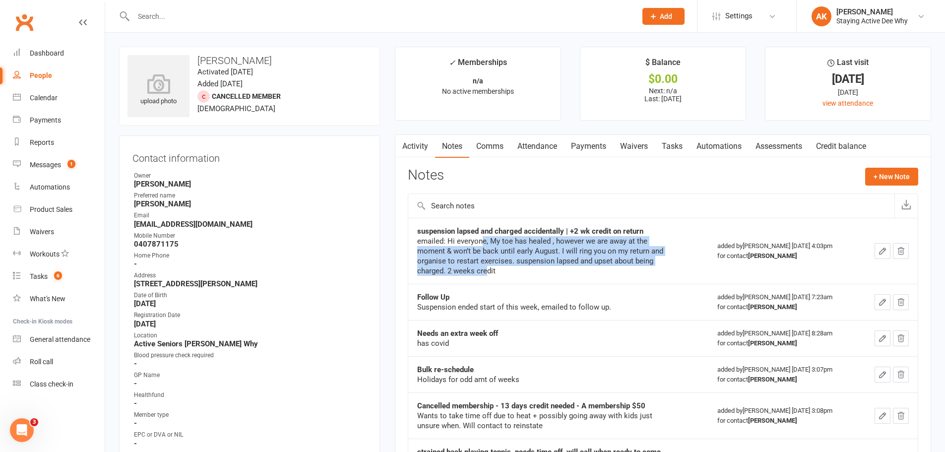
drag, startPoint x: 481, startPoint y: 240, endPoint x: 488, endPoint y: 270, distance: 31.8
click at [488, 270] on div "emailed: Hi everyone, My toe has healed , however we are away at the moment & w…" at bounding box center [541, 256] width 248 height 40
drag, startPoint x: 488, startPoint y: 270, endPoint x: 461, endPoint y: 237, distance: 43.3
click at [461, 237] on div "emailed: Hi everyone, My toe has healed , however we are away at the moment & w…" at bounding box center [541, 256] width 248 height 40
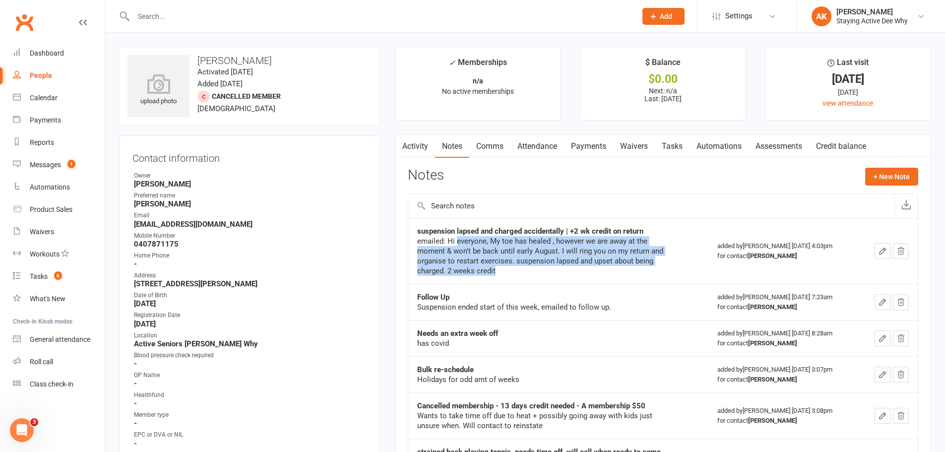
click at [461, 237] on div "emailed: Hi everyone, My toe has healed , however we are away at the moment & w…" at bounding box center [541, 256] width 248 height 40
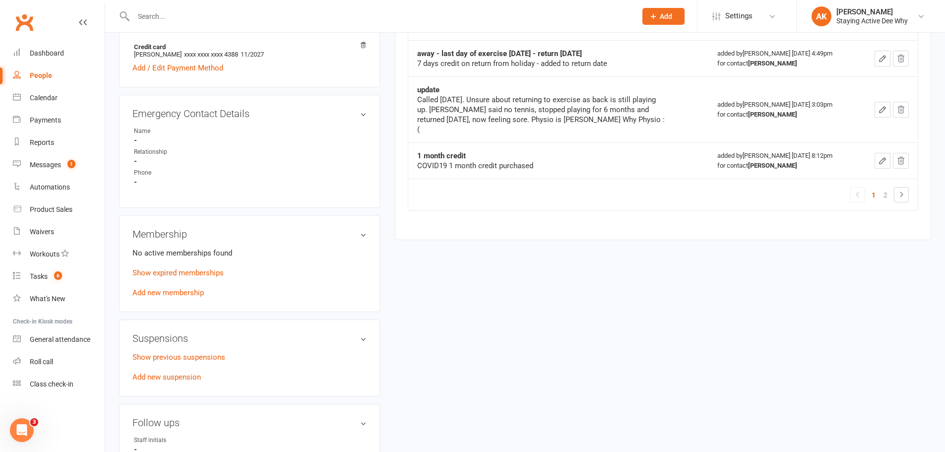
scroll to position [496, 0]
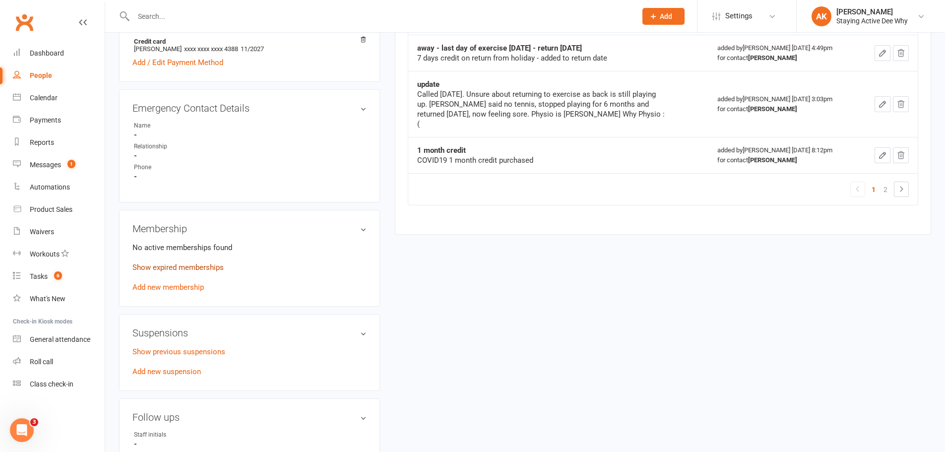
click at [170, 266] on link "Show expired memberships" at bounding box center [177, 267] width 91 height 9
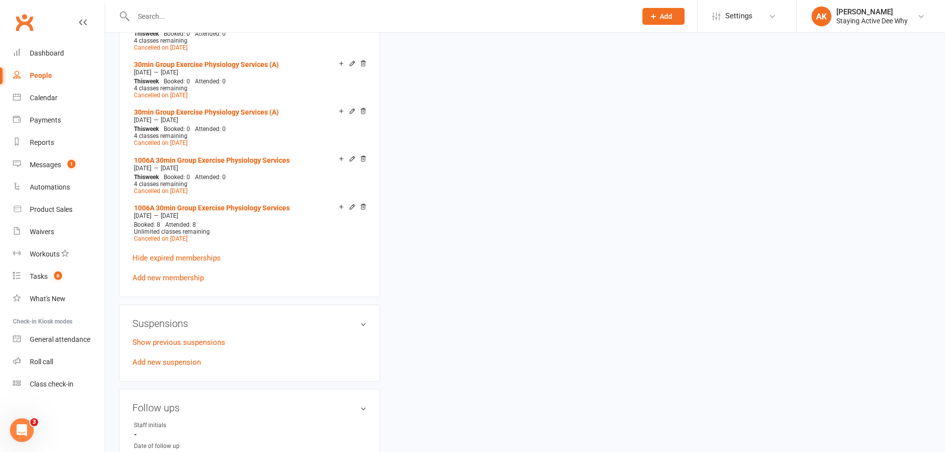
scroll to position [1141, 0]
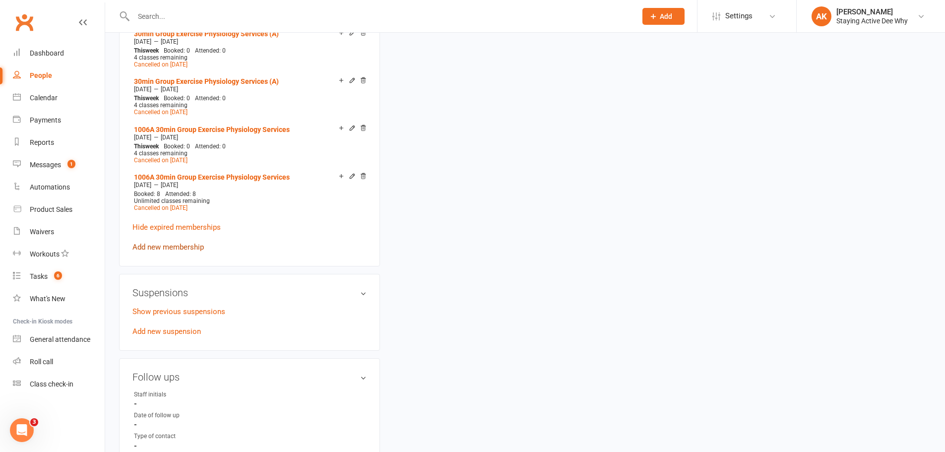
click at [173, 242] on link "Add new membership" at bounding box center [167, 246] width 71 height 9
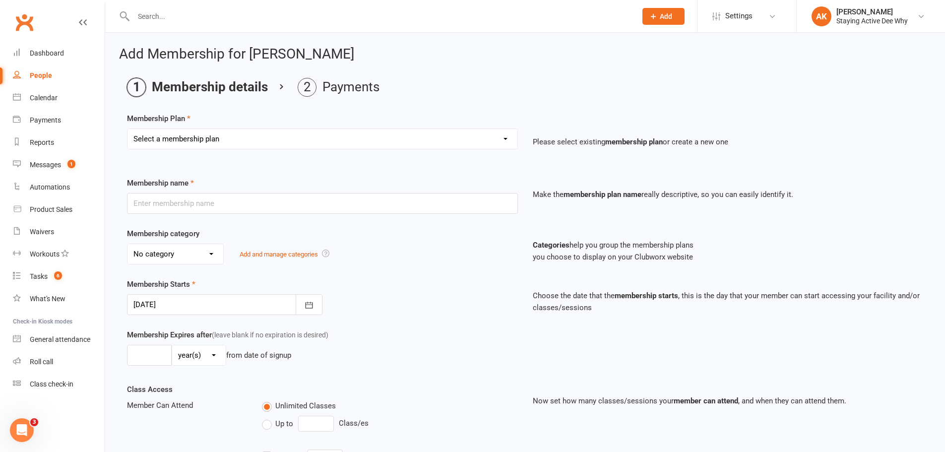
click at [243, 143] on select "Select a membership plan Create new Membership Plan 01 10953 Exercise Physiolog…" at bounding box center [322, 139] width 390 height 20
select select "4"
click at [127, 129] on select "Select a membership plan Create new Membership Plan 01 10953 Exercise Physiolog…" at bounding box center [322, 139] width 390 height 20
type input "30min Group Exercise Physiology Services"
select select "0"
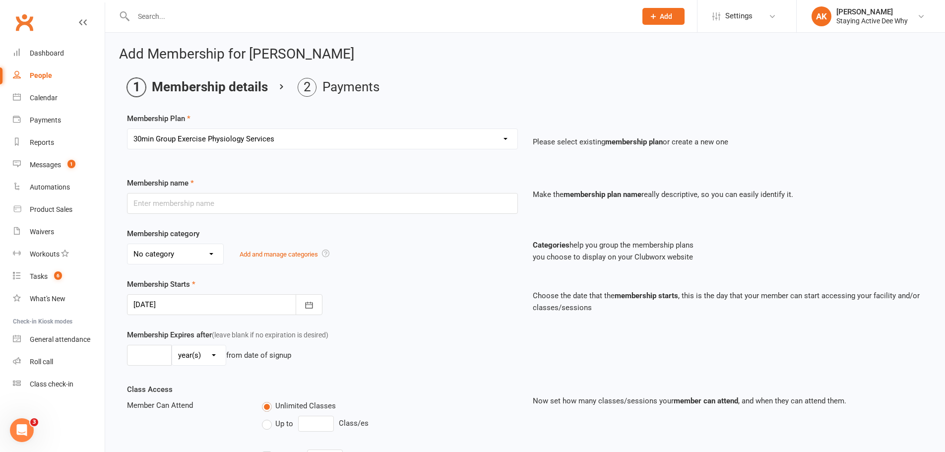
type input "0"
type input "3"
click at [266, 149] on div "Select a membership plan Create new Membership Plan 01 10953 Exercise Physiolog…" at bounding box center [322, 138] width 391 height 21
click at [266, 141] on select "Select a membership plan Create new Membership Plan 01 10953 Exercise Physiolog…" at bounding box center [322, 139] width 390 height 20
select select "6"
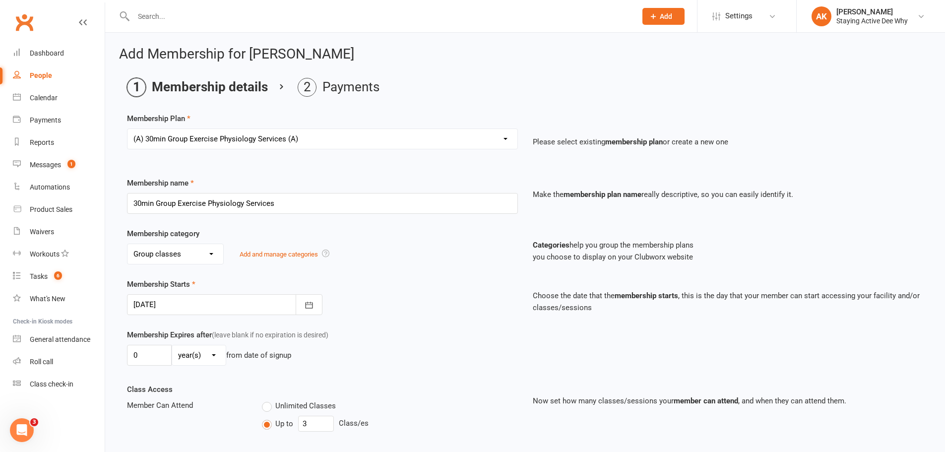
click at [127, 129] on select "Select a membership plan Create new Membership Plan 01 10953 Exercise Physiolog…" at bounding box center [322, 139] width 390 height 20
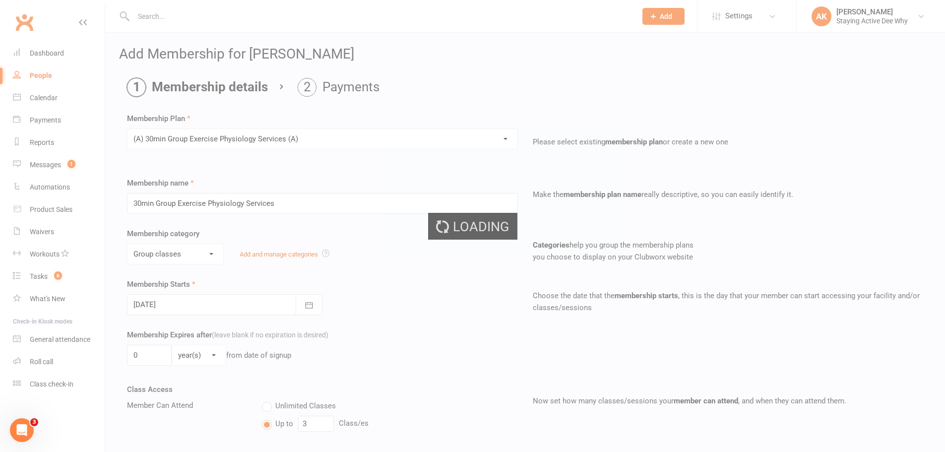
type input "(A) 30min Group Exercise Physiology Services (A)"
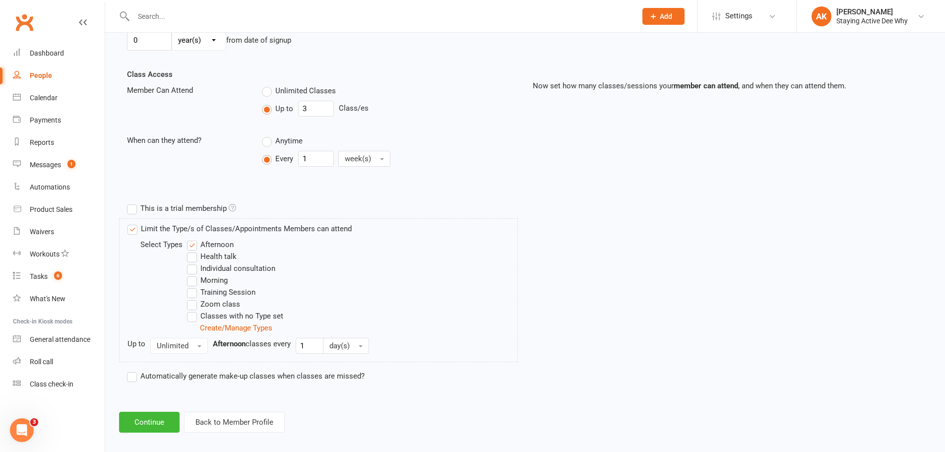
scroll to position [324, 0]
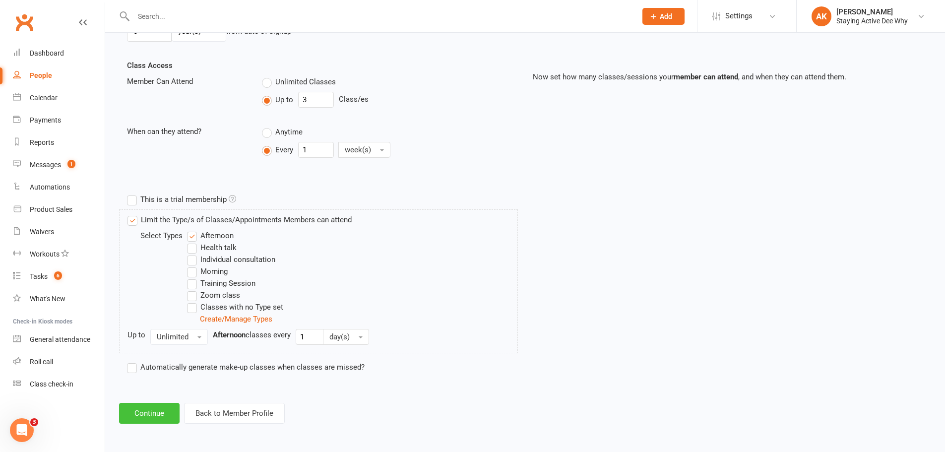
click at [146, 409] on button "Continue" at bounding box center [149, 413] width 60 height 21
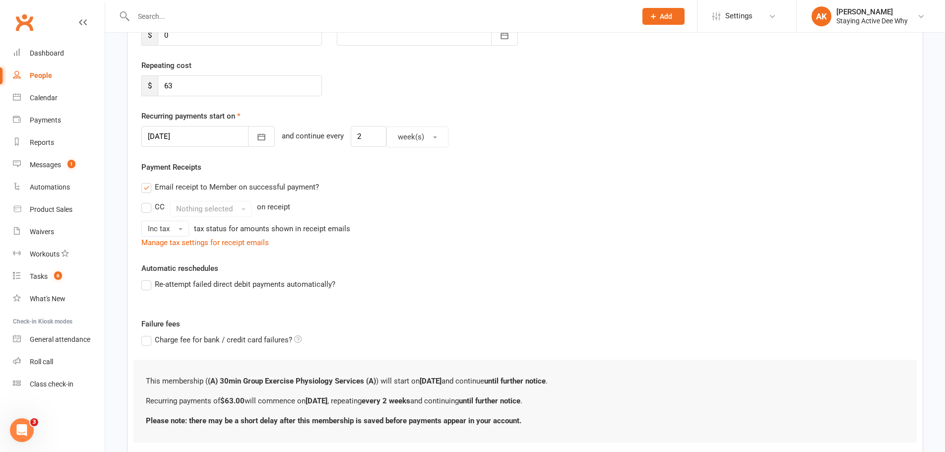
scroll to position [198, 0]
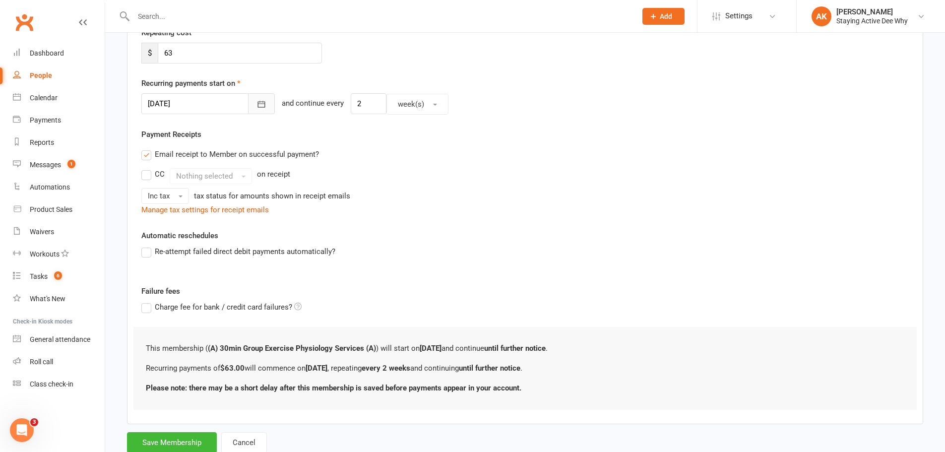
click at [256, 100] on icon "button" at bounding box center [261, 104] width 10 height 10
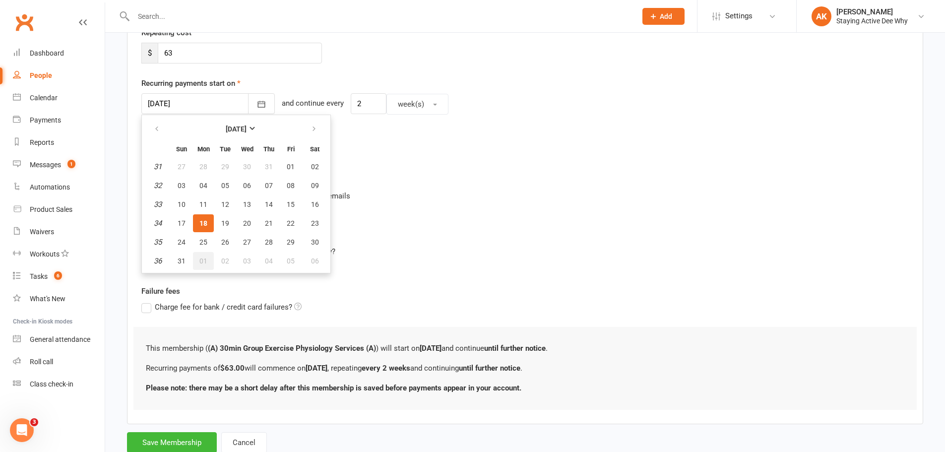
click at [202, 259] on span "01" at bounding box center [203, 261] width 8 height 8
type input "[DATE]"
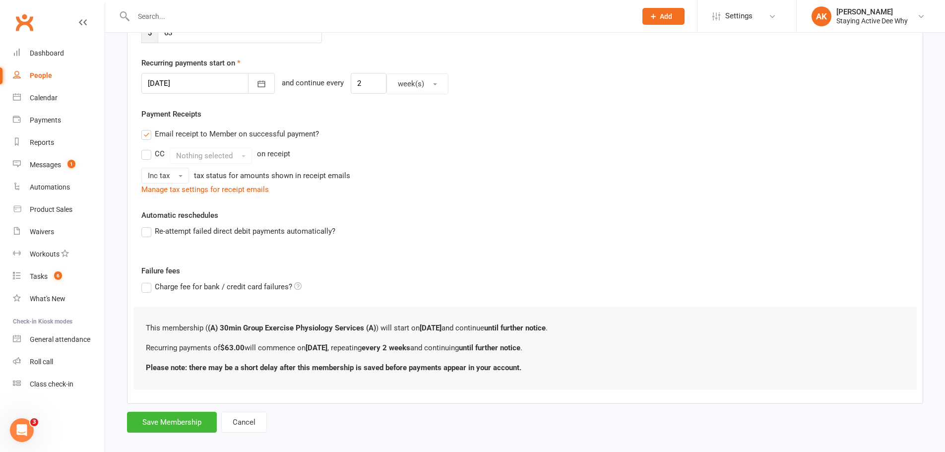
scroll to position [230, 0]
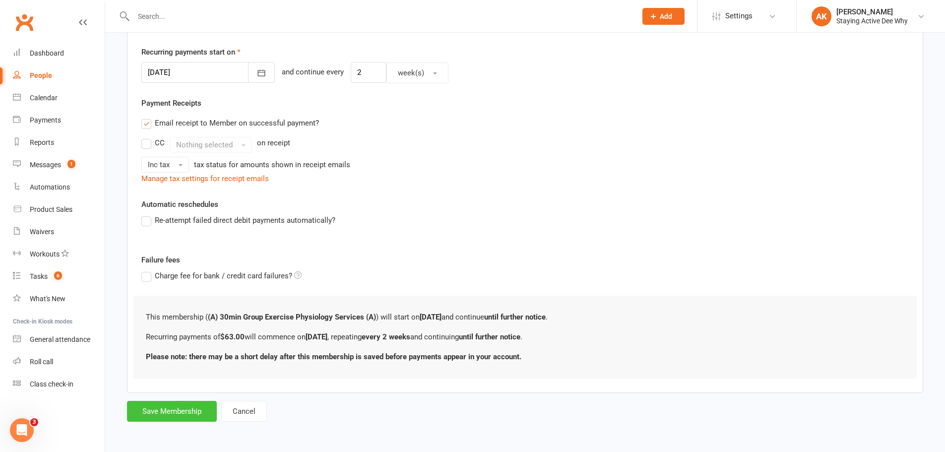
click at [166, 415] on button "Save Membership" at bounding box center [172, 411] width 90 height 21
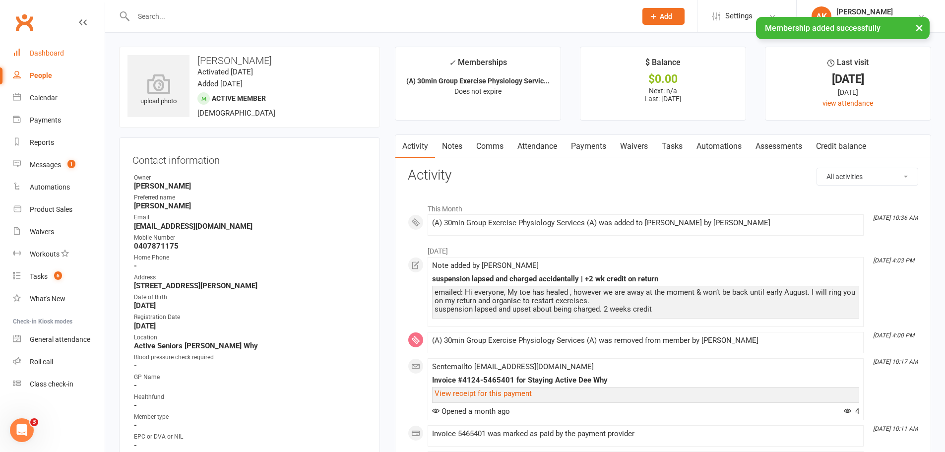
click at [75, 57] on link "Dashboard" at bounding box center [59, 53] width 92 height 22
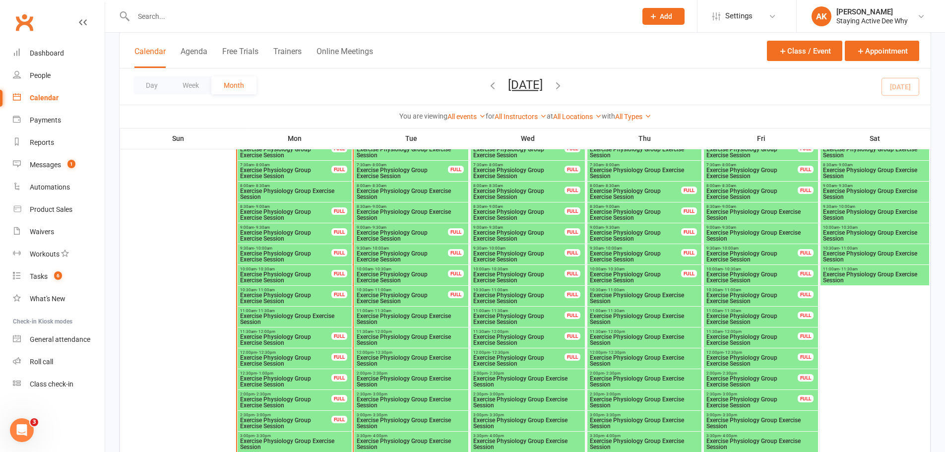
click at [432, 249] on span "9:30am - 10:00am" at bounding box center [402, 248] width 92 height 4
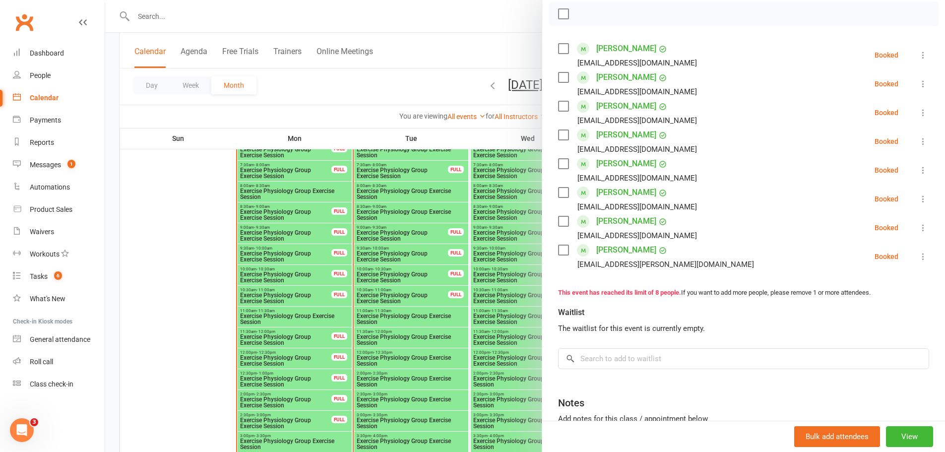
scroll to position [149, 0]
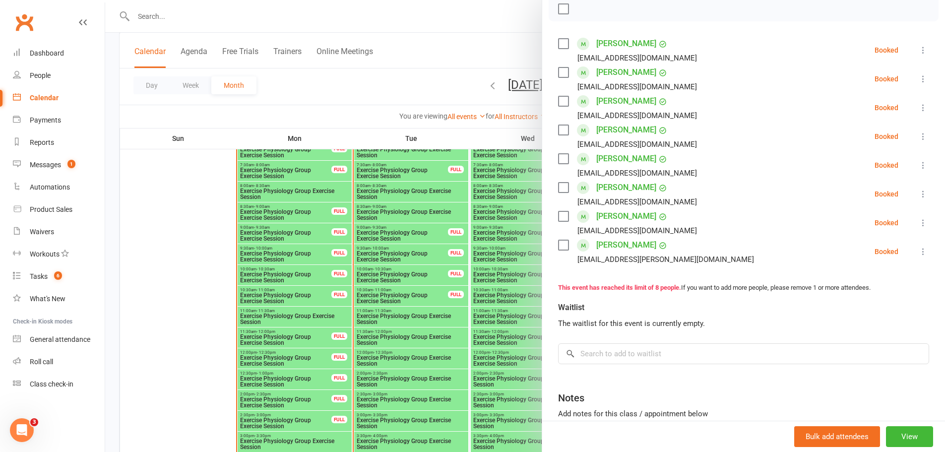
click at [376, 87] on div at bounding box center [525, 226] width 840 height 452
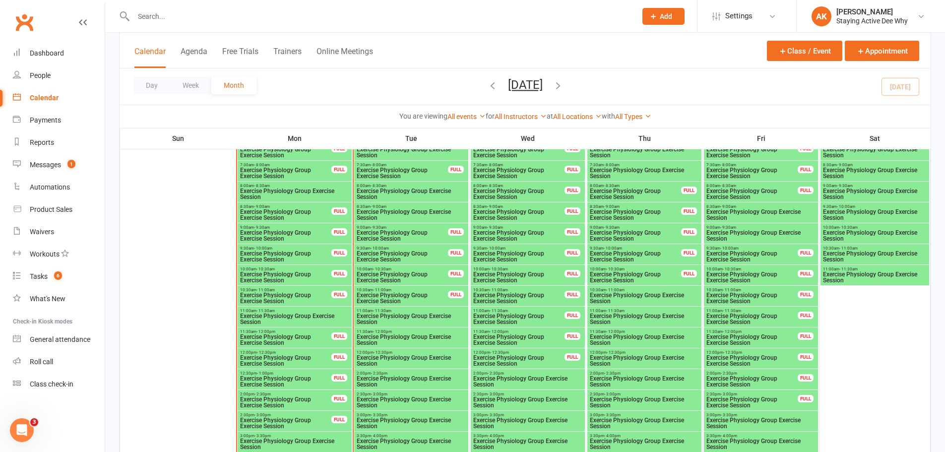
click at [464, 359] on span "Exercise Physiology Group Exercise Session" at bounding box center [411, 361] width 110 height 12
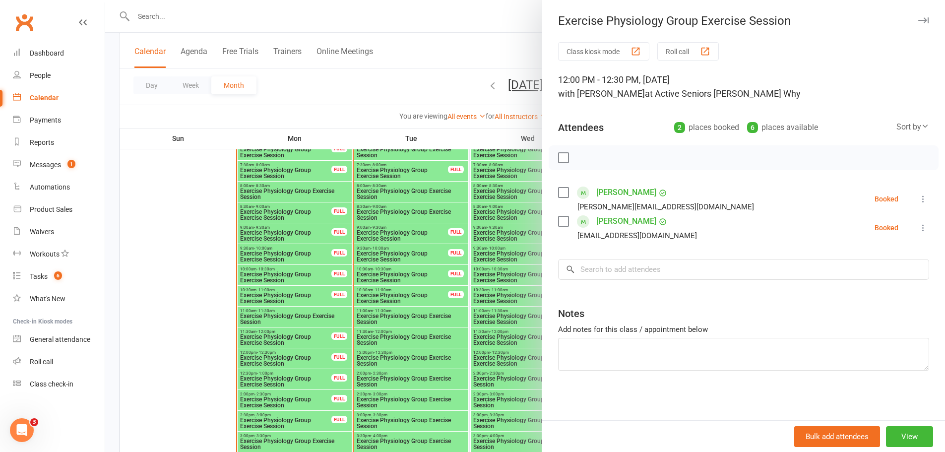
click at [395, 90] on div at bounding box center [525, 226] width 840 height 452
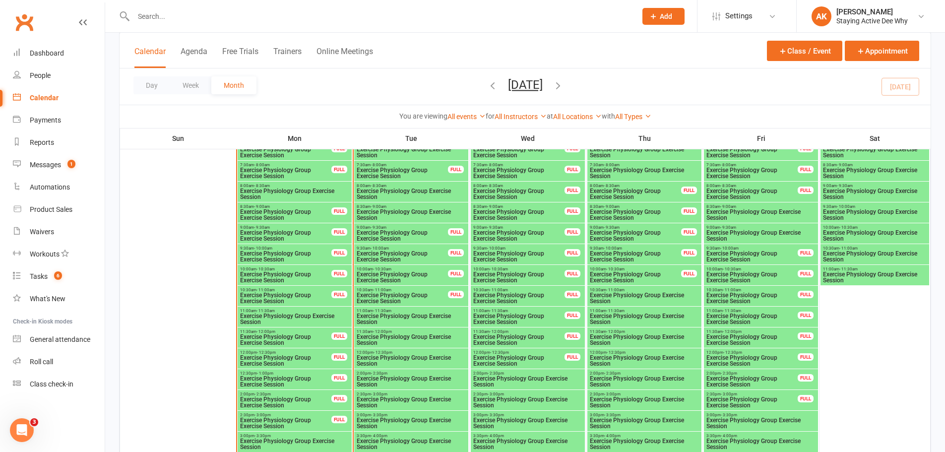
click at [443, 363] on span "Exercise Physiology Group Exercise Session" at bounding box center [411, 361] width 110 height 12
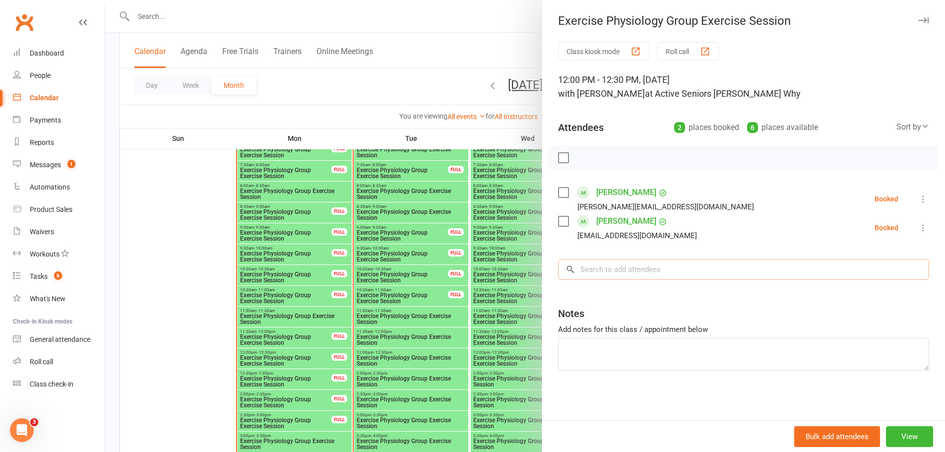
click at [639, 271] on input "search" at bounding box center [743, 269] width 371 height 21
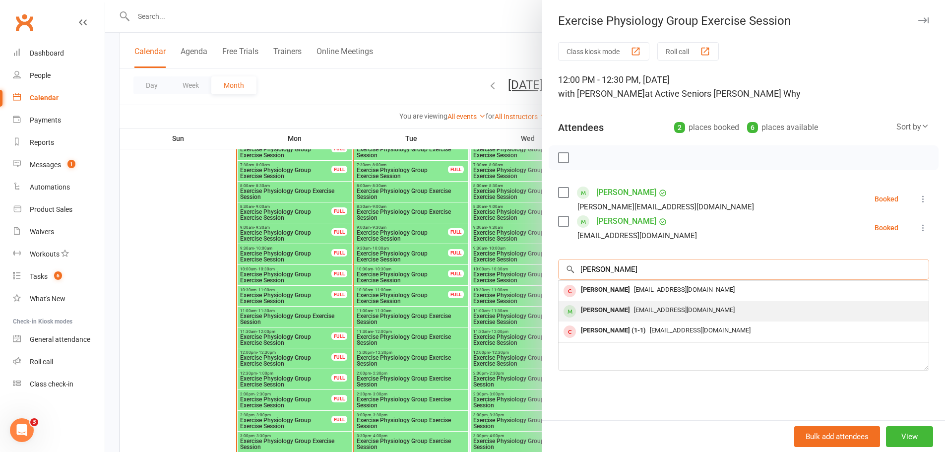
type input "[PERSON_NAME]"
click at [592, 310] on div "[PERSON_NAME]" at bounding box center [605, 310] width 57 height 14
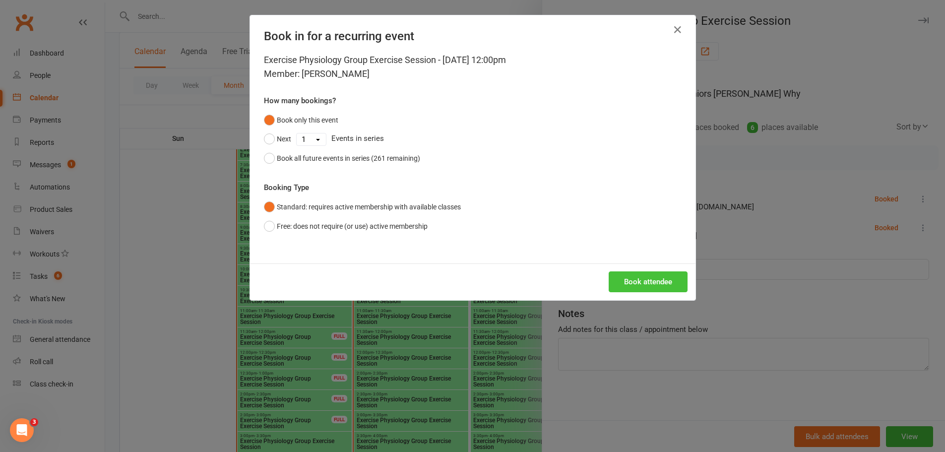
click at [663, 275] on button "Book attendee" at bounding box center [647, 281] width 79 height 21
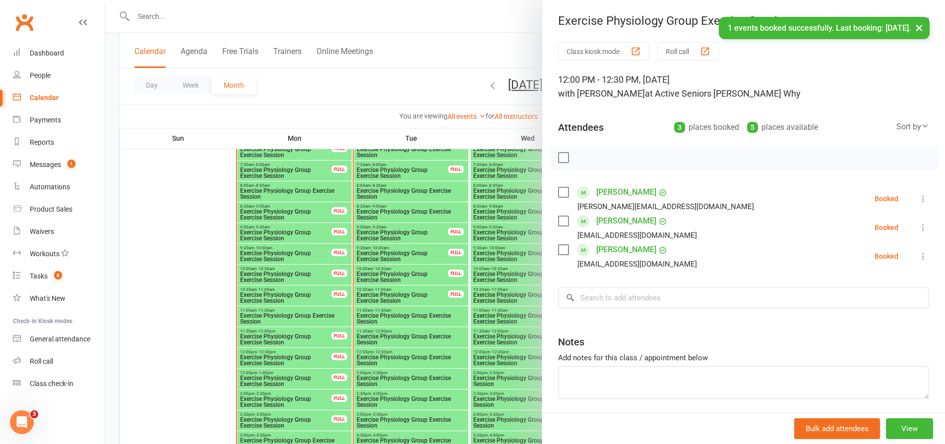
click at [621, 273] on div "Class kiosk mode Roll call 12:00 PM - 12:30 PM, Tuesday, August, 19, 2025 with …" at bounding box center [743, 245] width 403 height 407
click at [616, 300] on input "search" at bounding box center [743, 298] width 371 height 21
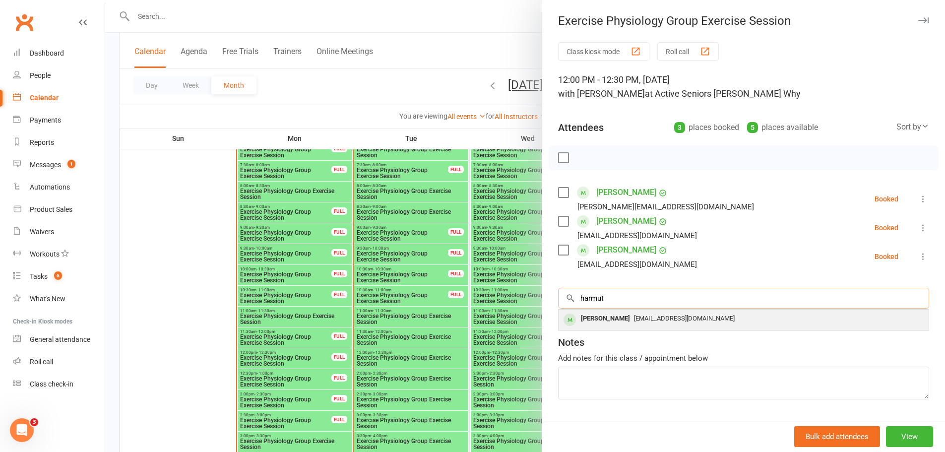
type input "harmut"
click at [612, 318] on div "[PERSON_NAME]" at bounding box center [605, 318] width 57 height 14
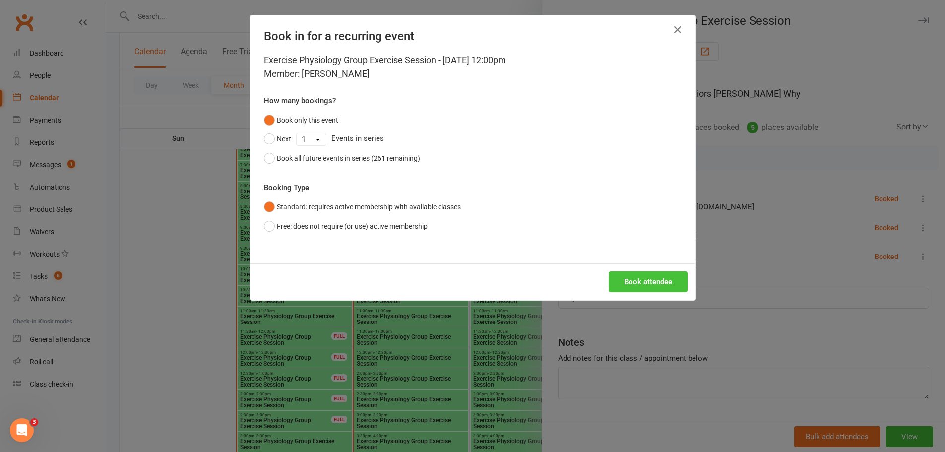
click at [667, 290] on button "Book attendee" at bounding box center [647, 281] width 79 height 21
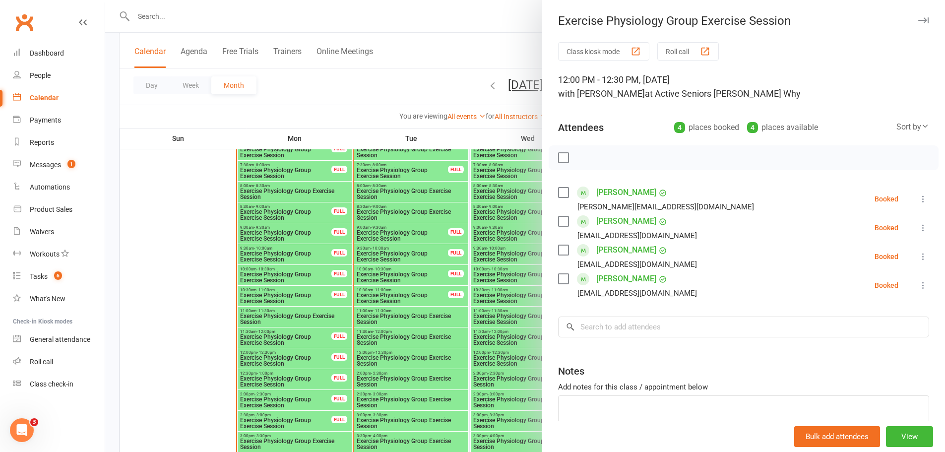
click at [345, 31] on div at bounding box center [525, 226] width 840 height 452
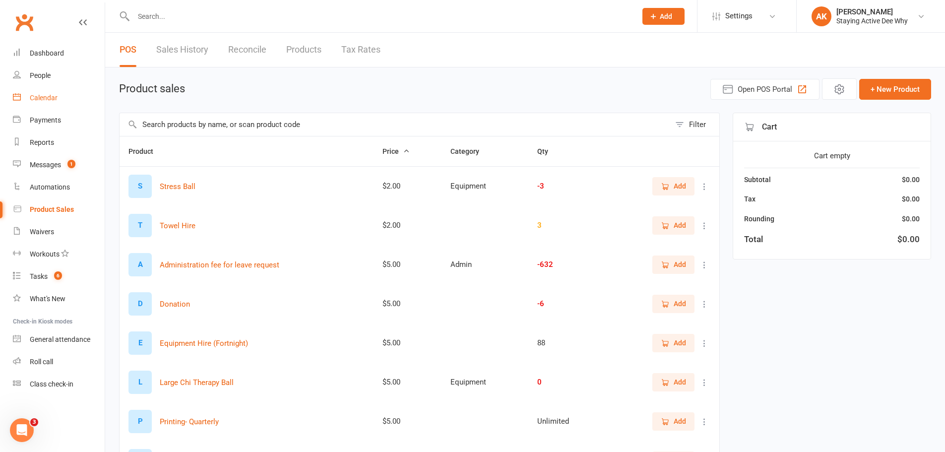
click at [64, 104] on link "Calendar" at bounding box center [59, 98] width 92 height 22
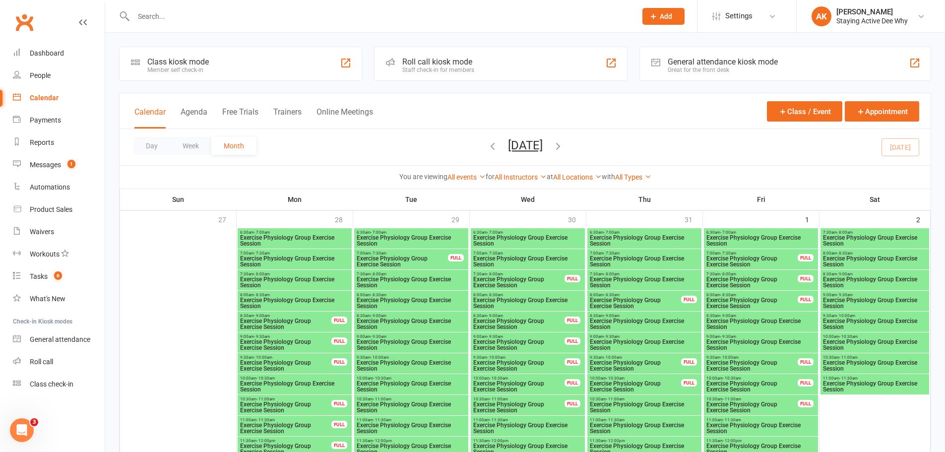
click at [563, 142] on icon "button" at bounding box center [557, 145] width 11 height 11
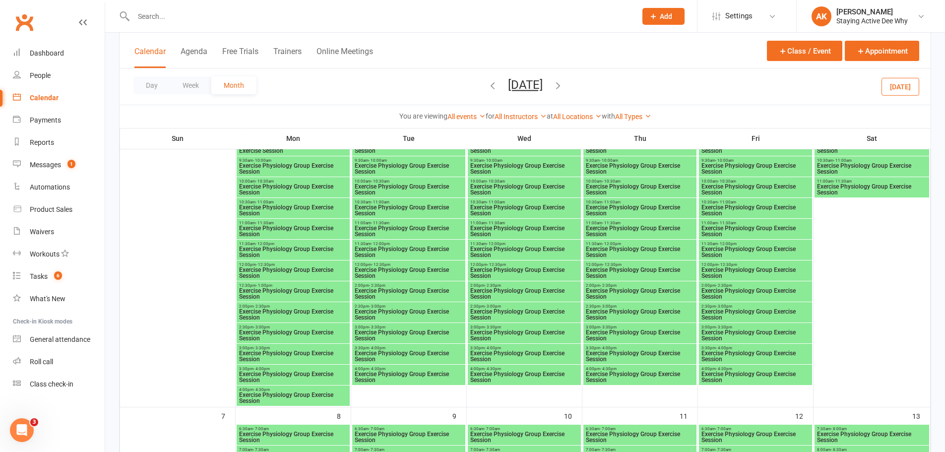
scroll to position [149, 0]
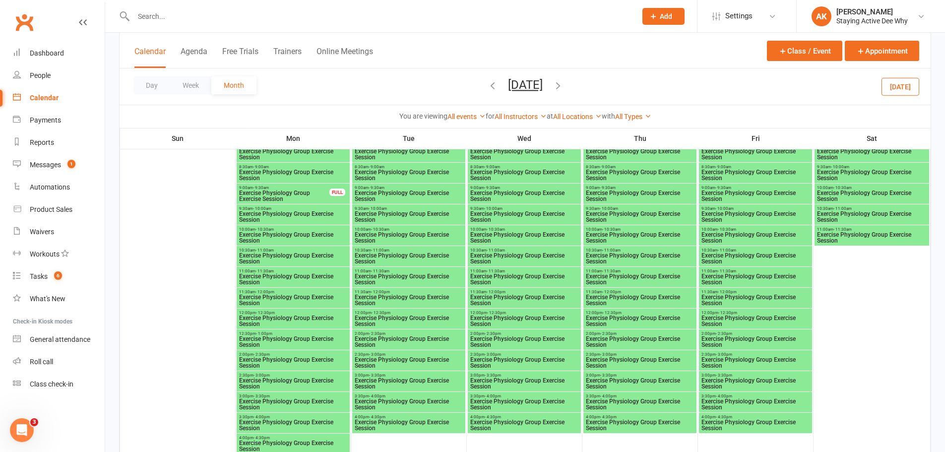
click at [342, 234] on span "Exercise Physiology Group Exercise Session" at bounding box center [293, 238] width 109 height 12
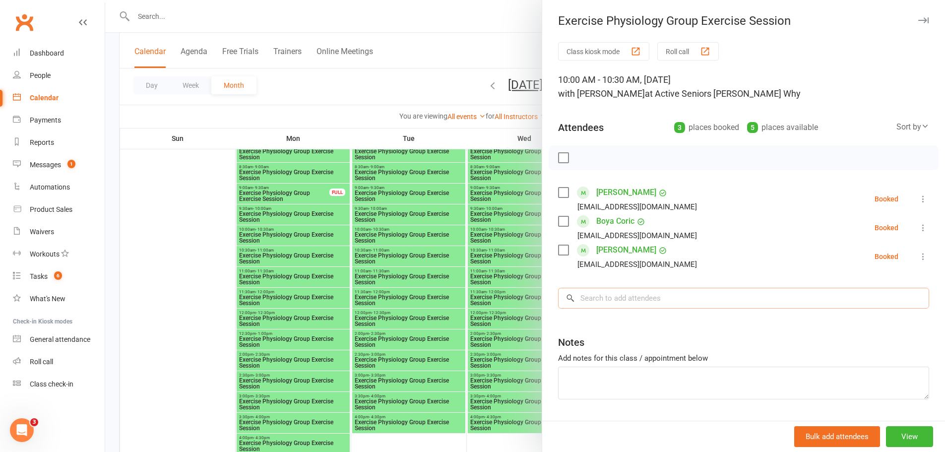
click at [602, 306] on input "search" at bounding box center [743, 298] width 371 height 21
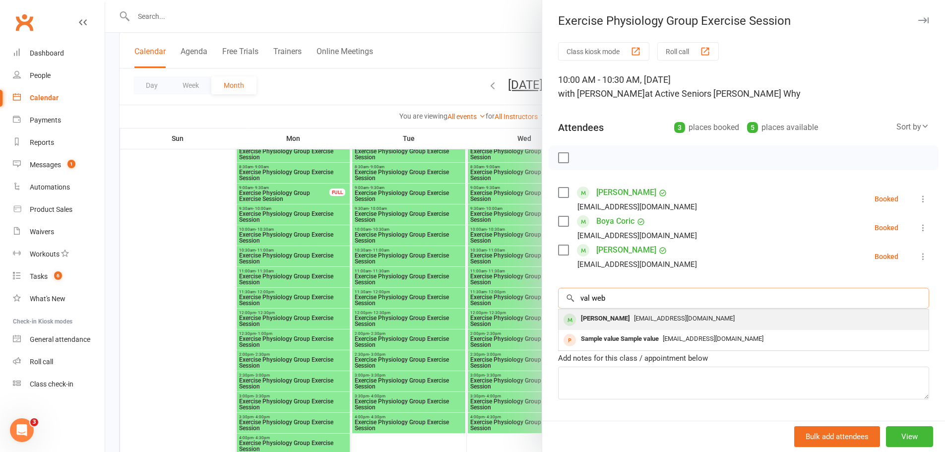
type input "val web"
click at [578, 325] on div "Valerie Webster" at bounding box center [605, 318] width 57 height 14
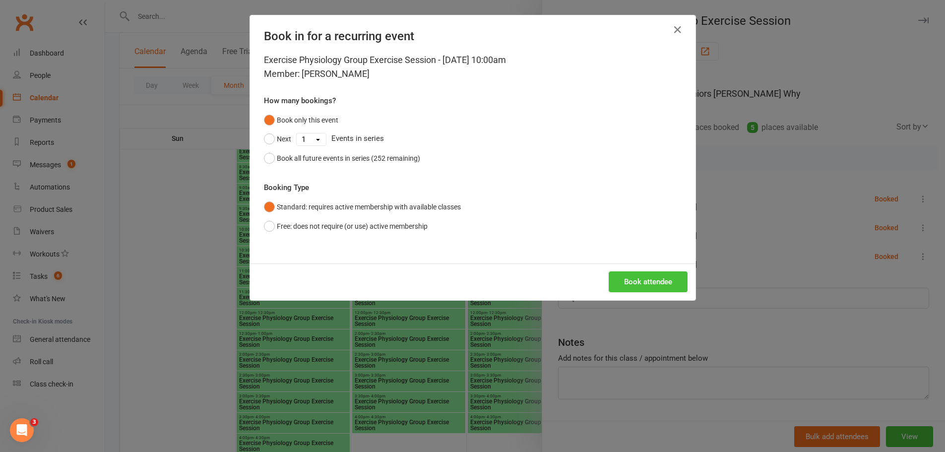
click at [659, 284] on button "Book attendee" at bounding box center [647, 281] width 79 height 21
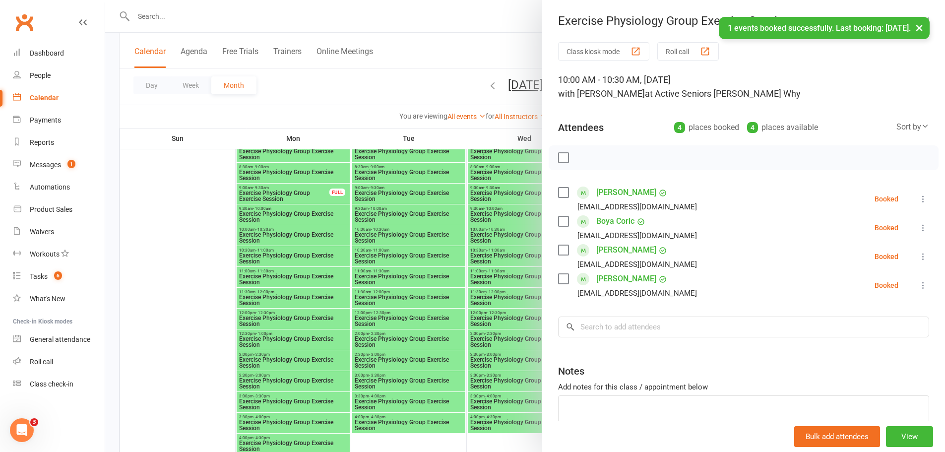
click at [513, 236] on div at bounding box center [525, 226] width 840 height 452
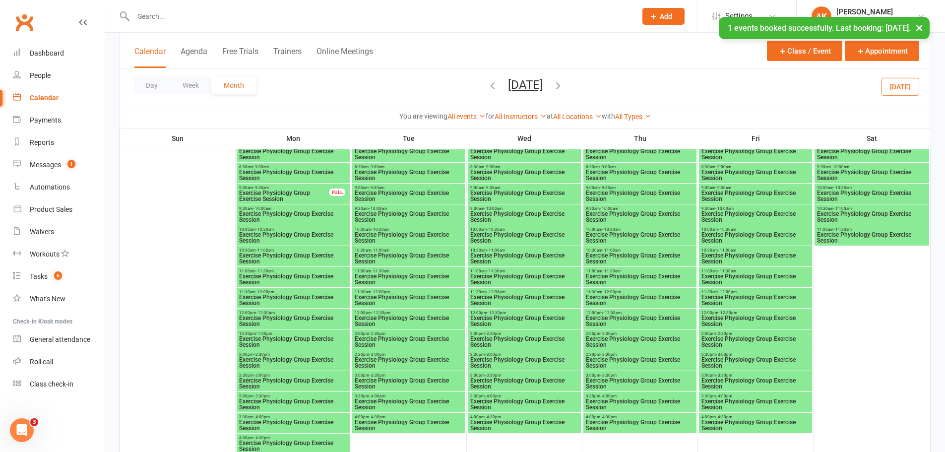
click at [509, 241] on span "Exercise Physiology Group Exercise Session" at bounding box center [524, 238] width 109 height 12
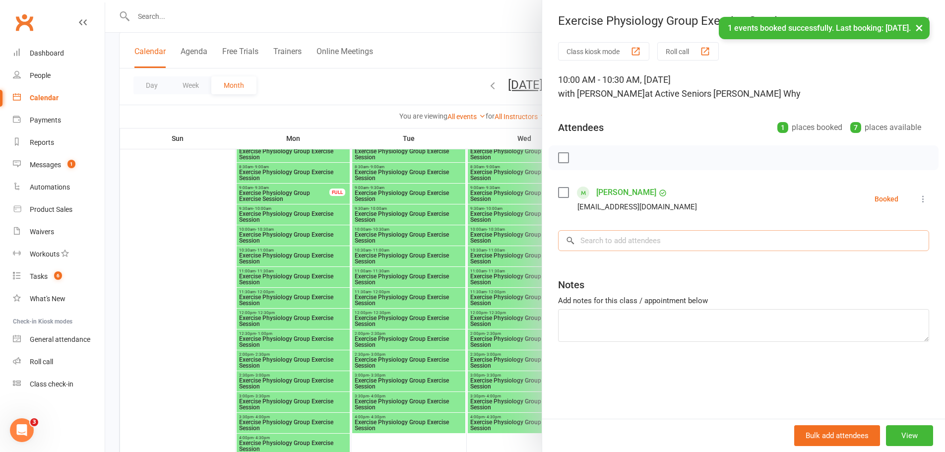
click at [654, 246] on input "search" at bounding box center [743, 240] width 371 height 21
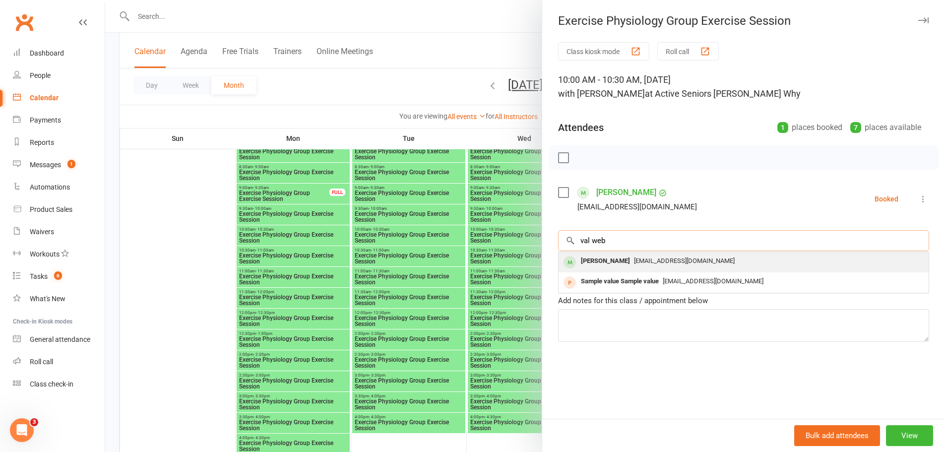
type input "val web"
click at [588, 263] on div "Valerie Webster" at bounding box center [605, 261] width 57 height 14
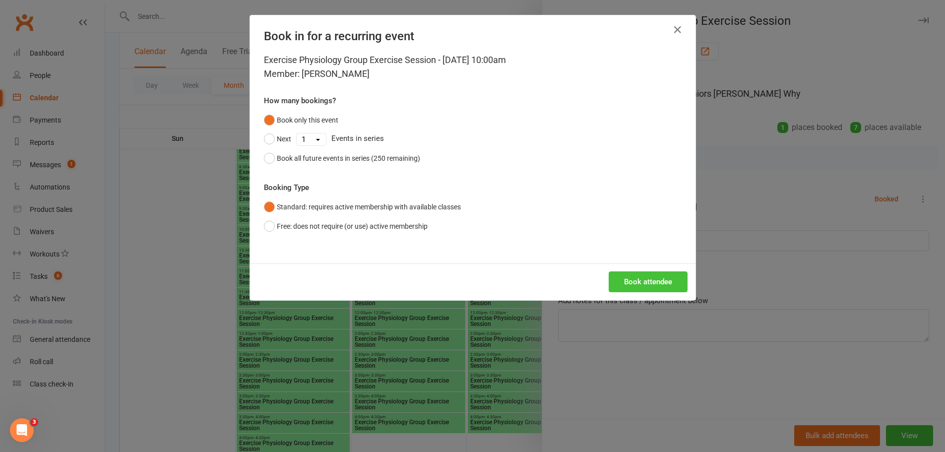
drag, startPoint x: 667, startPoint y: 283, endPoint x: 254, endPoint y: 277, distance: 413.6
click at [665, 284] on button "Book attendee" at bounding box center [647, 281] width 79 height 21
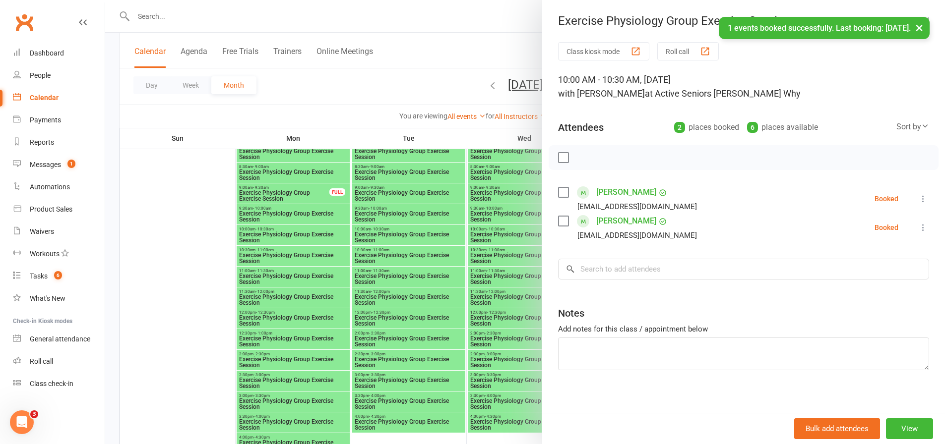
click at [159, 182] on div at bounding box center [525, 222] width 840 height 444
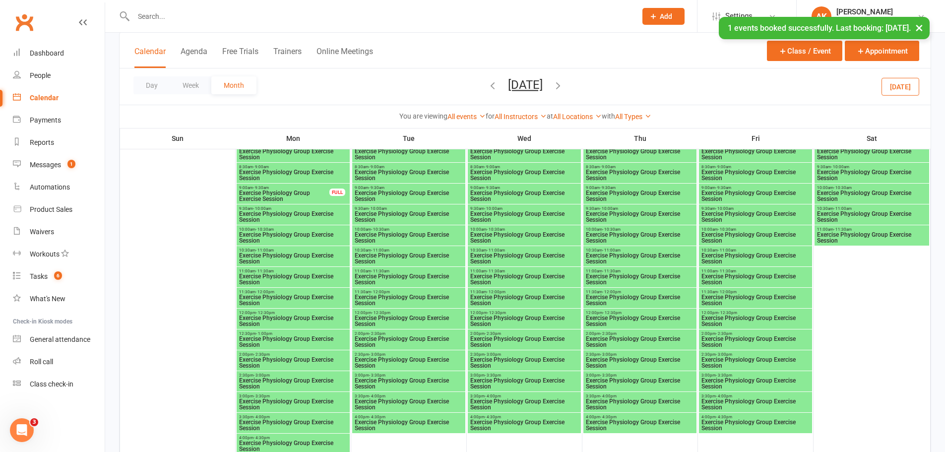
click at [807, 247] on div "10:30am - 11:00am Exercise Physiology Group Exercise Session" at bounding box center [755, 256] width 113 height 20
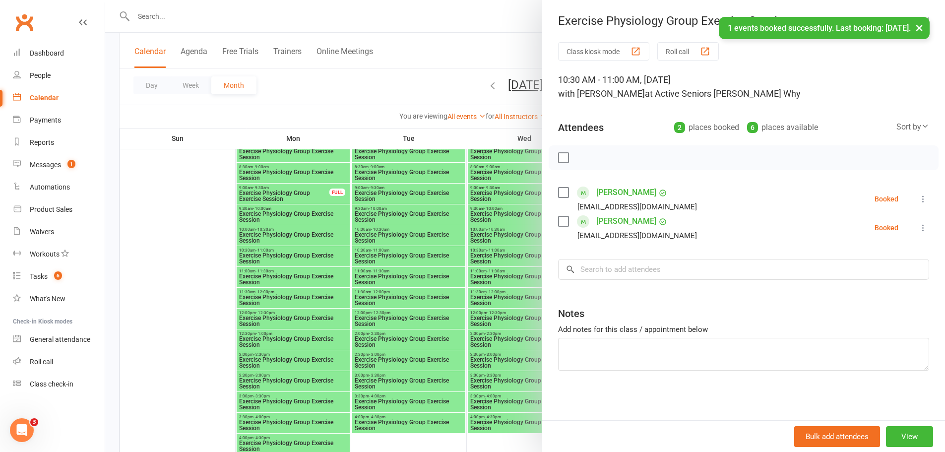
drag, startPoint x: 215, startPoint y: 227, endPoint x: 442, endPoint y: 249, distance: 227.7
click at [223, 228] on div at bounding box center [525, 226] width 840 height 452
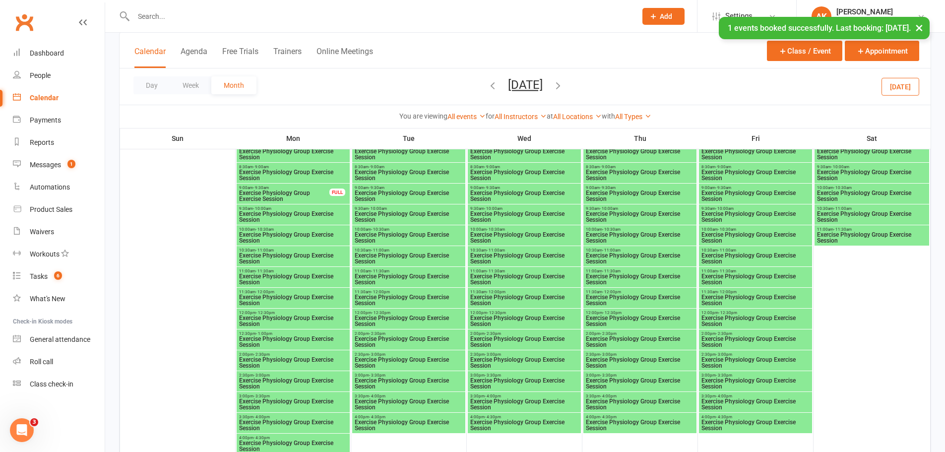
click at [772, 236] on span "Exercise Physiology Group Exercise Session" at bounding box center [755, 238] width 109 height 12
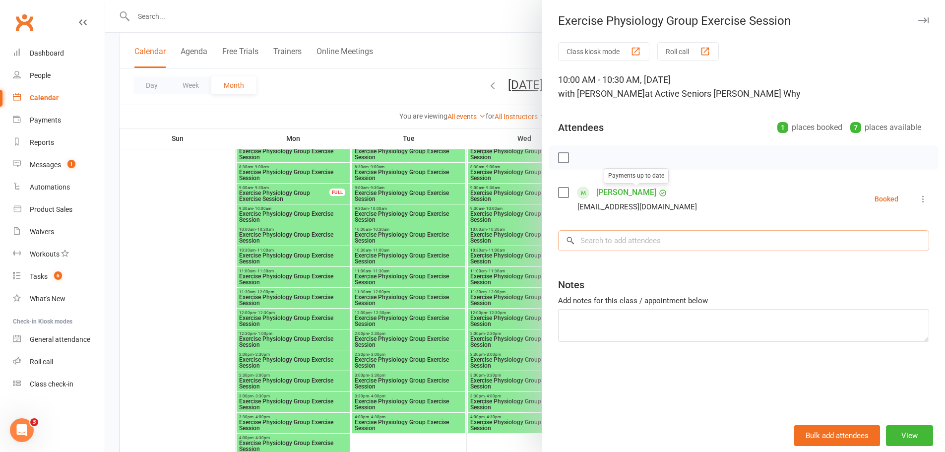
click at [611, 245] on input "search" at bounding box center [743, 240] width 371 height 21
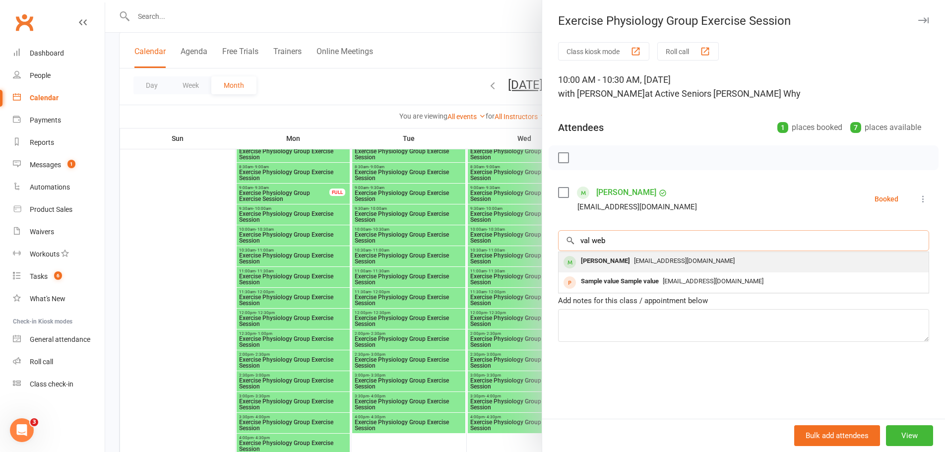
type input "val web"
drag, startPoint x: 582, startPoint y: 257, endPoint x: 584, endPoint y: 262, distance: 5.3
click at [584, 262] on div "Valerie Webster" at bounding box center [605, 261] width 57 height 14
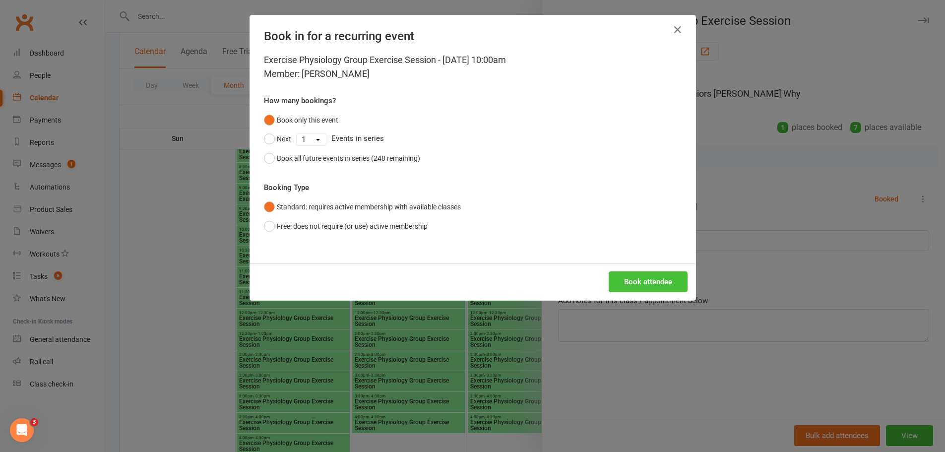
click at [651, 279] on button "Book attendee" at bounding box center [647, 281] width 79 height 21
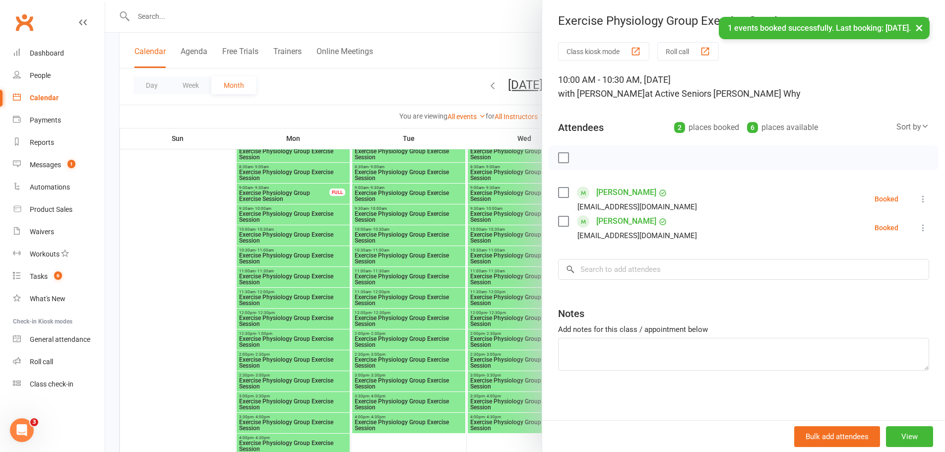
click at [518, 236] on div at bounding box center [525, 226] width 840 height 452
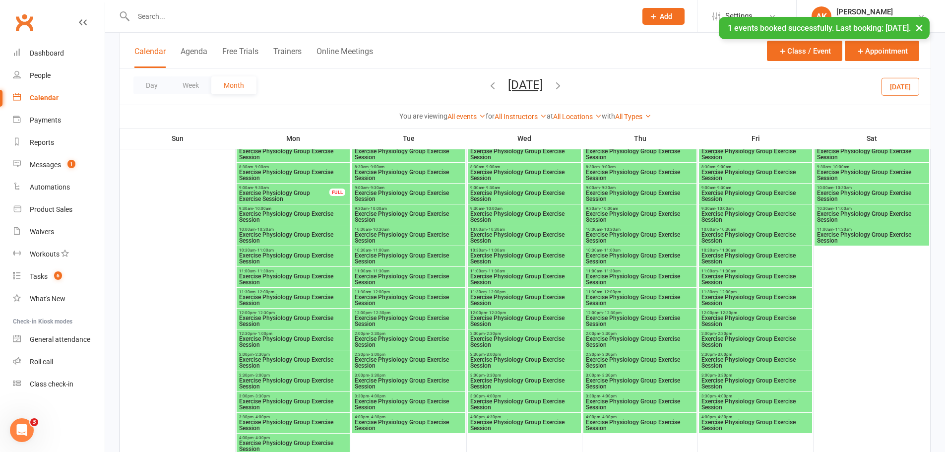
click at [560, 233] on span "Exercise Physiology Group Exercise Session" at bounding box center [524, 238] width 109 height 12
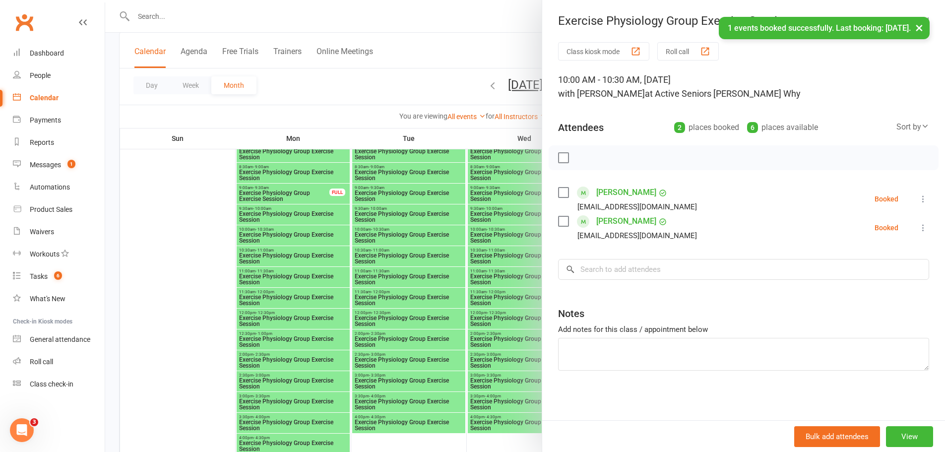
click at [334, 93] on div at bounding box center [525, 226] width 840 height 452
